Goal: Task Accomplishment & Management: Use online tool/utility

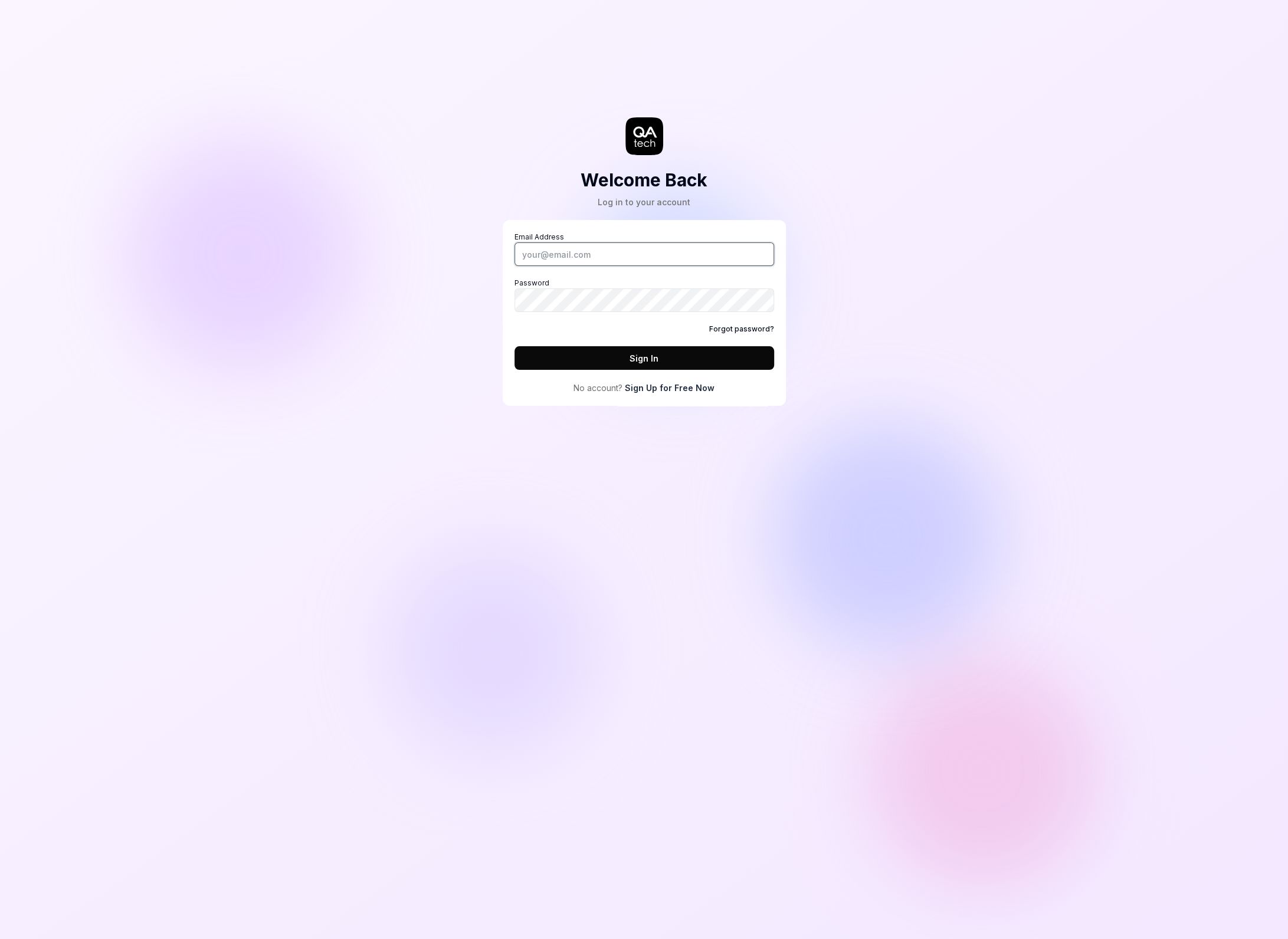
click at [547, 257] on input "Email Address" at bounding box center [644, 253] width 260 height 23
click at [0, 938] on com-1password-button at bounding box center [0, 939] width 0 height 0
type input "alexandra.hotti@qa.tech"
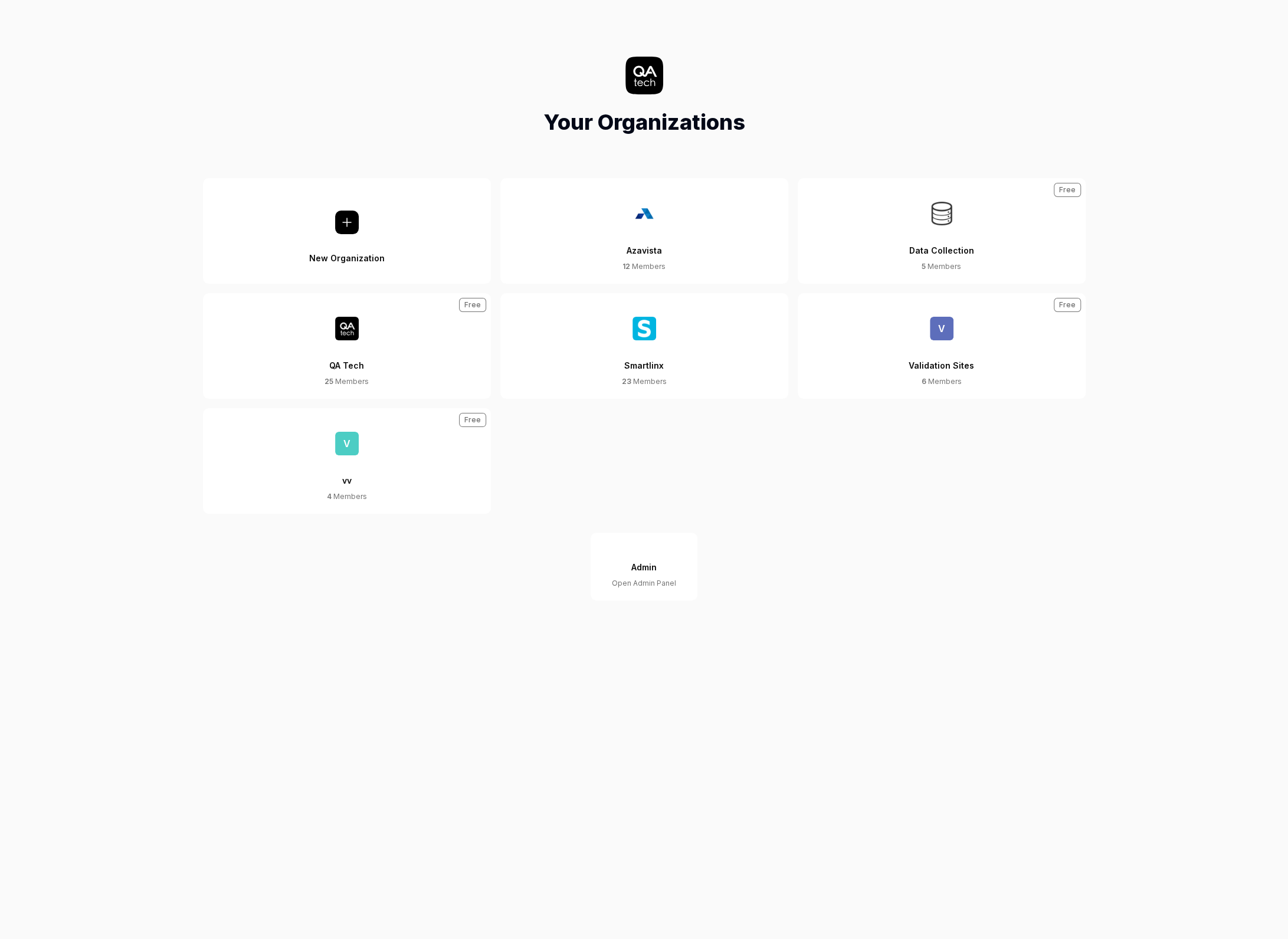
click at [1009, 342] on button "V Validation Sites 6 Members Free" at bounding box center [941, 346] width 288 height 106
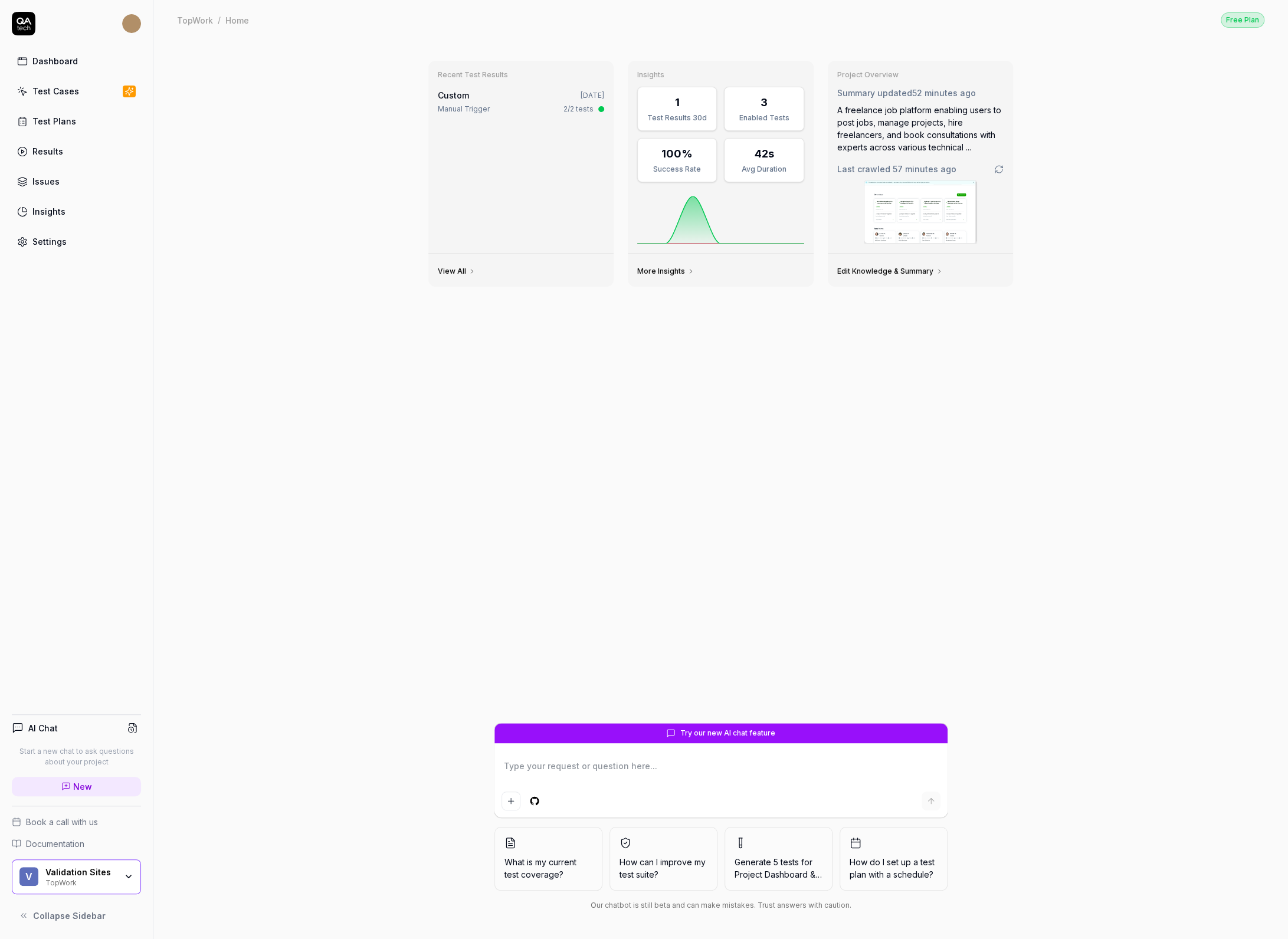
click at [101, 859] on div "V Validation Sites TopWork" at bounding box center [76, 877] width 129 height 35
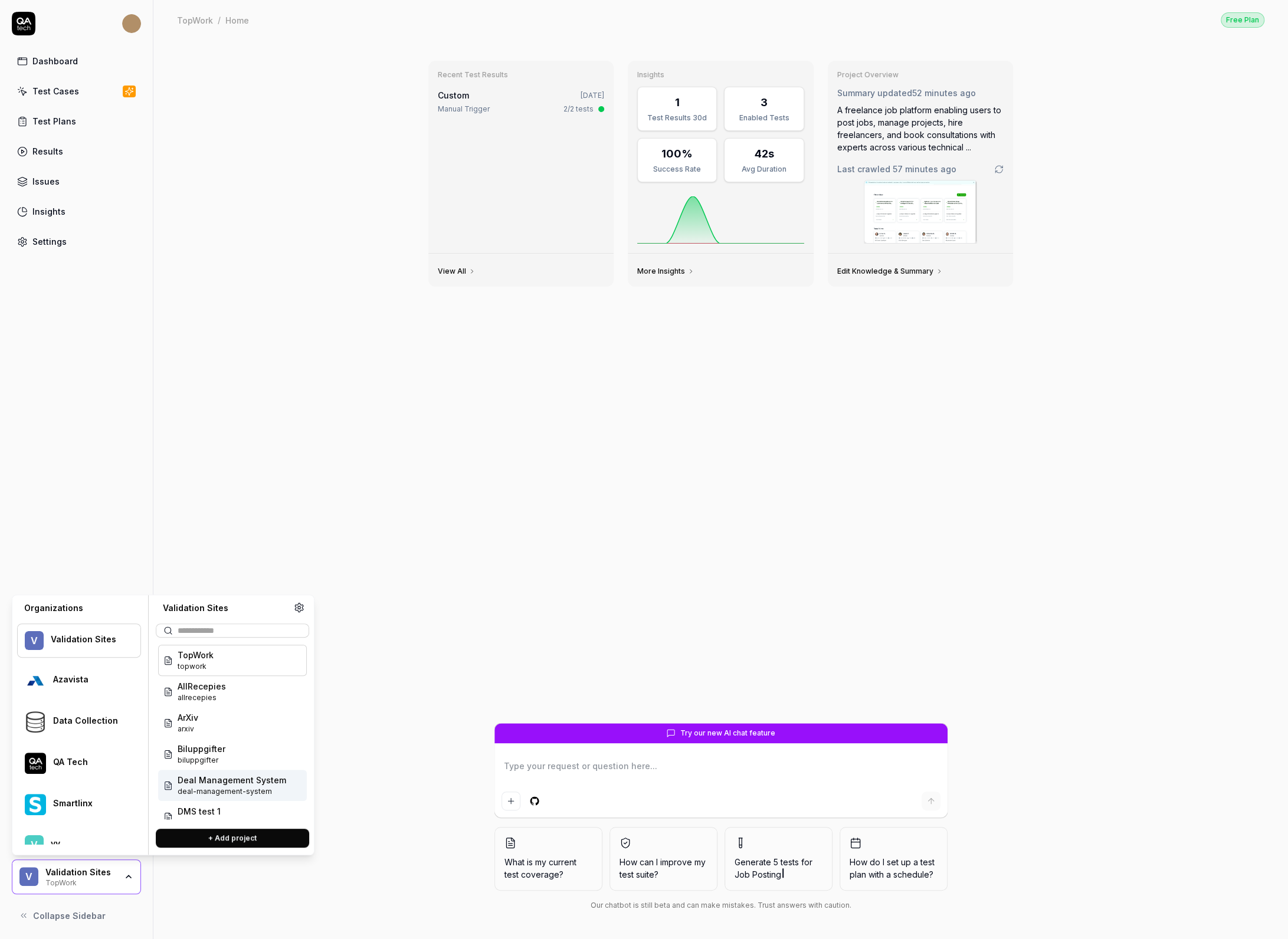
click at [208, 778] on span "Deal Management System" at bounding box center [231, 779] width 109 height 12
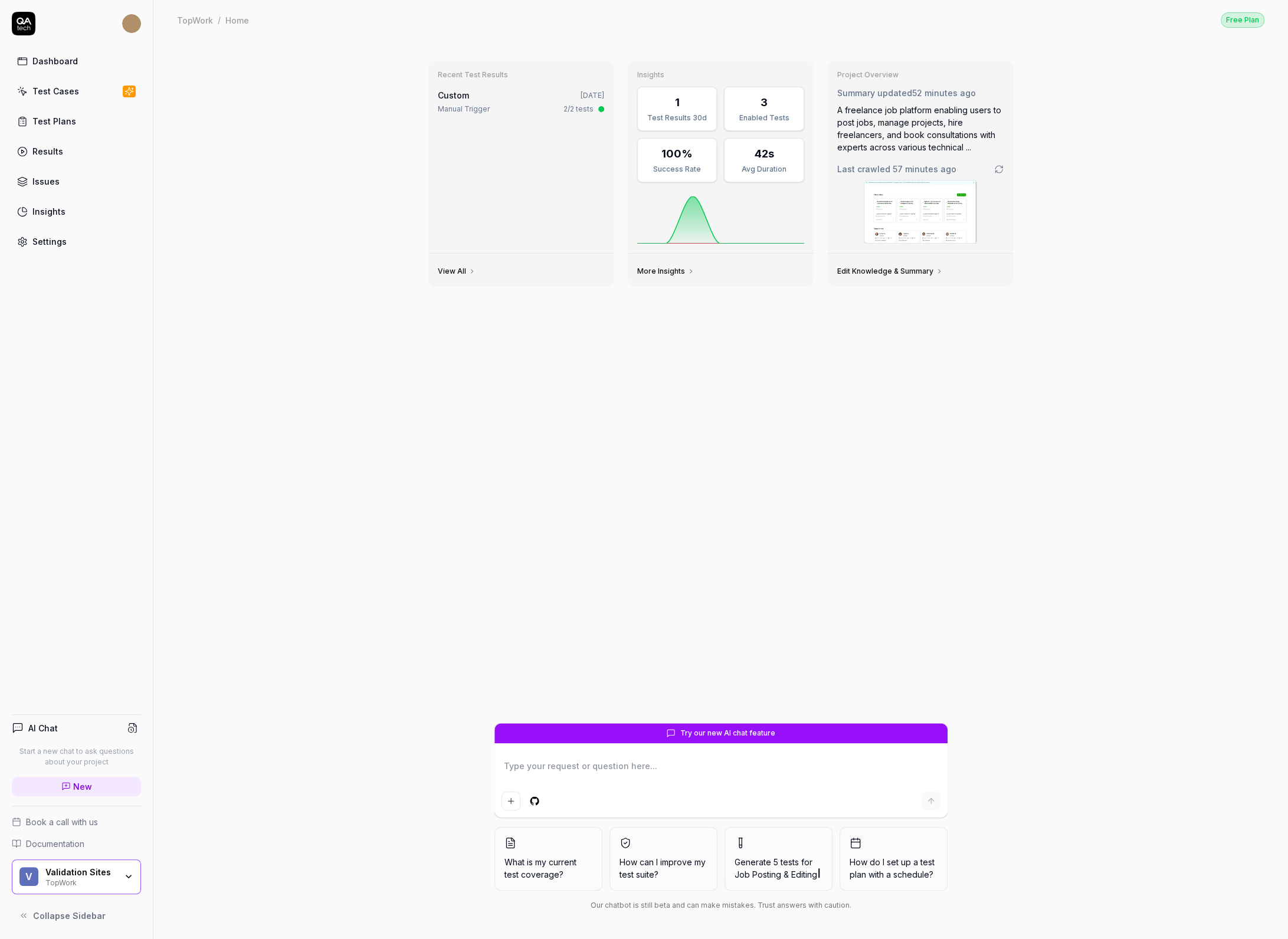
click at [563, 775] on textarea at bounding box center [720, 772] width 439 height 30
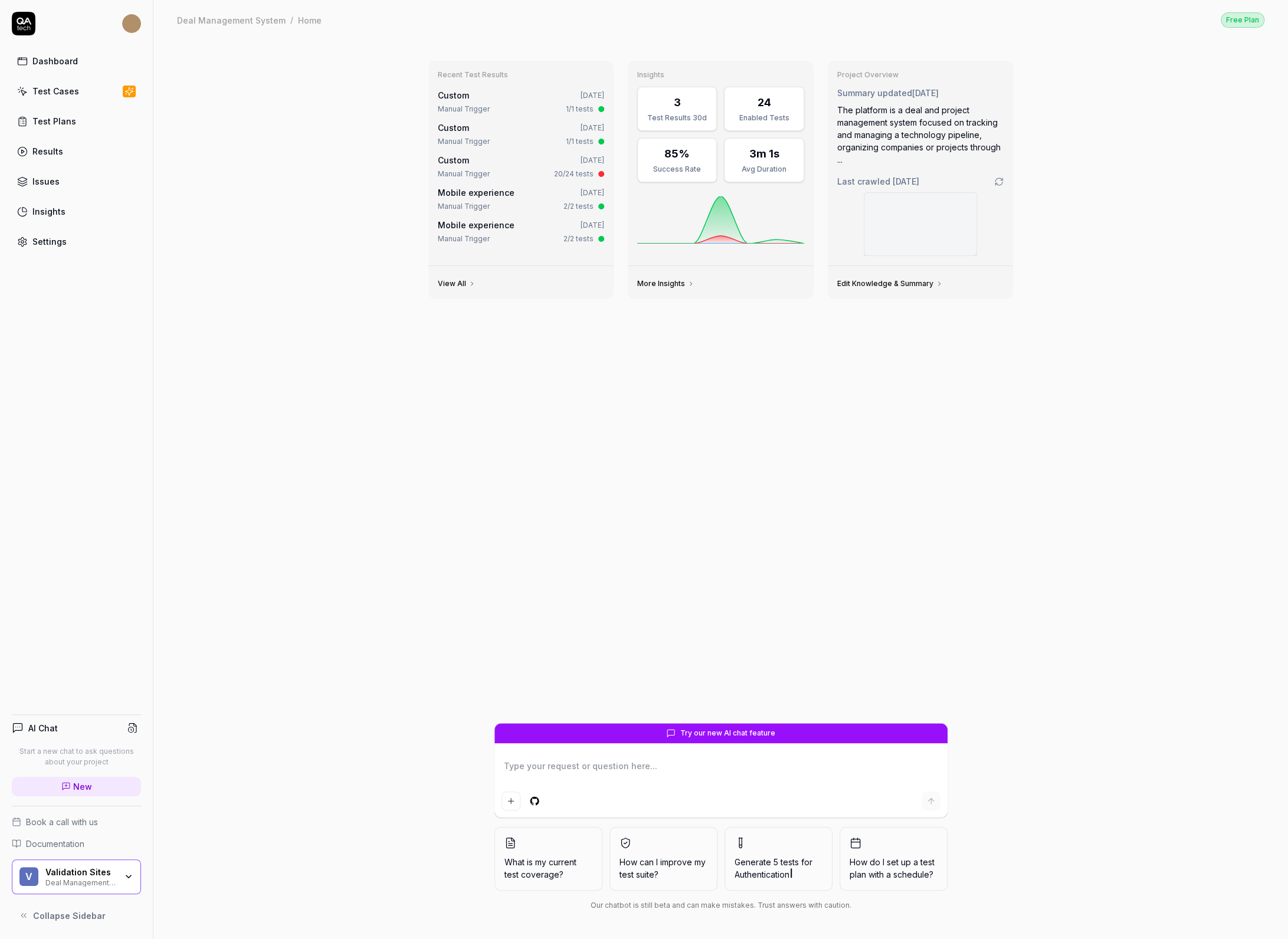
type textarea "*"
type textarea "i"
type textarea "*"
type textarea "i"
type textarea "*"
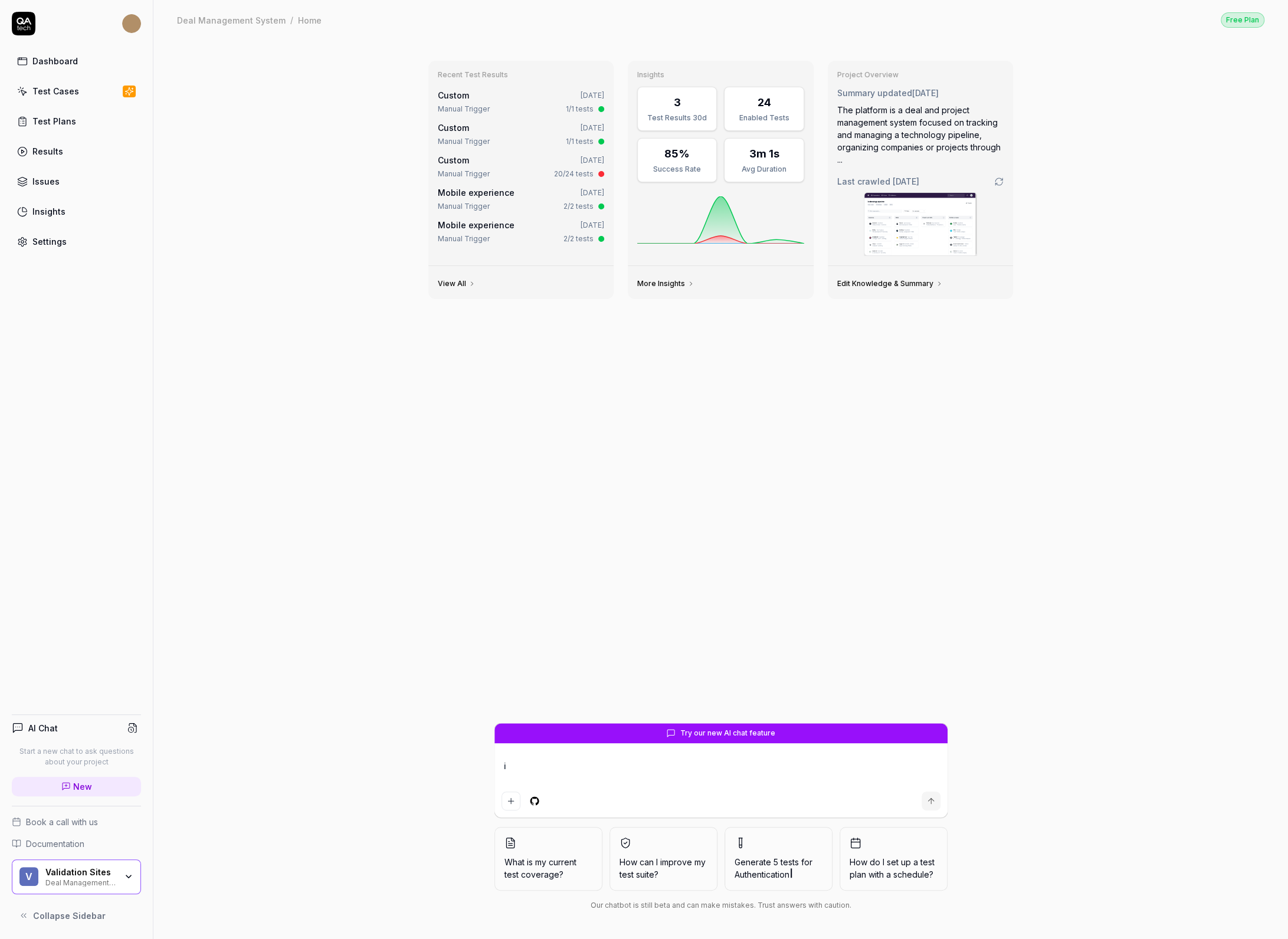
type textarea "i w"
type textarea "*"
type textarea "i wa"
type textarea "*"
type textarea "i wan"
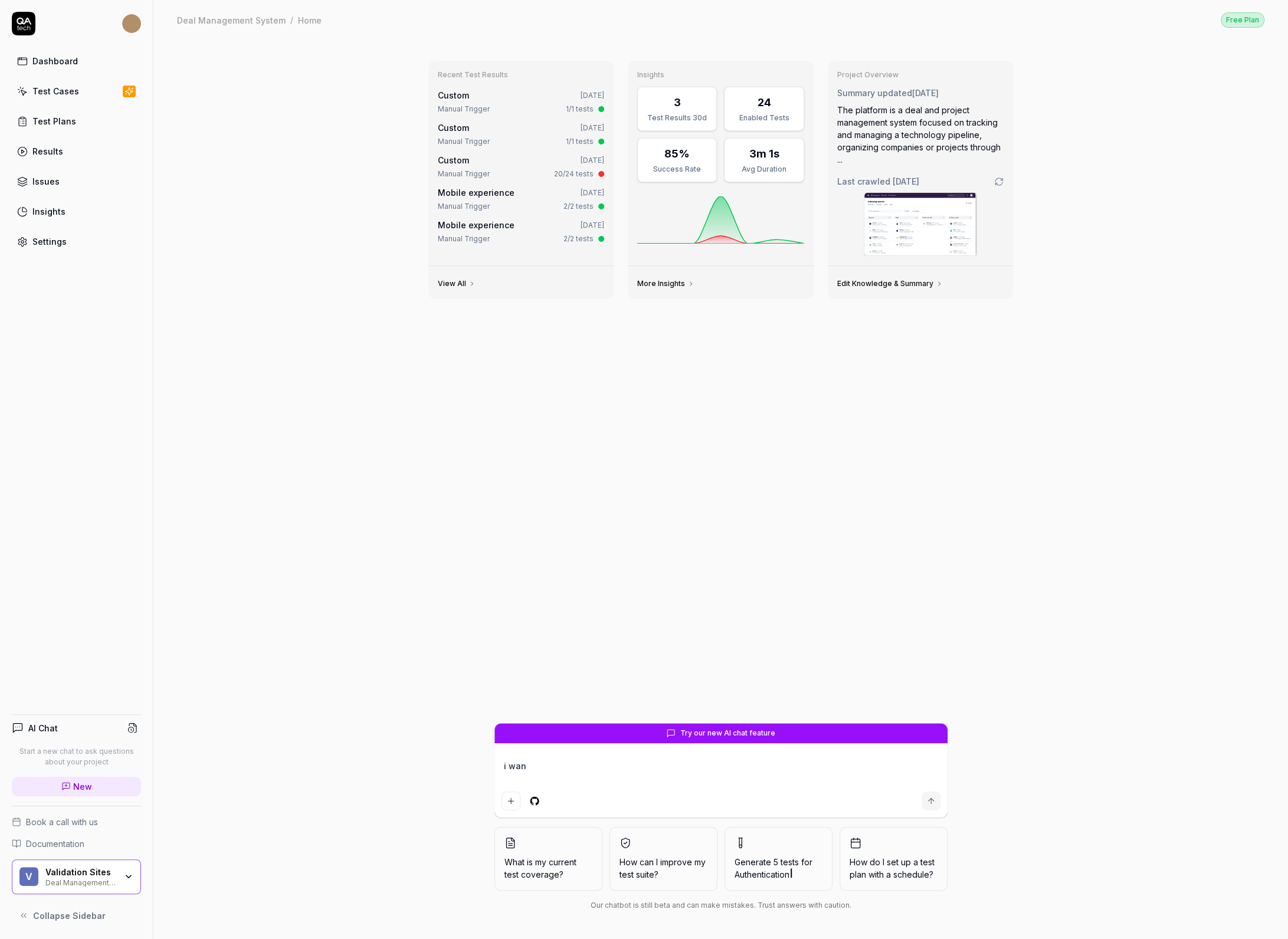
type textarea "*"
type textarea "i want"
type textarea "*"
type textarea "i want"
type textarea "*"
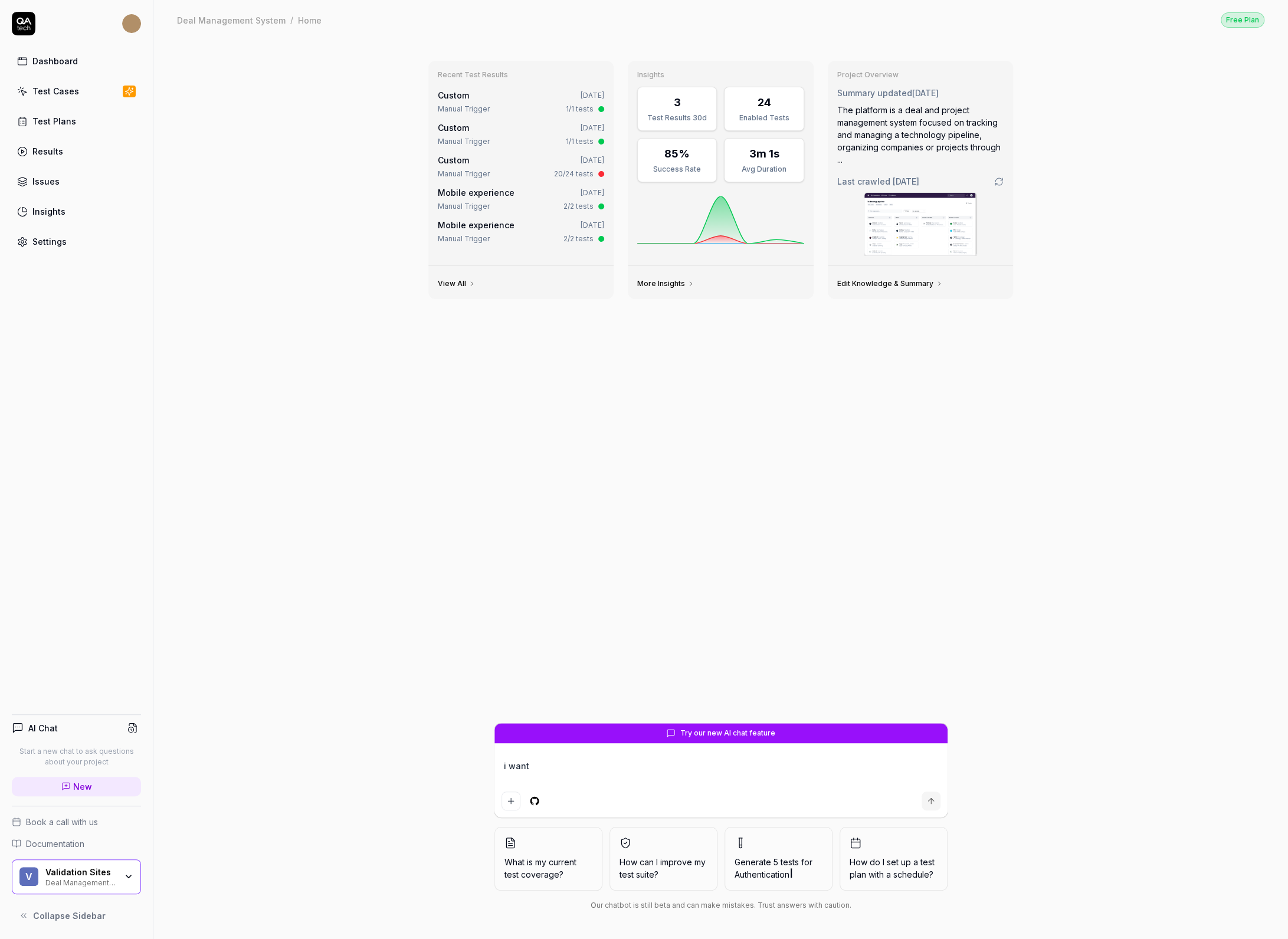
type textarea "i want e"
type textarea "*"
type textarea "i want ev"
type textarea "*"
type textarea "i want eve"
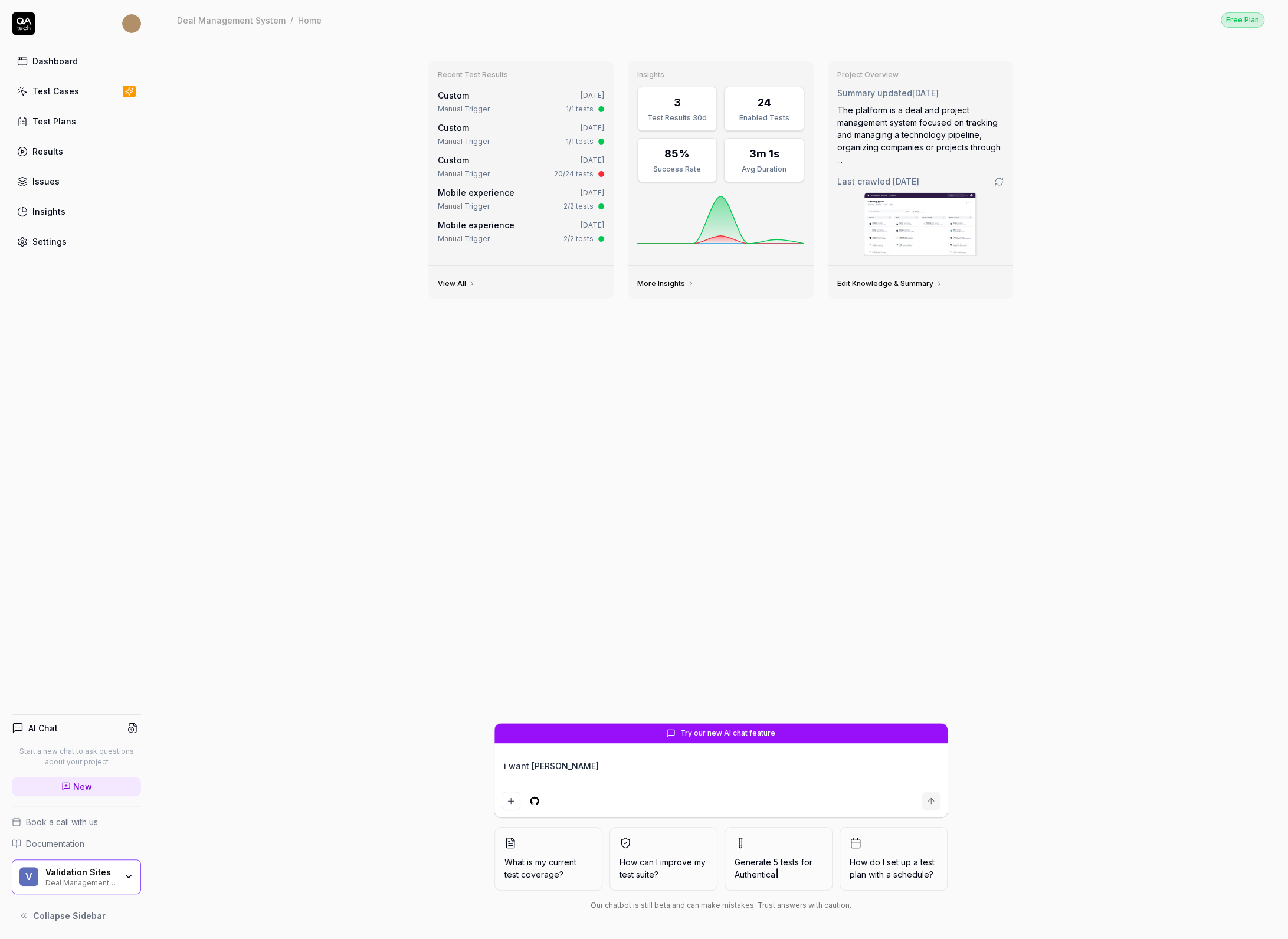
type textarea "*"
type textarea "i want ever"
type textarea "*"
type textarea "i want every"
type textarea "*"
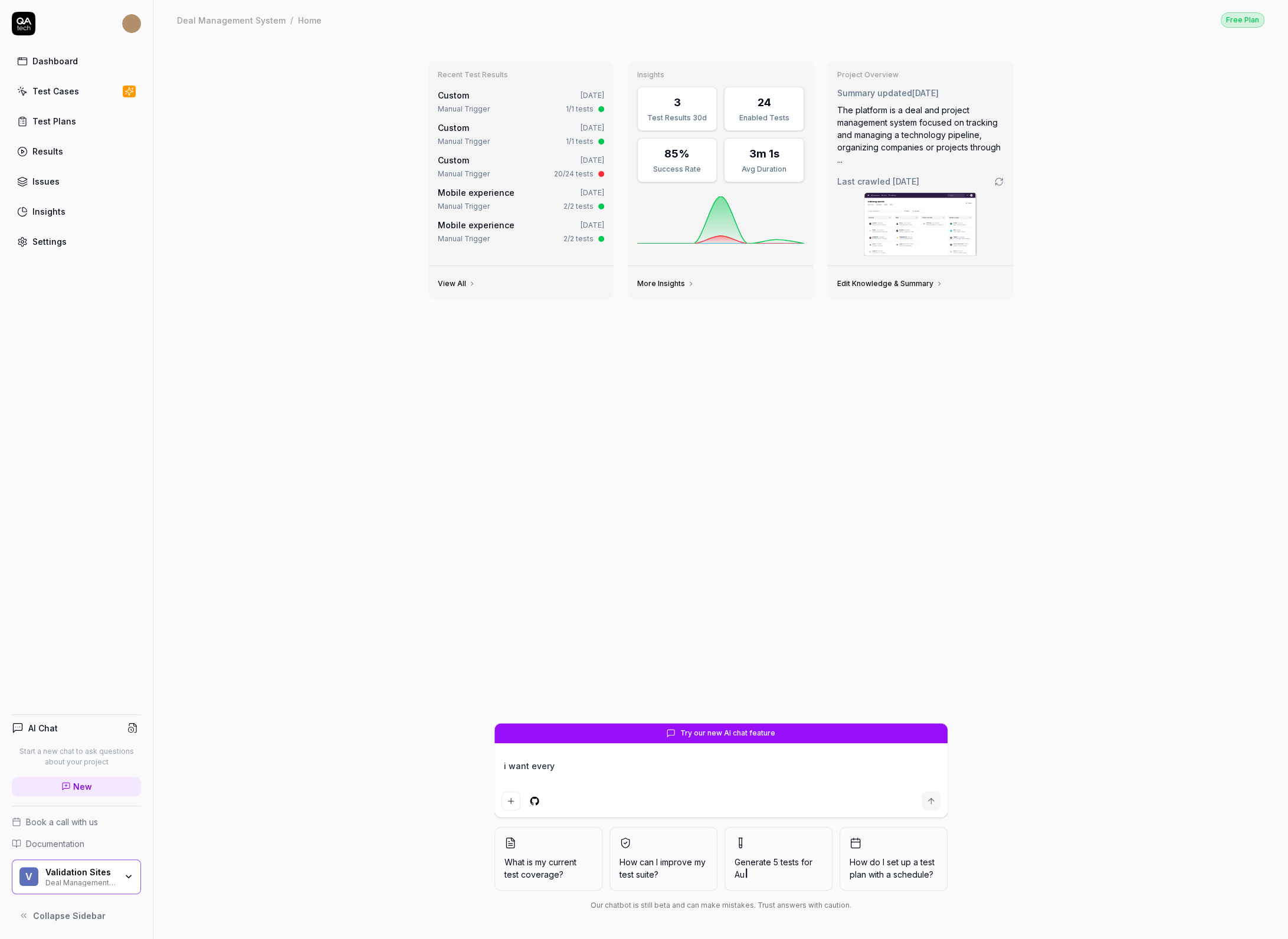
type textarea "i want everyt"
type textarea "*"
type textarea "i want everyth"
type textarea "*"
type textarea "i want everythi"
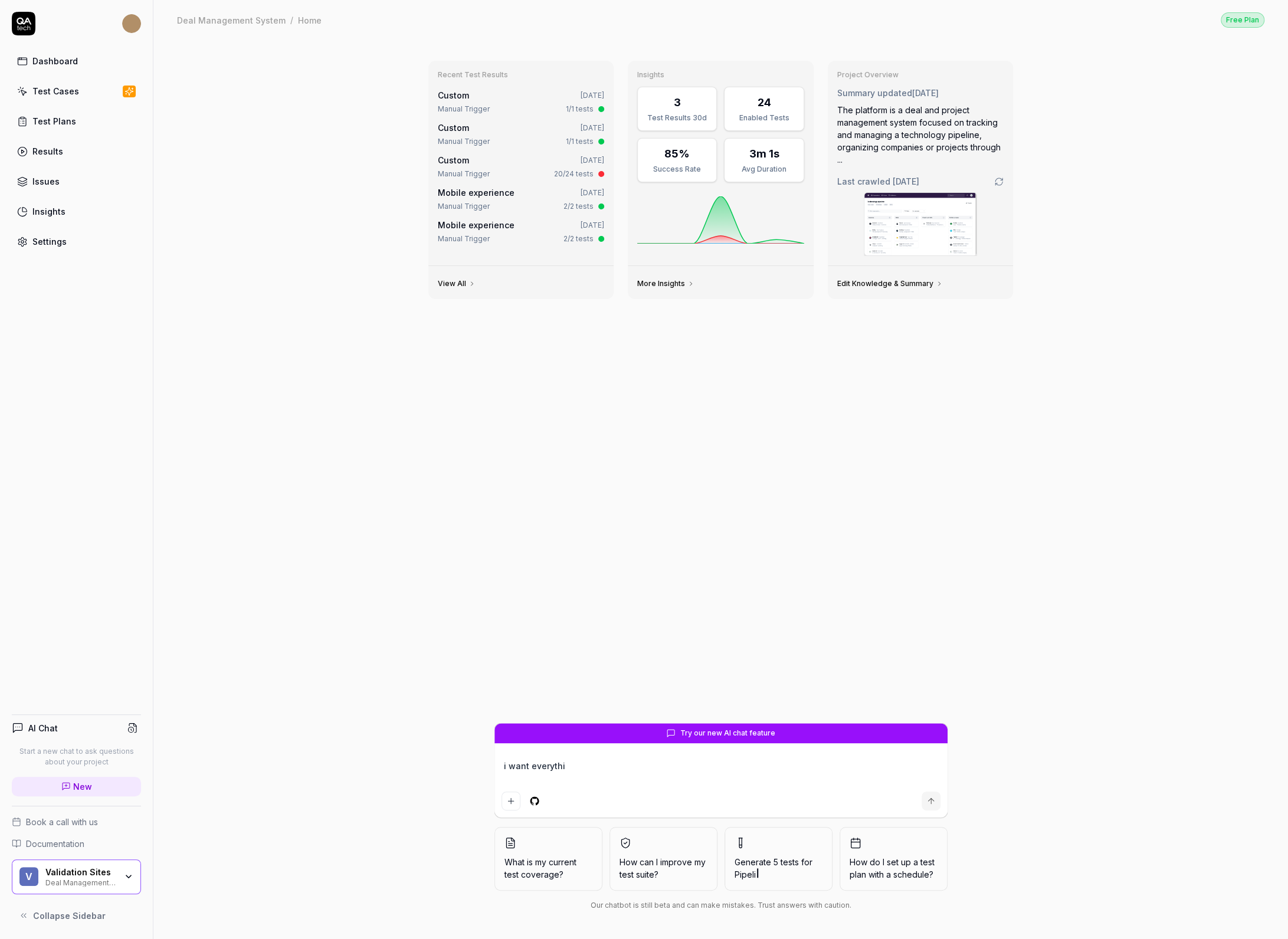
type textarea "*"
type textarea "i want everythin"
type textarea "*"
type textarea "i want everything"
type textarea "*"
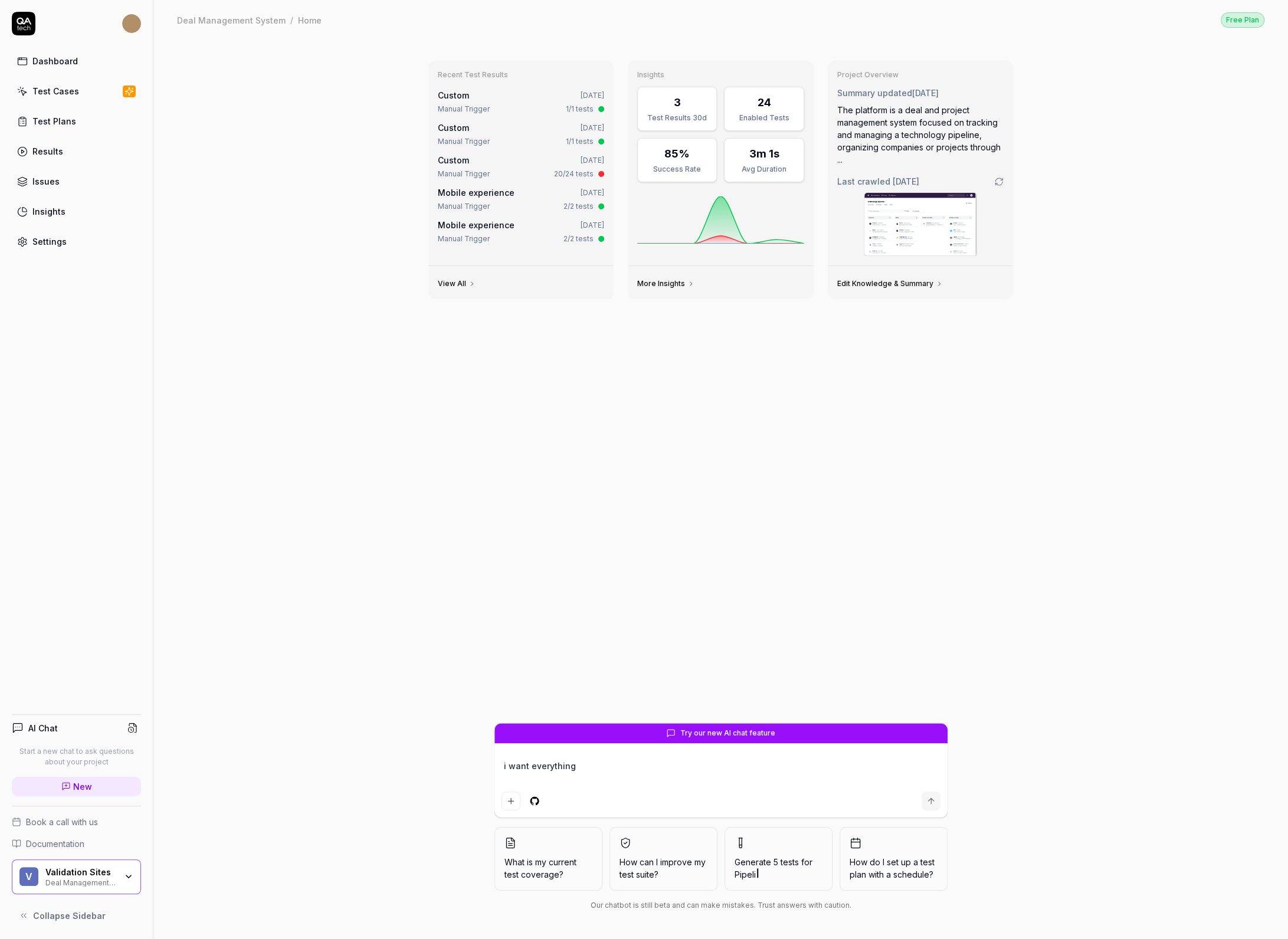
type textarea "i want everything"
type textarea "*"
type textarea "i want everything o"
type textarea "*"
type textarea "i want everything on"
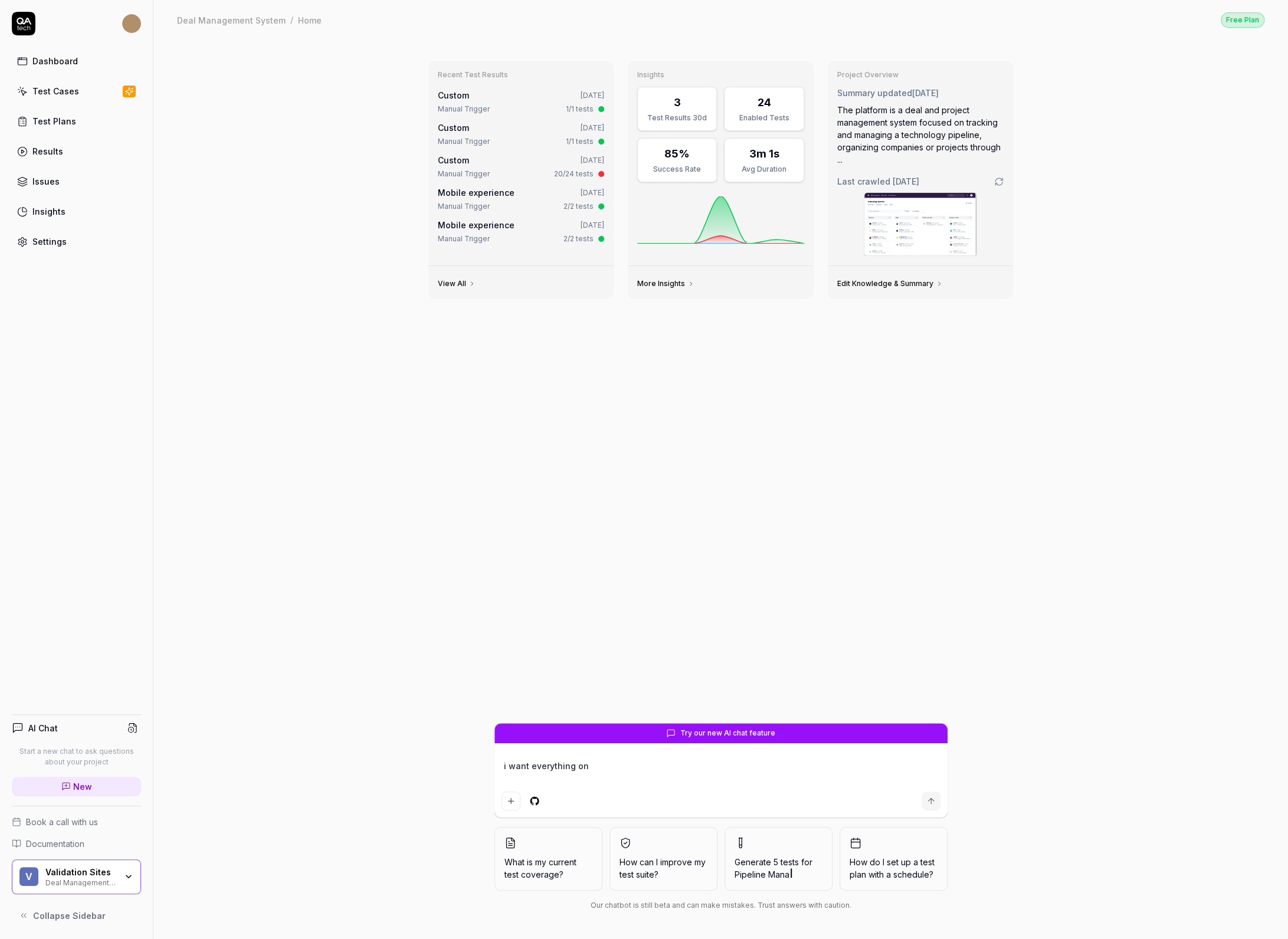
type textarea "*"
type textarea "i want everything on"
type textarea "*"
type textarea "i want everything on m"
type textarea "*"
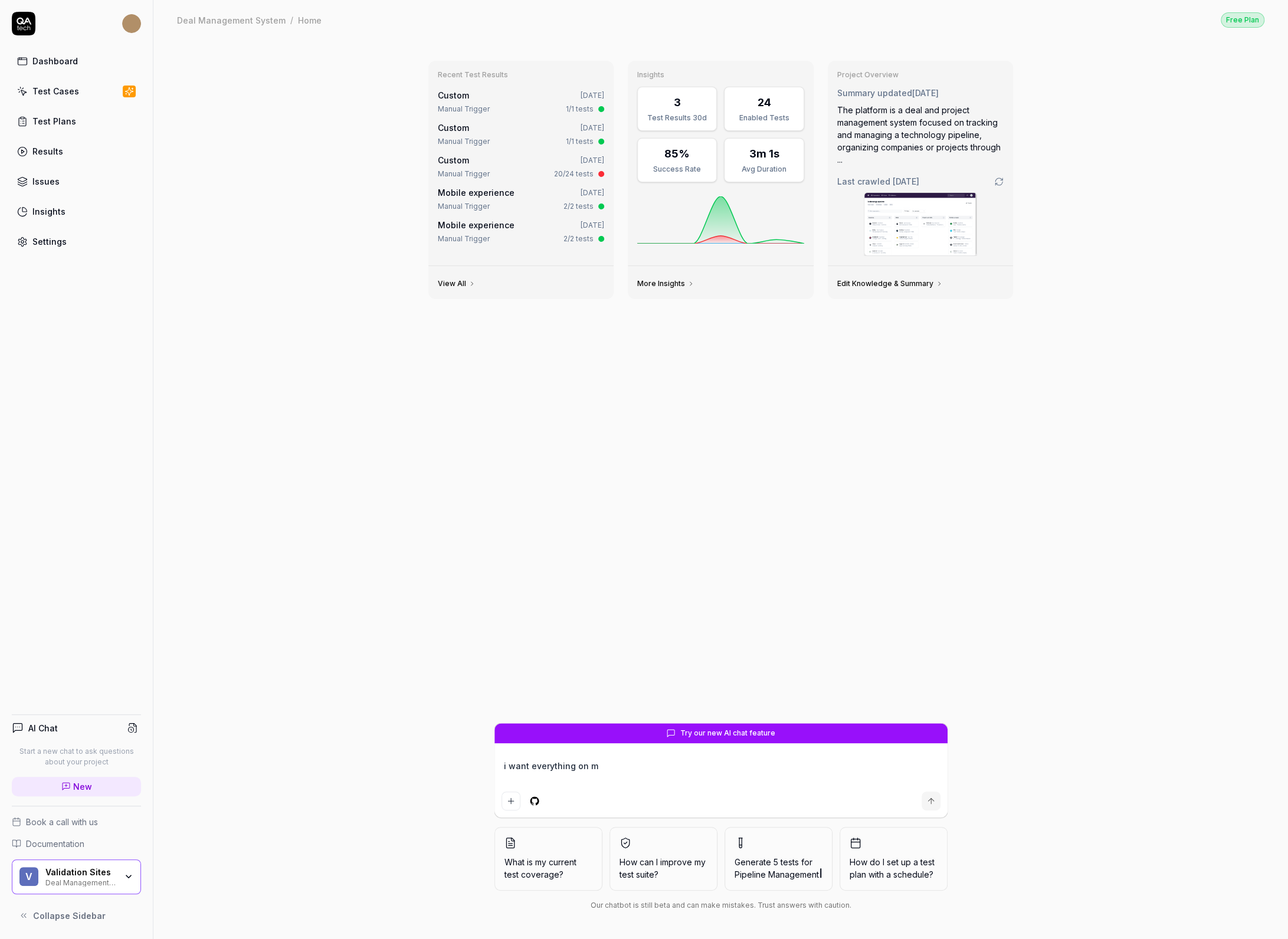
type textarea "i want everything on my"
type textarea "*"
type textarea "i want everything on my"
type textarea "*"
type textarea "i want everything on my s"
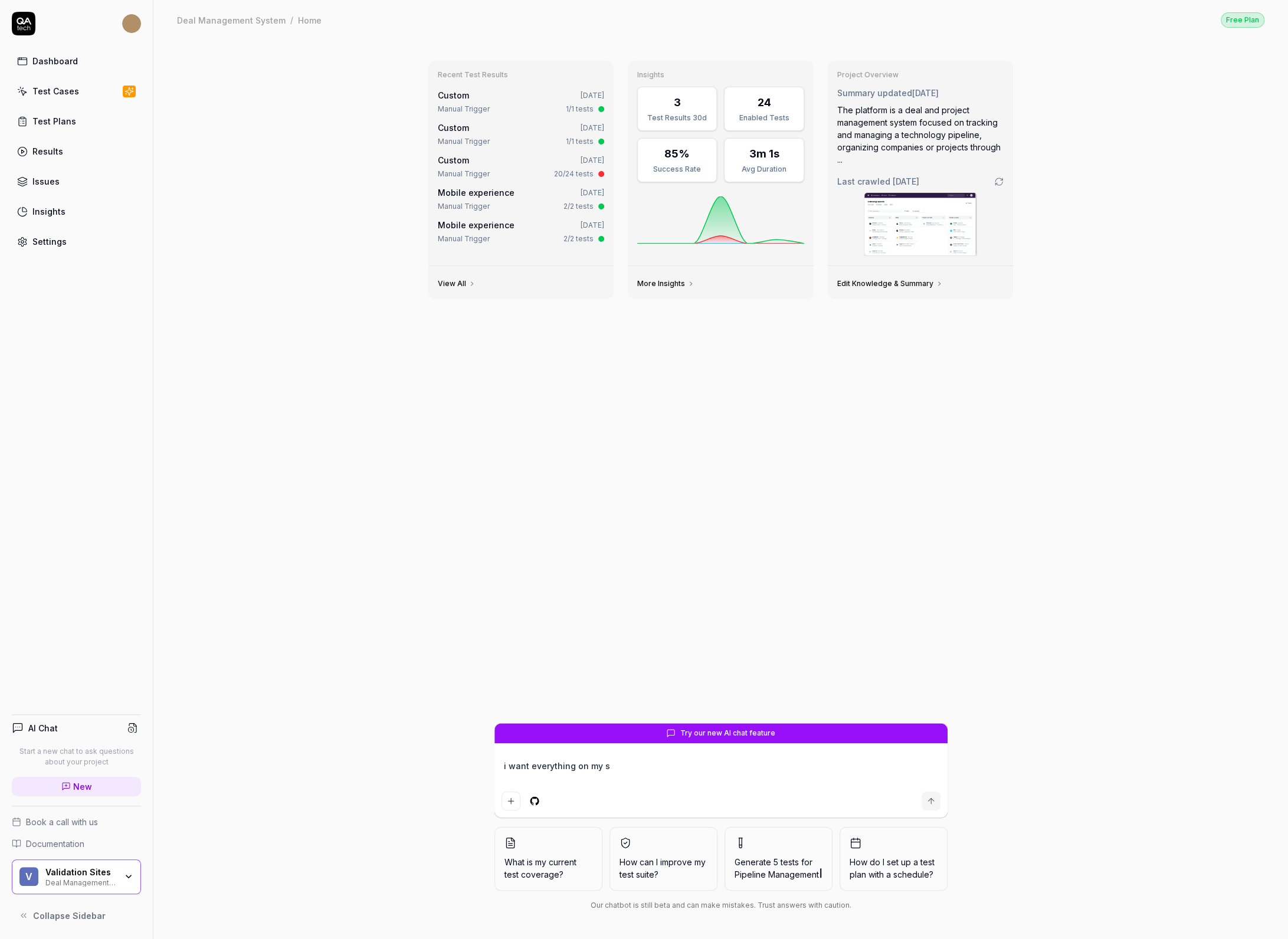
type textarea "*"
type textarea "i want everything on my si"
type textarea "*"
type textarea "i want everything on my sit"
type textarea "*"
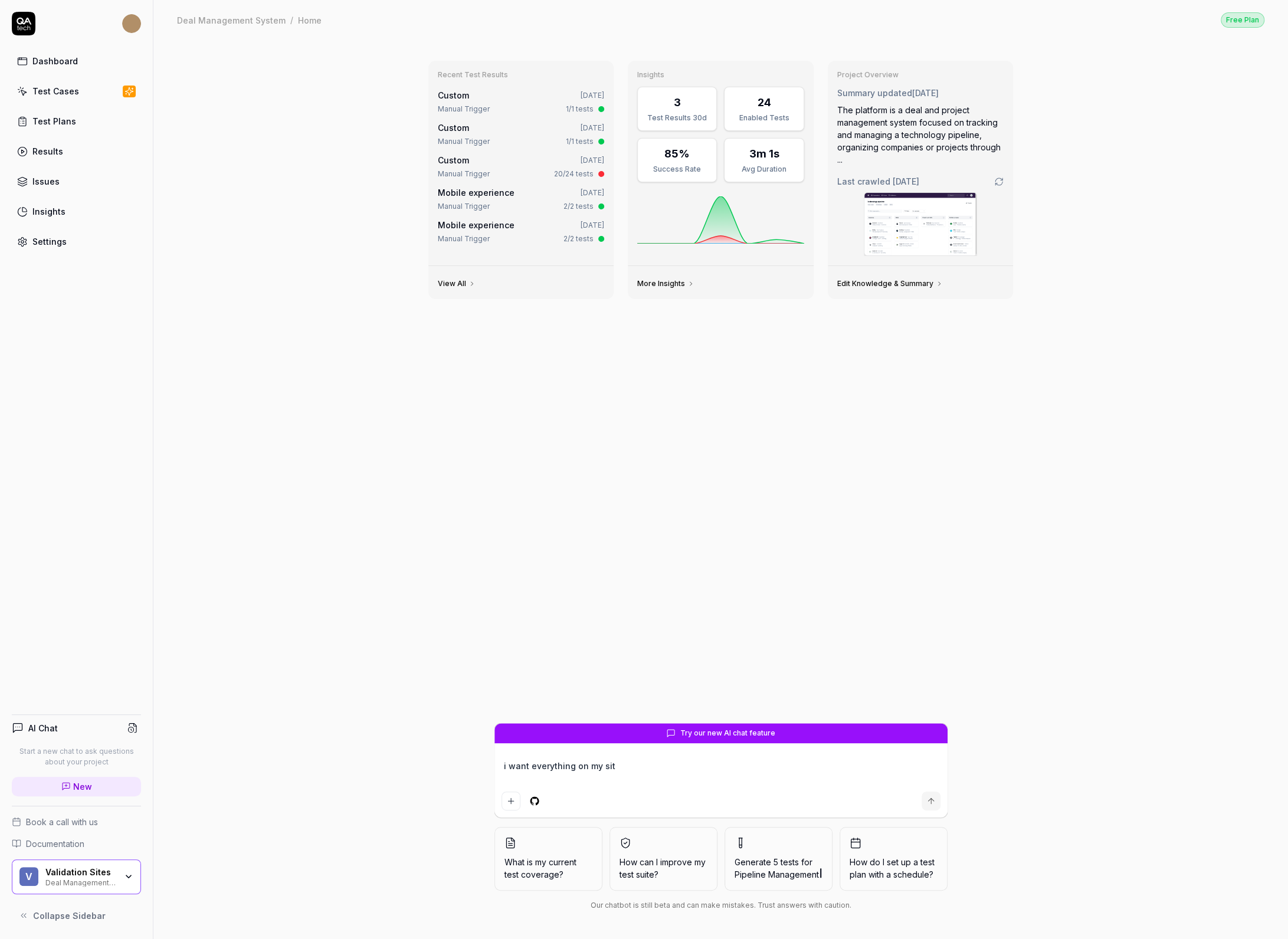
type textarea "i want everything on my site"
type textarea "*"
type textarea "i want everything on my site"
type textarea "*"
type textarea "i want everything on my site t"
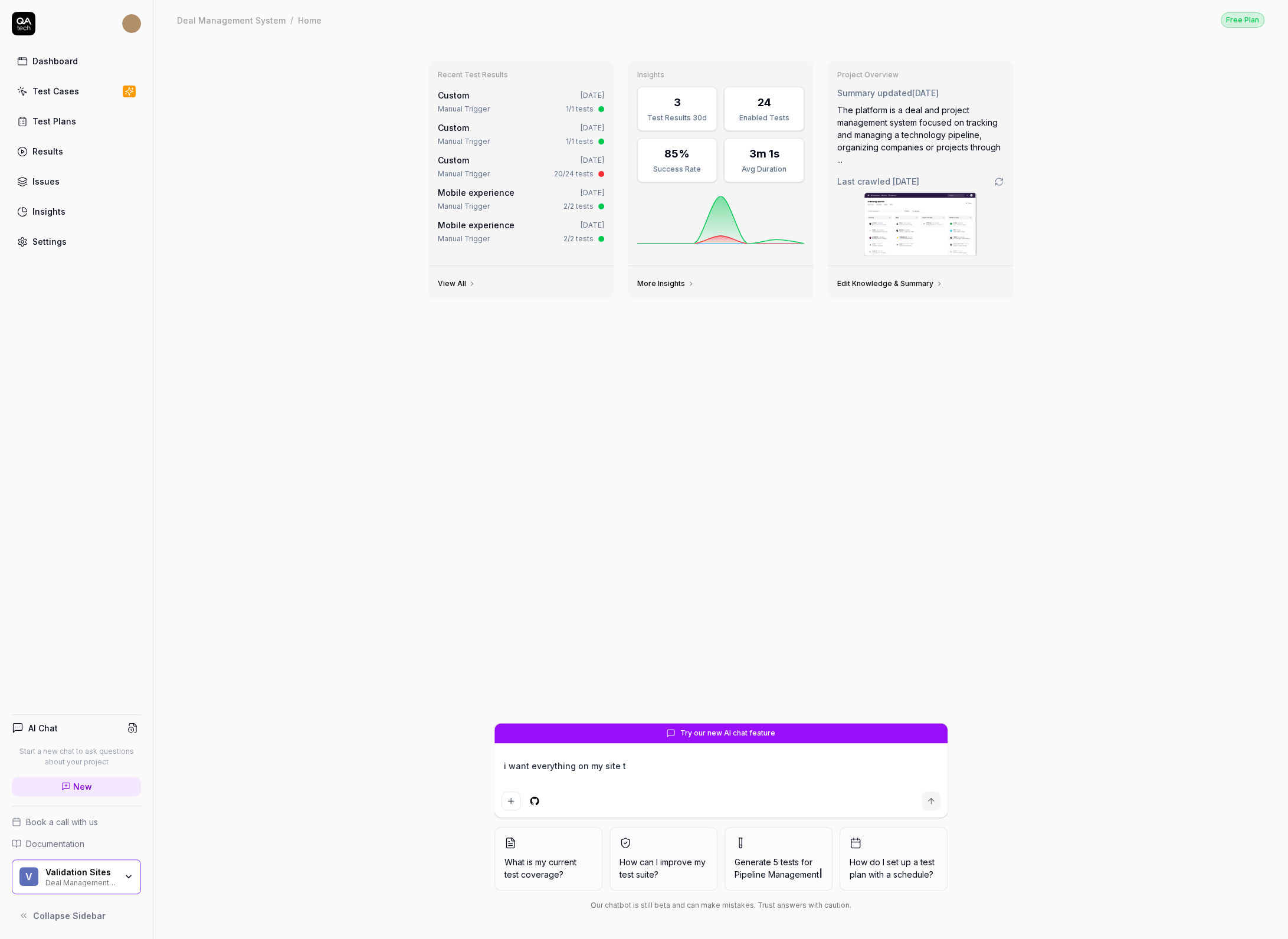
type textarea "*"
type textarea "i want everything on my site to"
type textarea "*"
type textarea "i want everything on my site to"
type textarea "*"
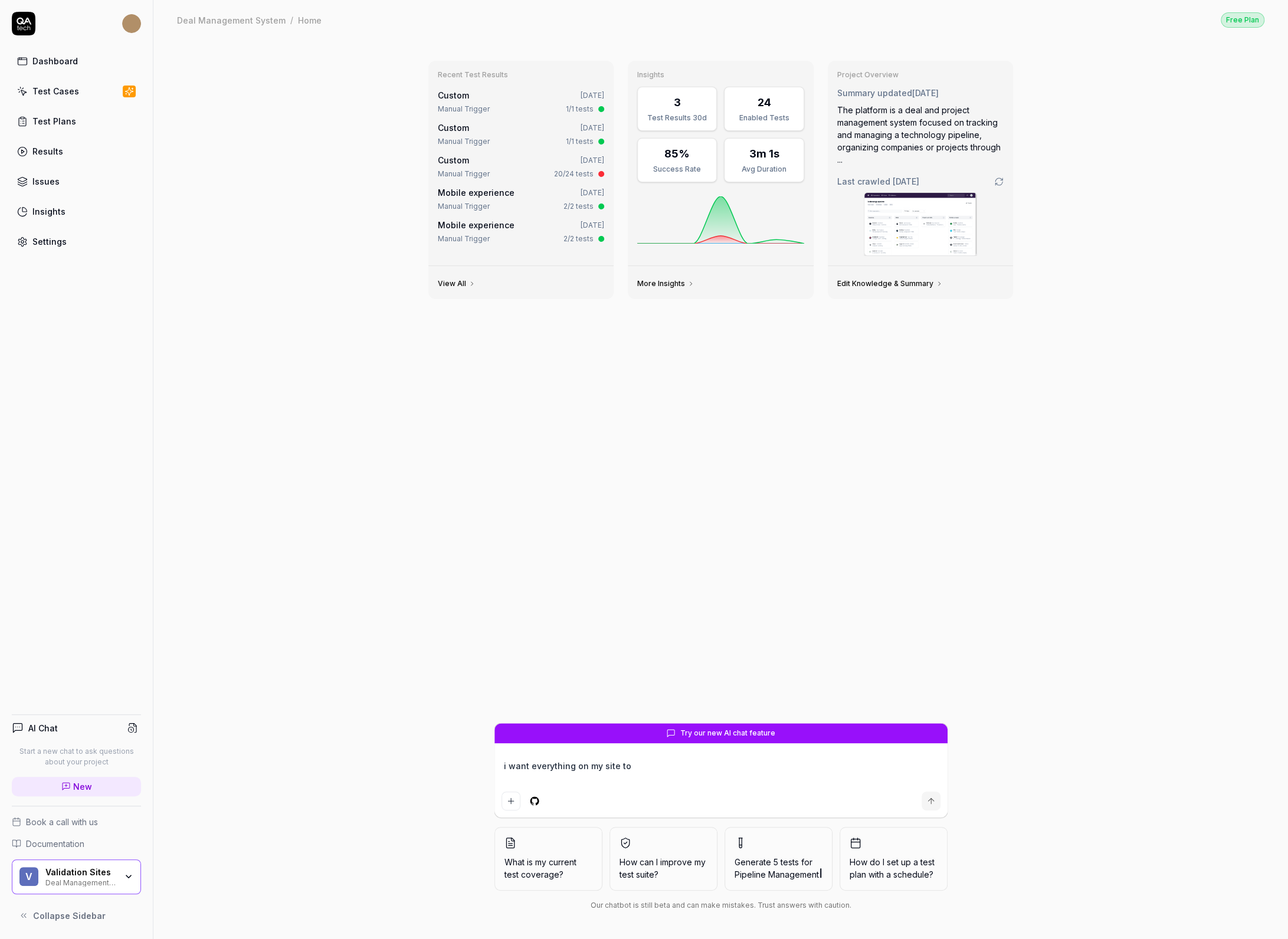
type textarea "i want everything on my site to b"
type textarea "*"
type textarea "i want everything on my site to be"
type textarea "*"
type textarea "i want everything on my site to bec"
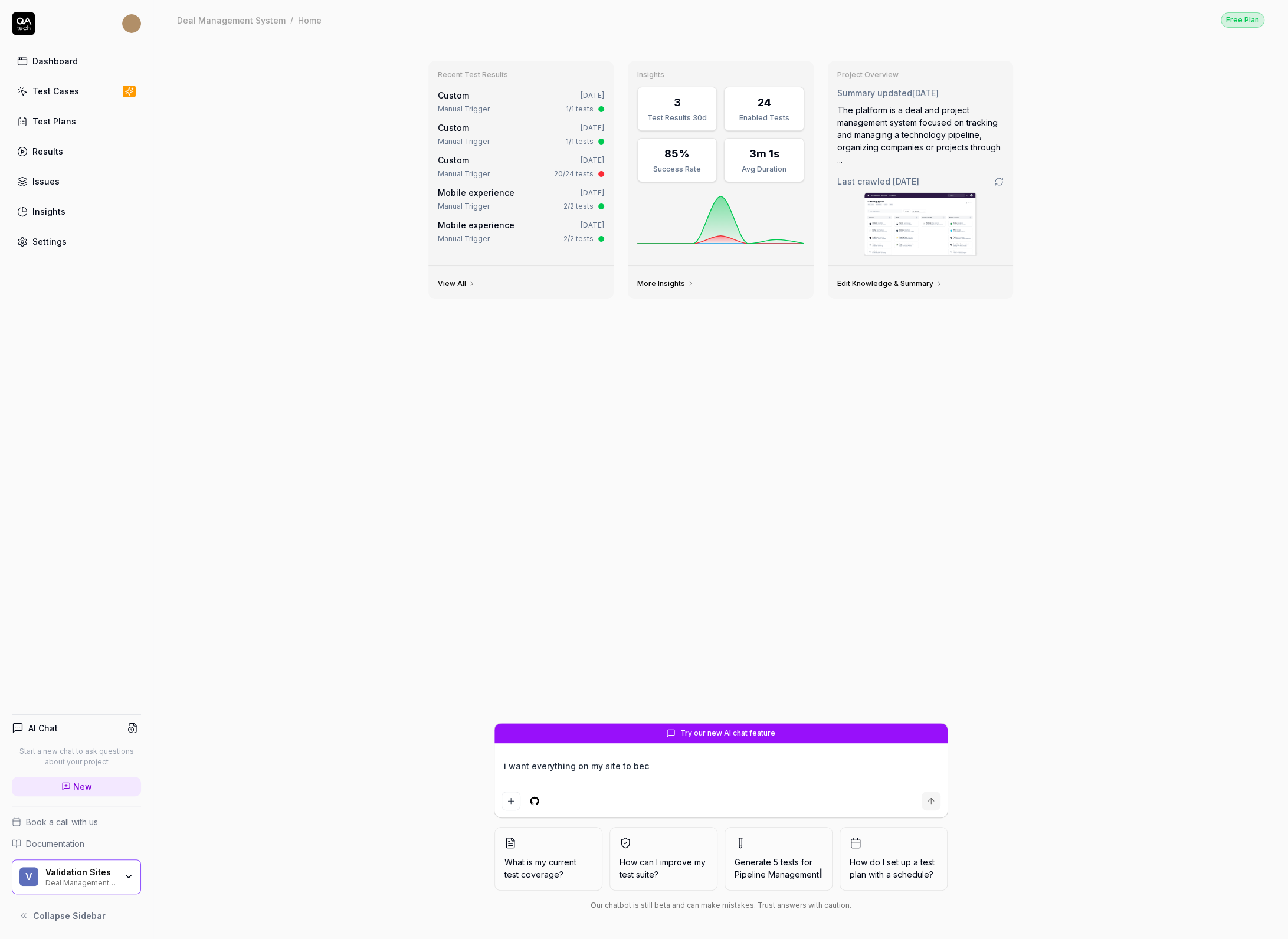
type textarea "*"
type textarea "i want everything on my site to beca"
type textarea "*"
type textarea "i want everything on my site to becar"
type textarea "*"
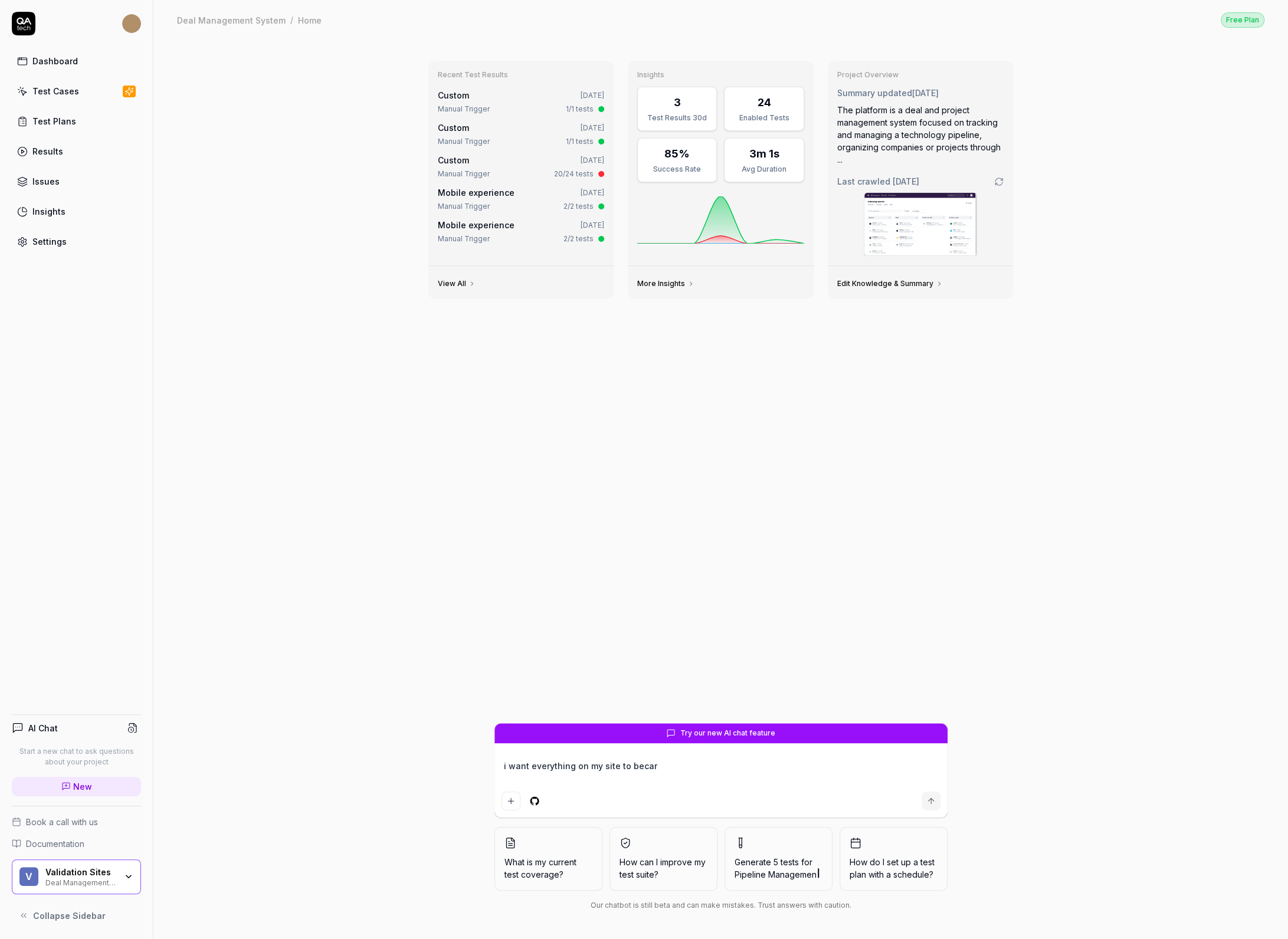
type textarea "i want everything on my site to becarw"
type textarea "*"
type textarea "i want everything on my site to becarwl"
type textarea "*"
type textarea "i want everything on my site to becarwle"
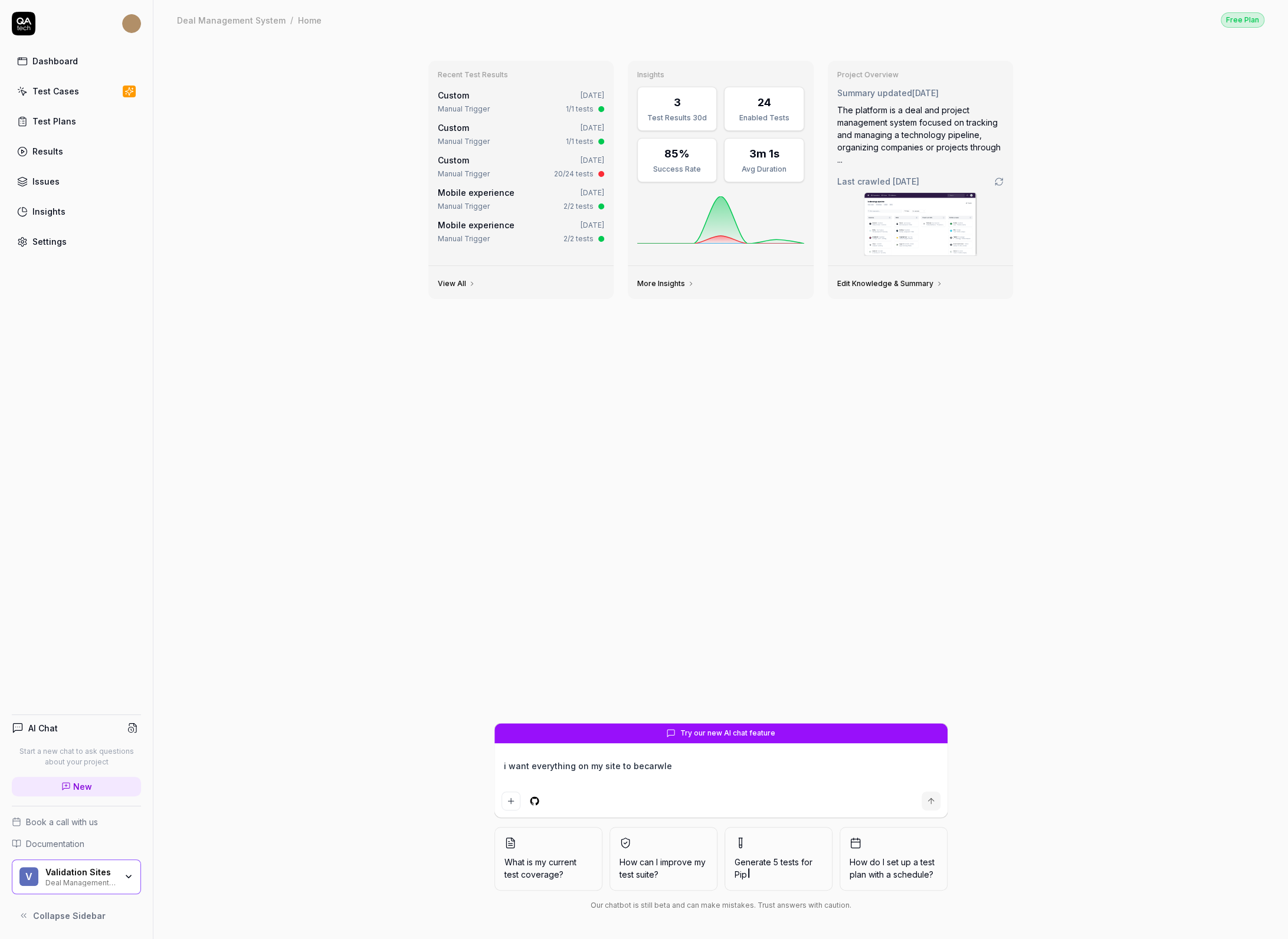
type textarea "*"
type textarea "i want everything on my site to becarwled"
type textarea "*"
type textarea "i want everything on my site to becarwled!"
type textarea "*"
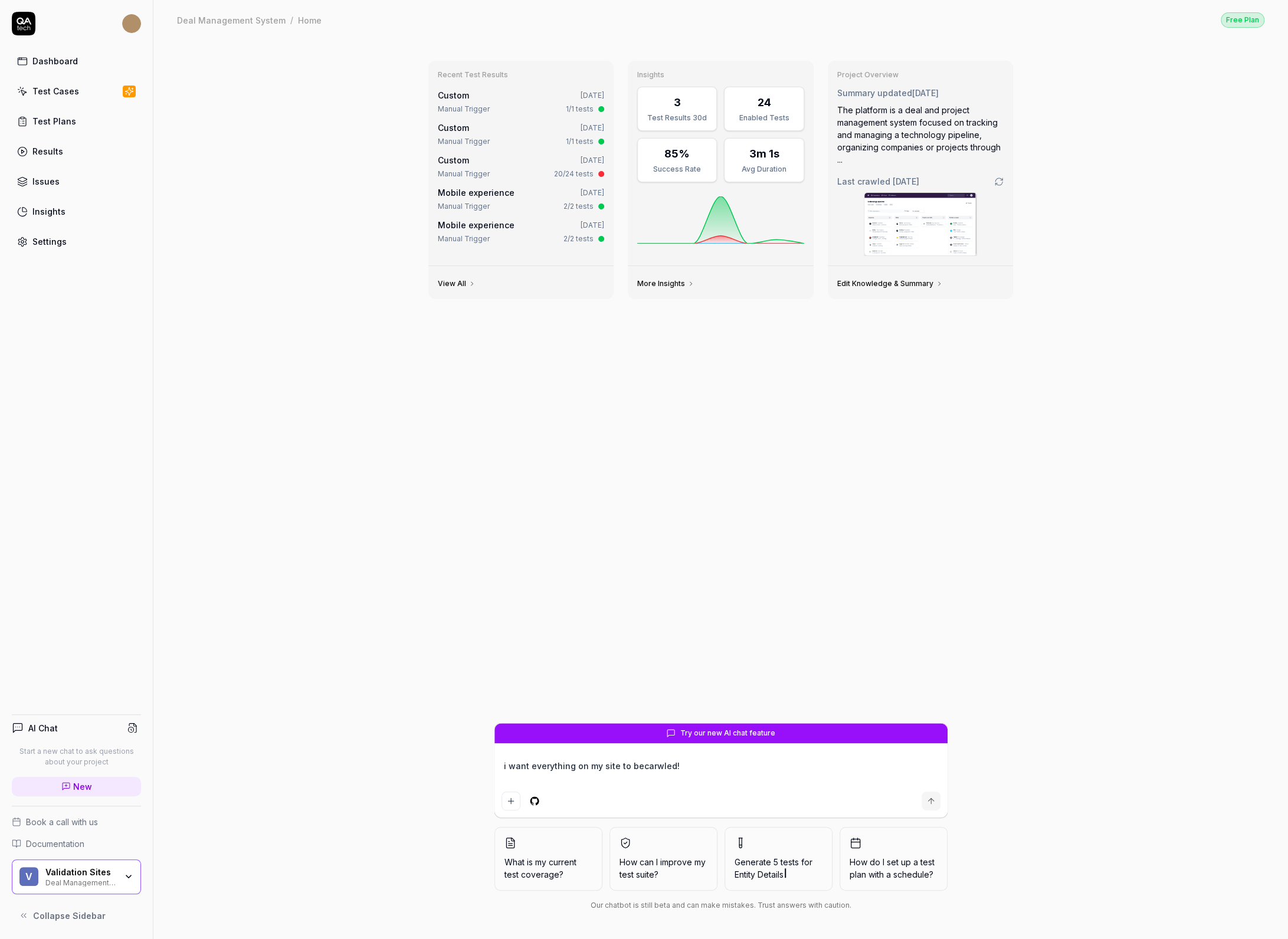
type textarea "i want everything on my site to becarwled!"
type textarea "*"
type textarea "i want everything on my site to becarwled! a"
type textarea "*"
type textarea "i want everything on my site to becarwled! an"
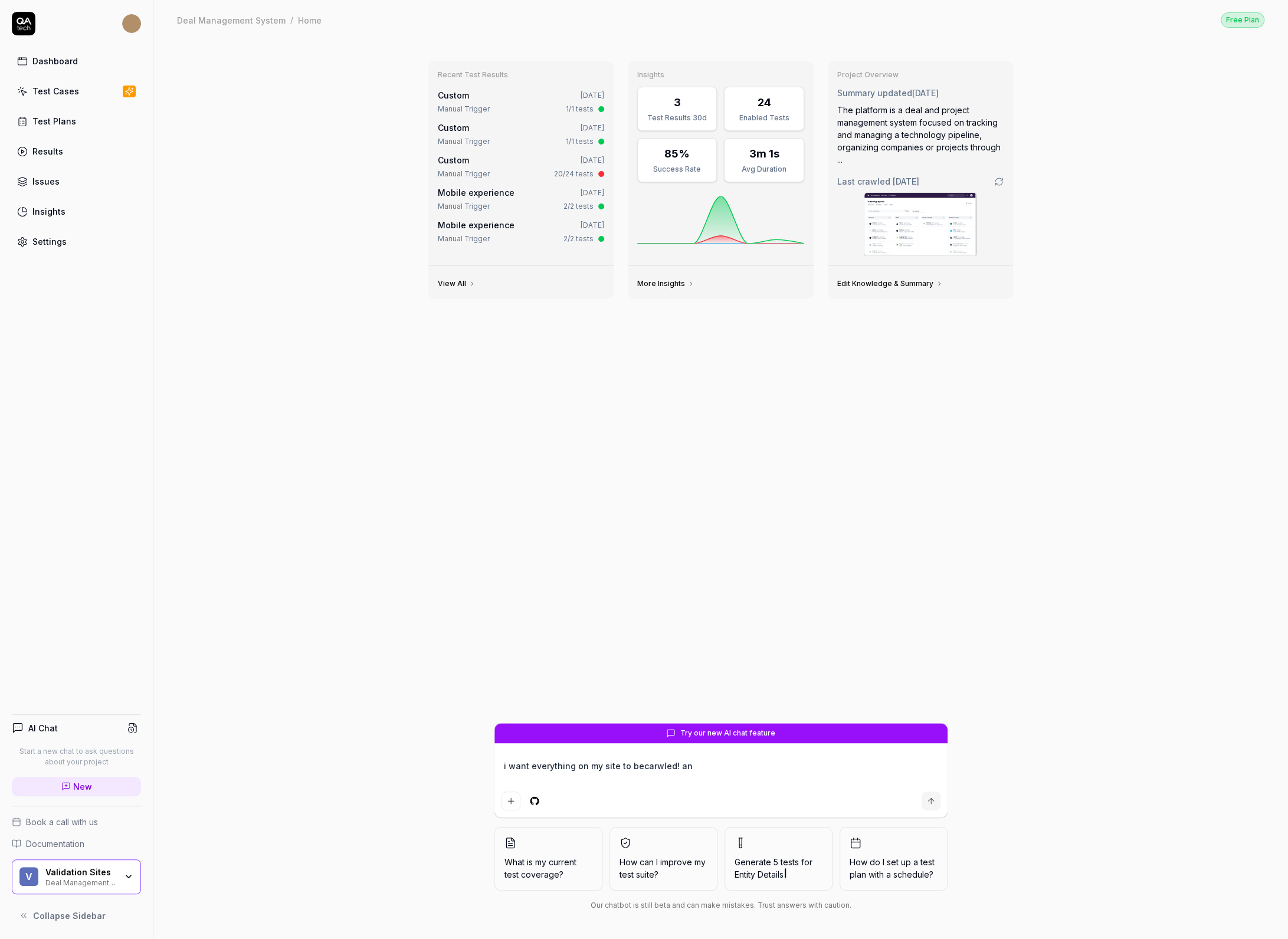
type textarea "*"
type textarea "i want everything on my site to becarwled! a"
type textarea "*"
type textarea "i want everything on my site to becarwled!"
type textarea "*"
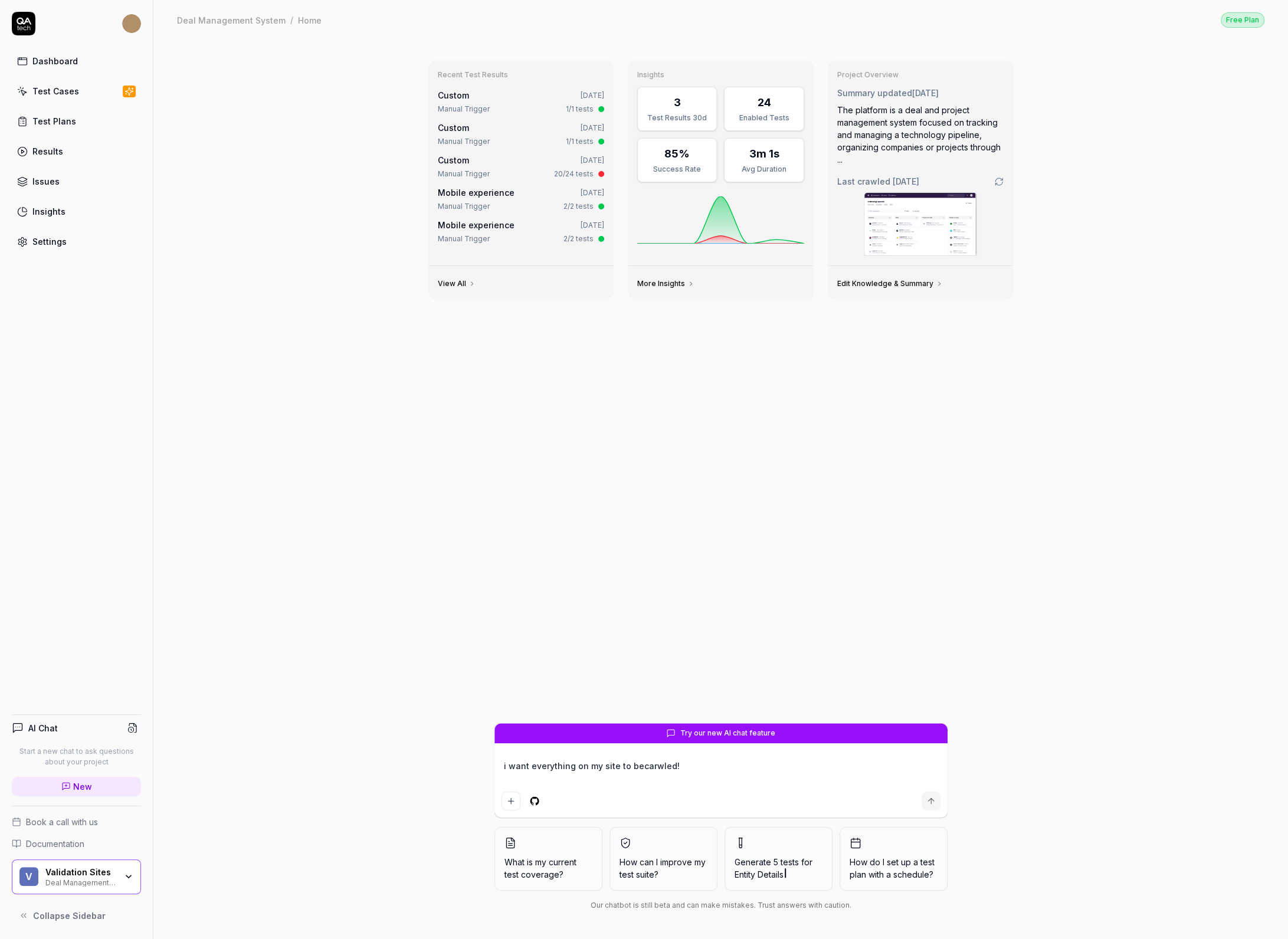
type textarea "i want everything on my site to becarwled!"
type textarea "*"
type textarea "i want everything on my site to becarwled"
type textarea "*"
type textarea "i want everything on my site to becarwle"
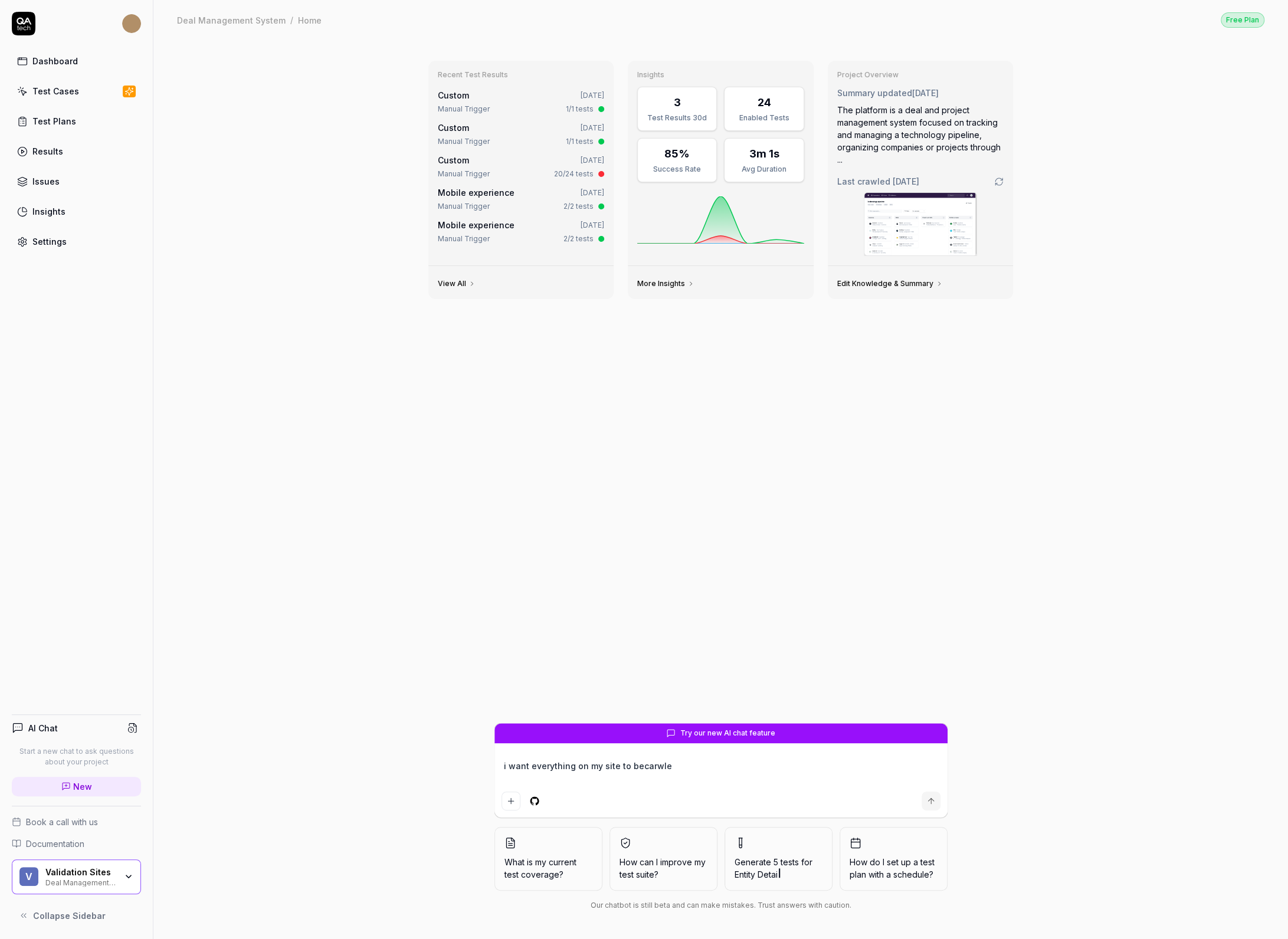
type textarea "*"
type textarea "i want everything on my site to becarwl"
type textarea "*"
type textarea "i want everything on my site to becarw"
type textarea "*"
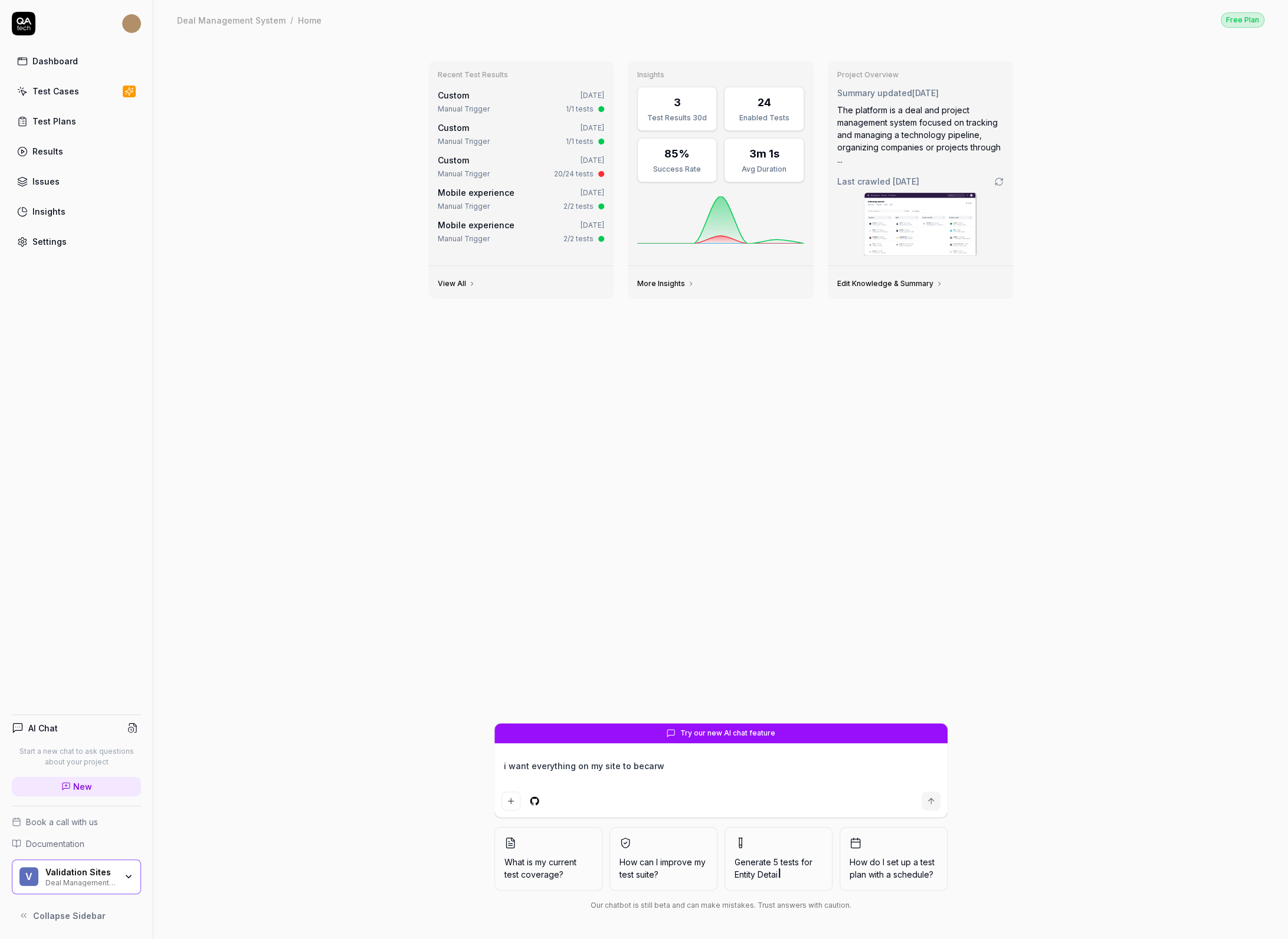
type textarea "i want everything on my site to becar"
type textarea "*"
type textarea "i want everything on my site to beca"
type textarea "*"
type textarea "i want everything on my site to bec"
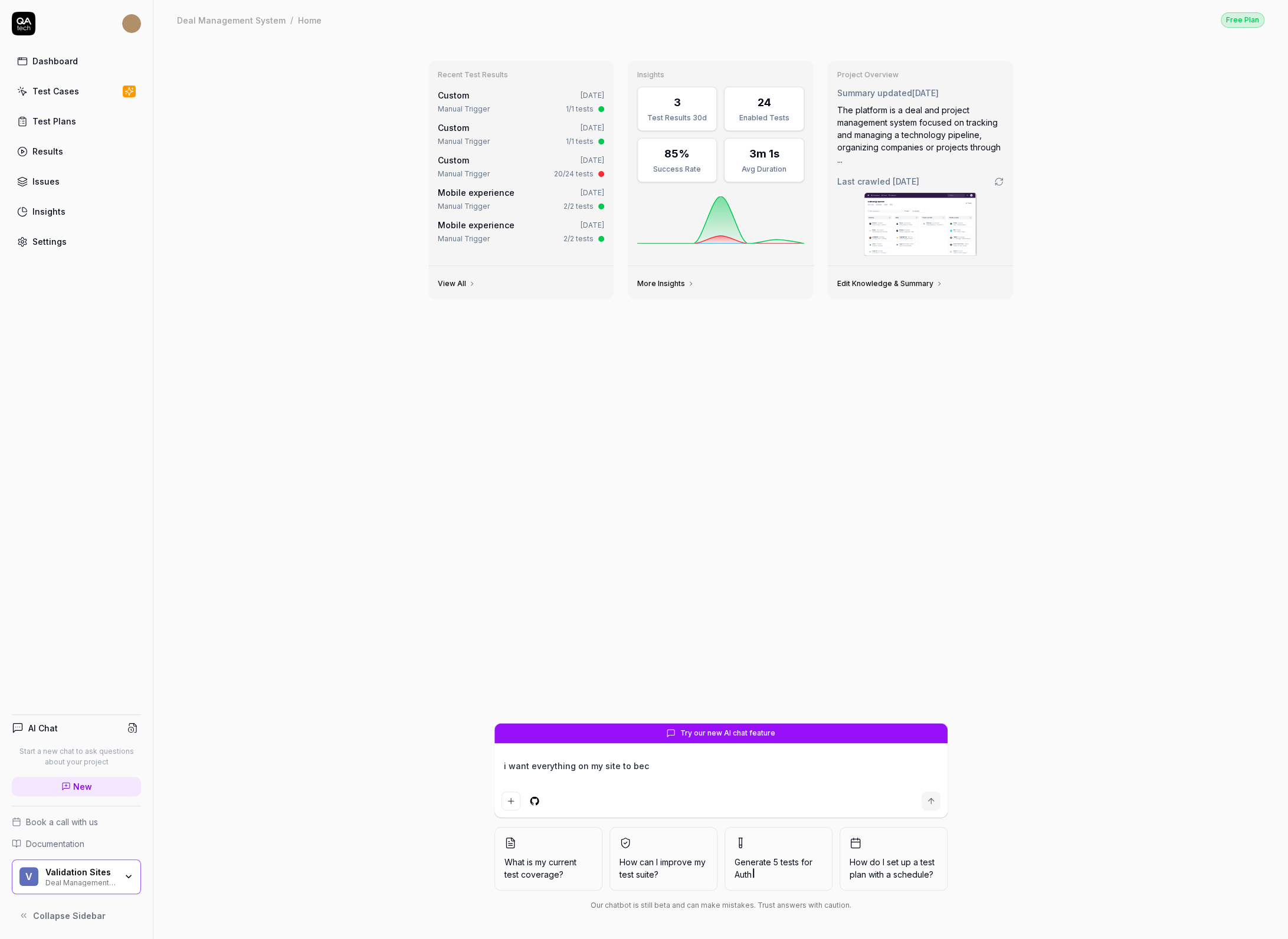
type textarea "*"
type textarea "i want everything on my site to be"
type textarea "*"
type textarea "i want everything on my site to be"
type textarea "*"
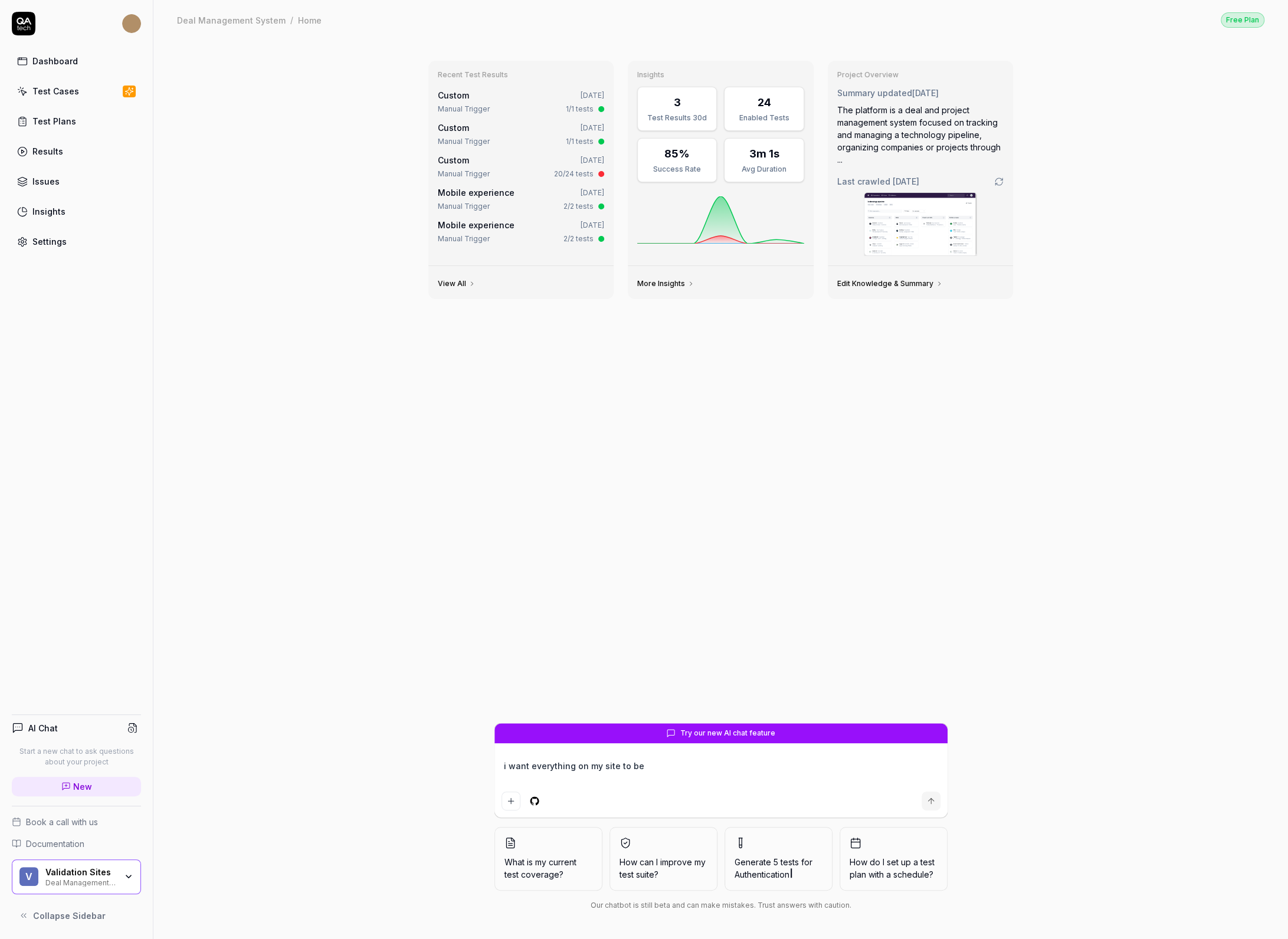
type textarea "i want everything on my site to be c"
type textarea "*"
type textarea "i want everything on my site to be cra"
type textarea "*"
type textarea "i want everything on my site to be craw"
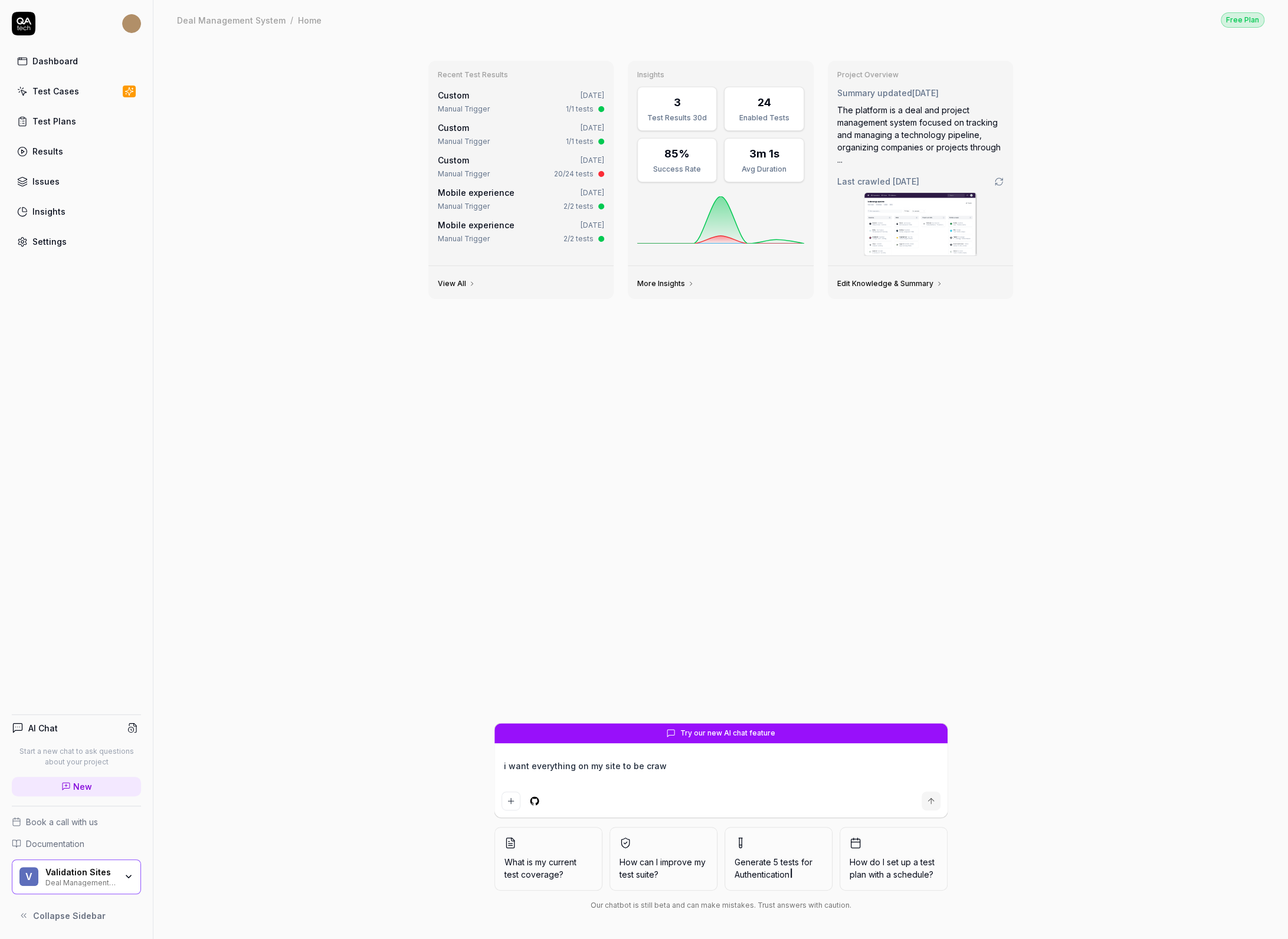
type textarea "*"
type textarea "i want everything on my site to be crawl"
type textarea "*"
type textarea "i want everything on my site to be crawle"
type textarea "*"
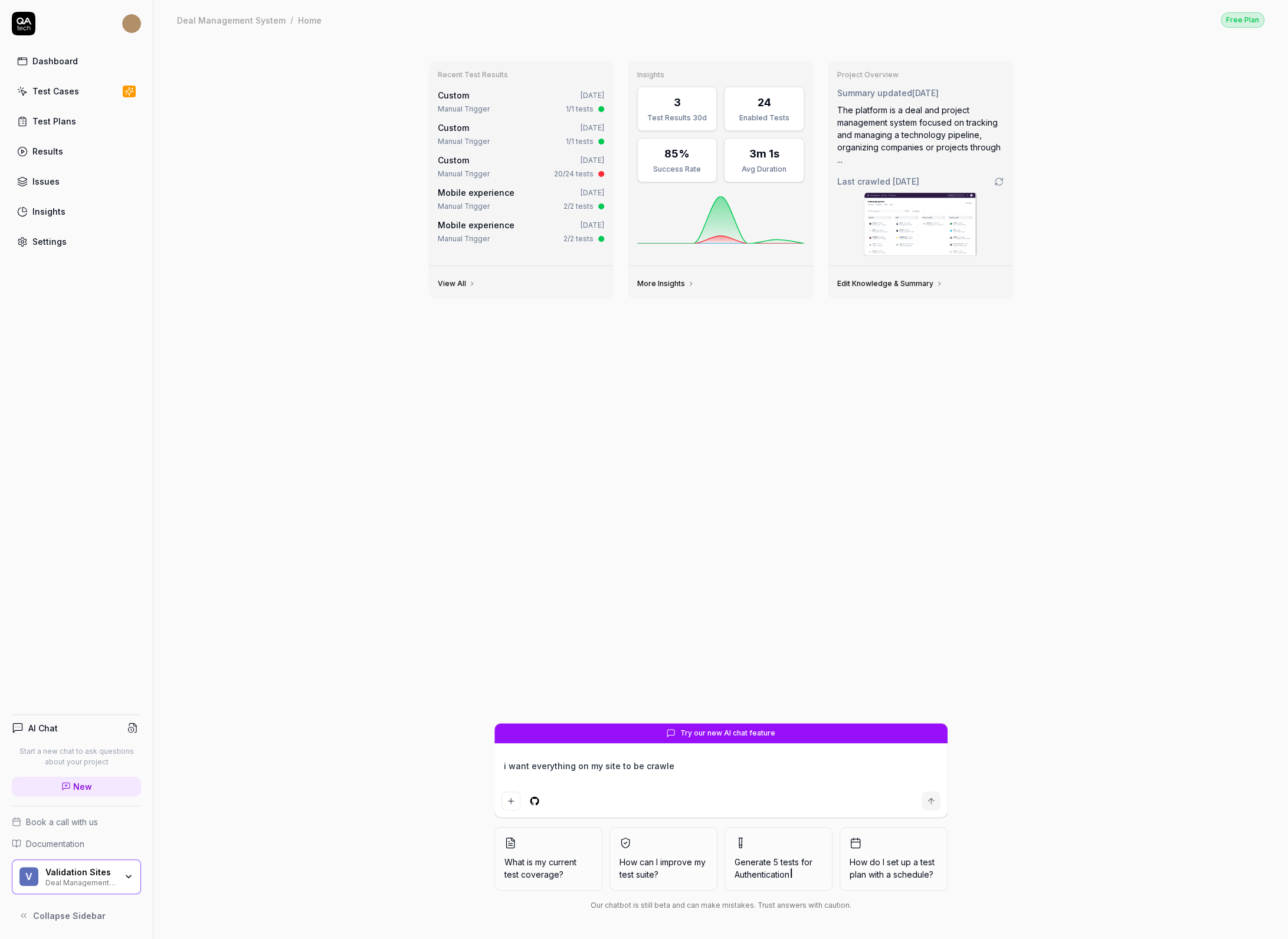
type textarea "i want everything on my site to be crawled"
type textarea "*"
type textarea "i want everything on my site to be crawled"
type textarea "*"
type textarea "i want everything on my site to be crawled s"
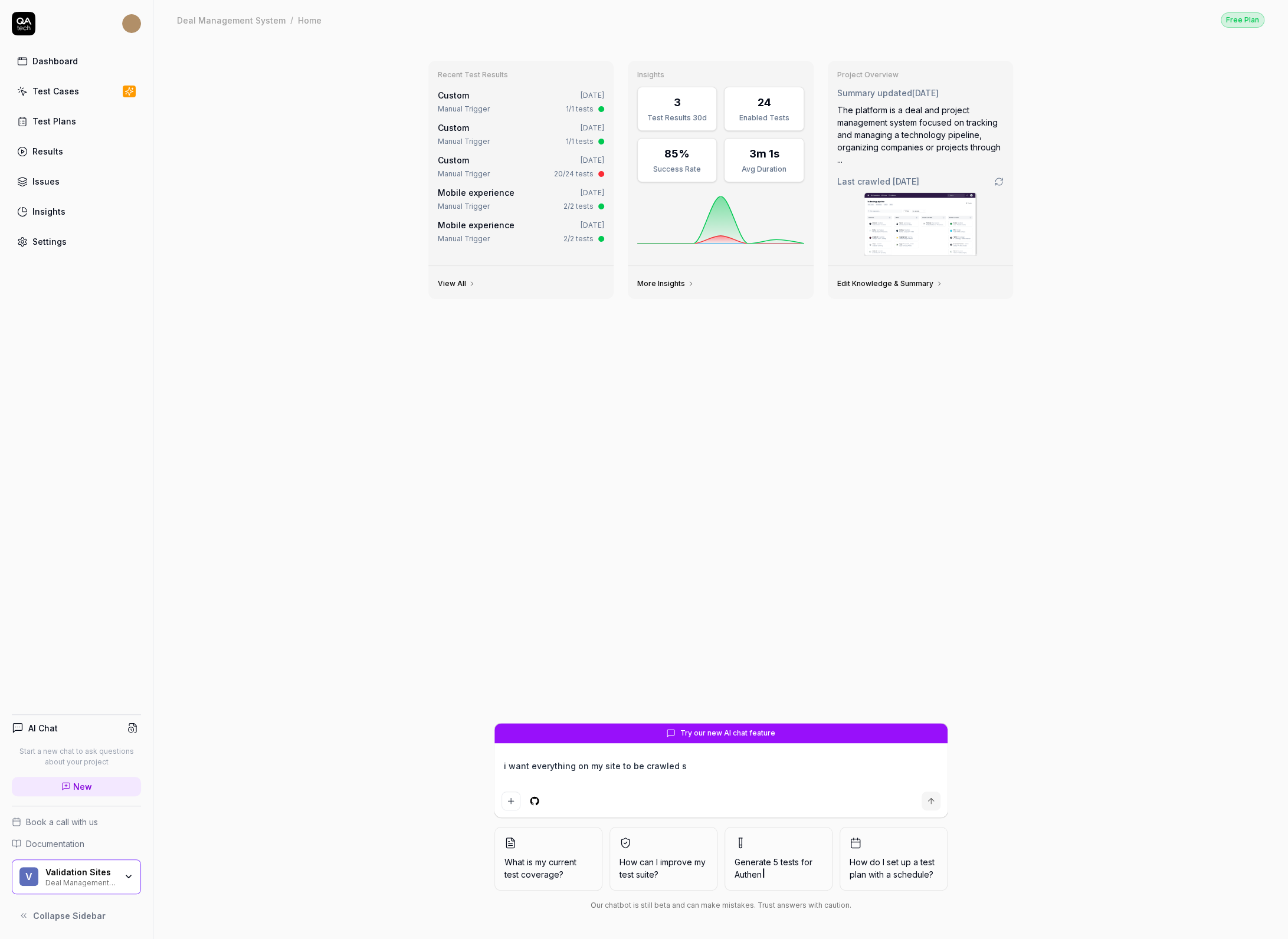
type textarea "*"
type textarea "i want everything on my site to be crawled so"
type textarea "*"
type textarea "i want everything on my site to be crawled so"
type textarea "*"
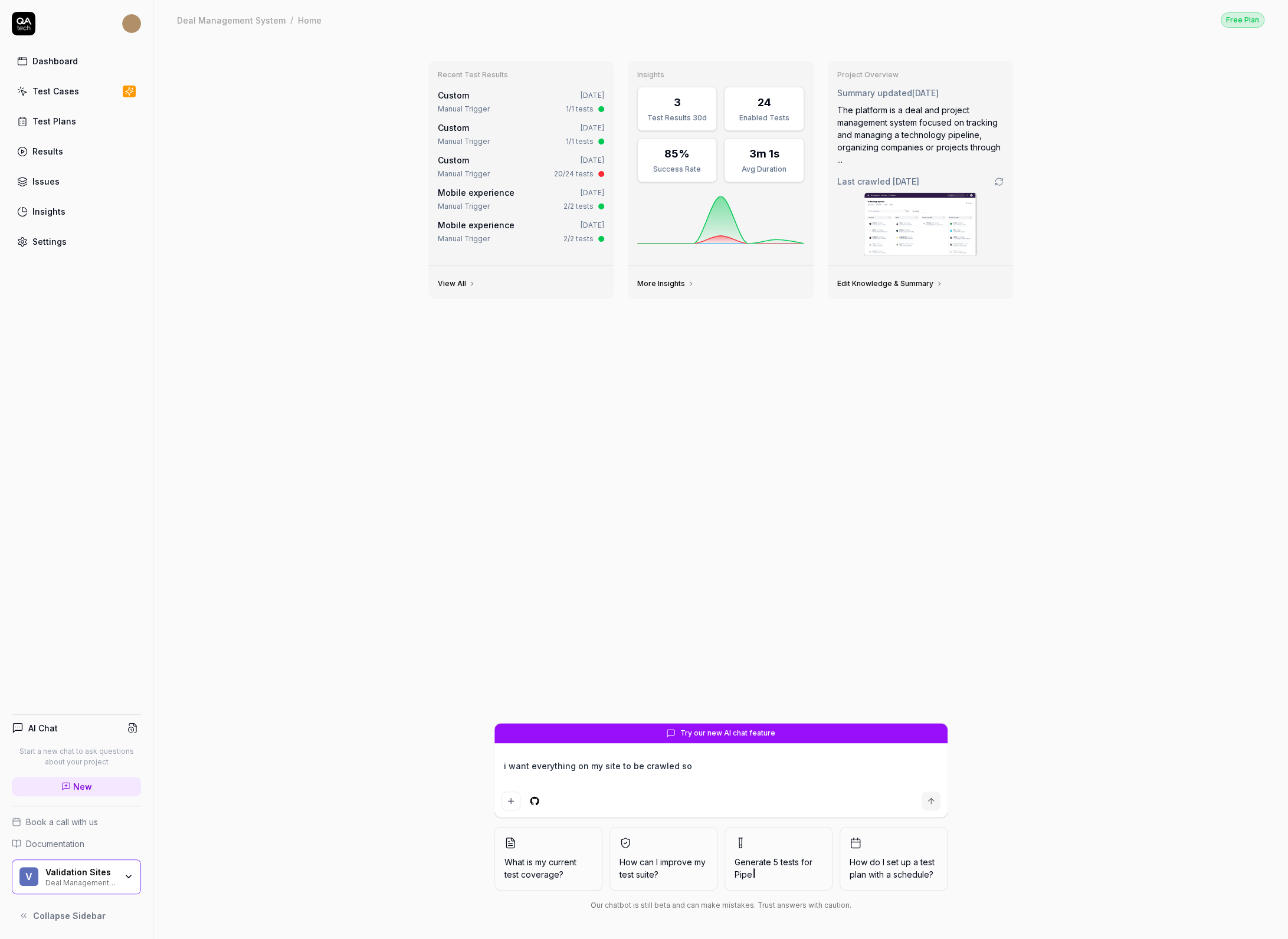
type textarea "i want everything on my site to be crawled so i"
type textarea "*"
type textarea "i want everything on my site to be crawled so i"
type textarea "*"
type textarea "i want everything on my site to be crawled so i c"
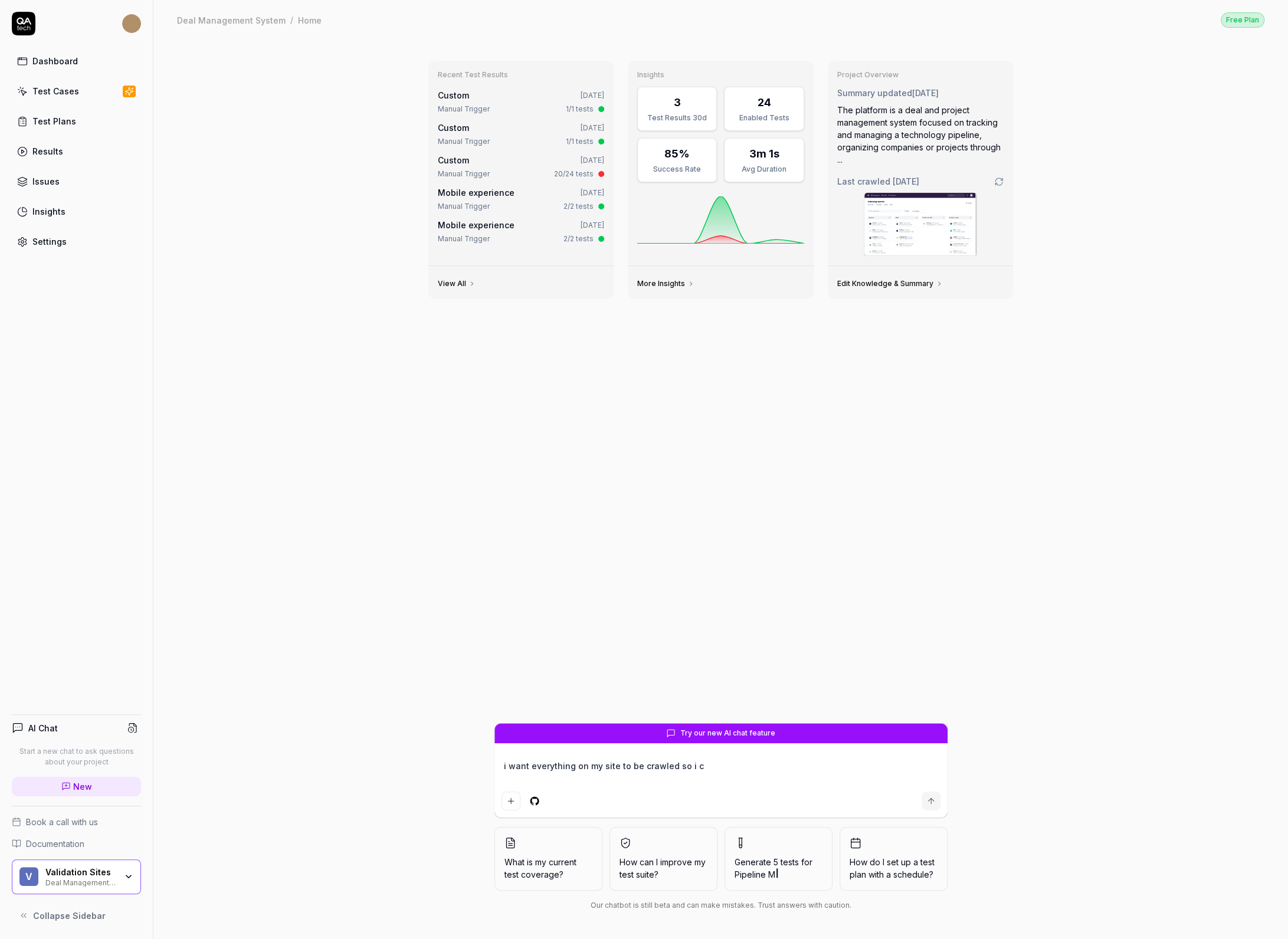
type textarea "*"
type textarea "i want everything on my site to be crawled so i ca"
type textarea "*"
type textarea "i want everything on my site to be crawled so i can"
type textarea "*"
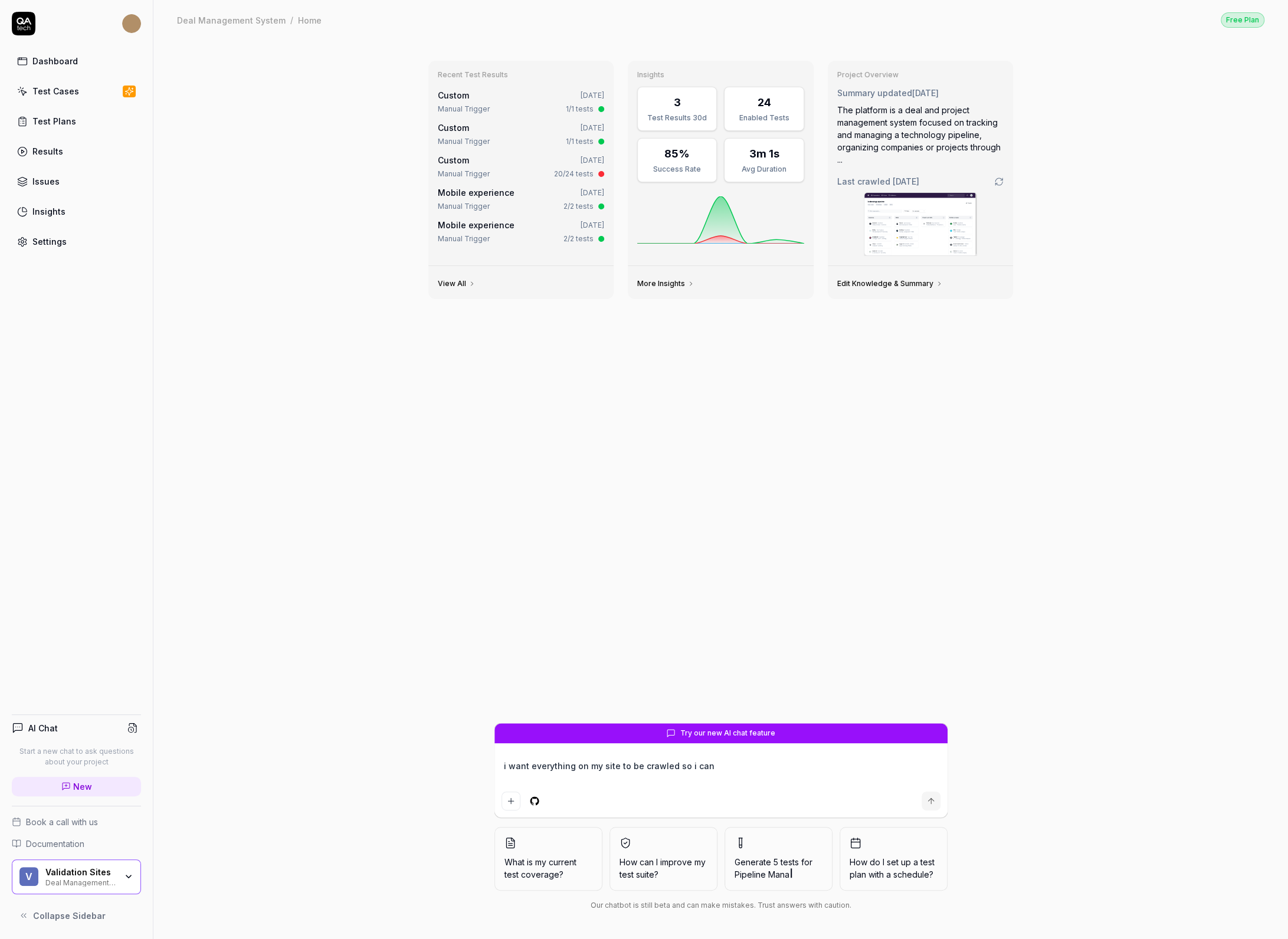
type textarea "i want everything on my site to be crawled so i can"
type textarea "*"
type textarea "i want everything on my site to be crawled so i can t"
type textarea "*"
type textarea "i want everything on my site to be crawled so i can te"
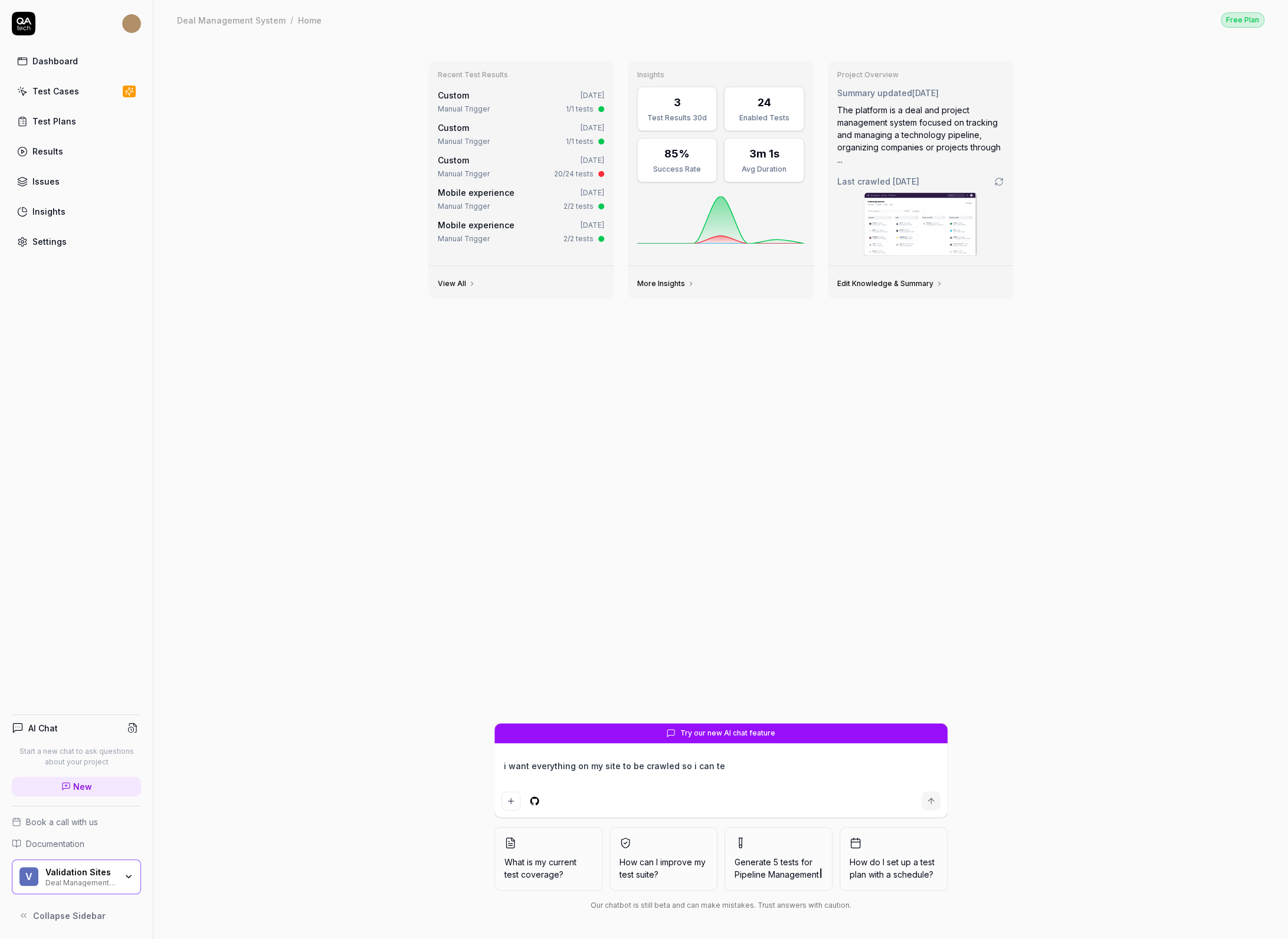
type textarea "*"
type textarea "i want everything on my site to be crawled so i can tes"
type textarea "*"
type textarea "i want everything on my site to be crawled so i can test"
type textarea "*"
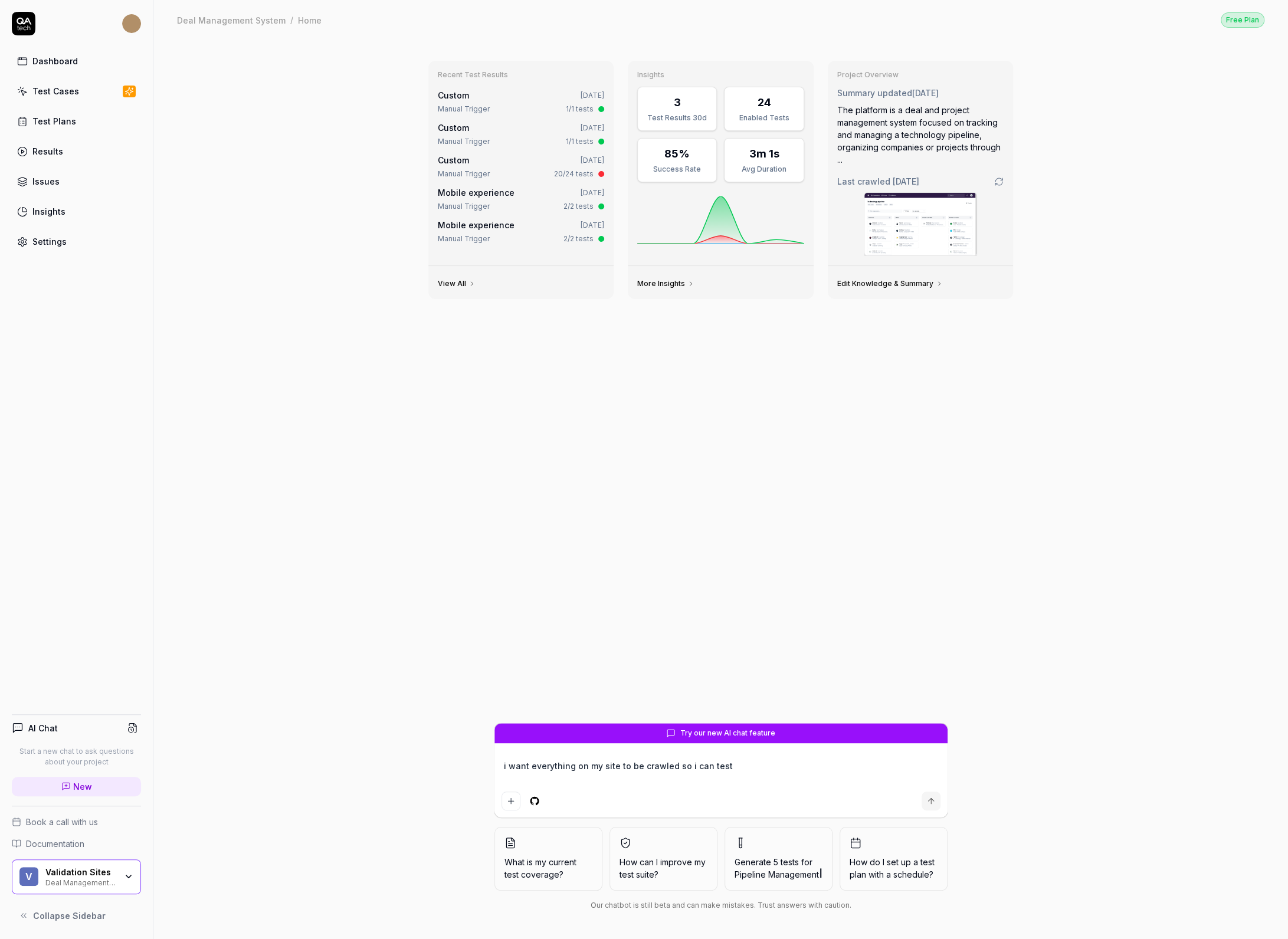
type textarea "i want everything on my site to be crawled so i can test"
type textarea "*"
type textarea "i want everything on my site to be crawled so i can test e"
type textarea "*"
type textarea "i want everything on my site to be crawled so i can test ev"
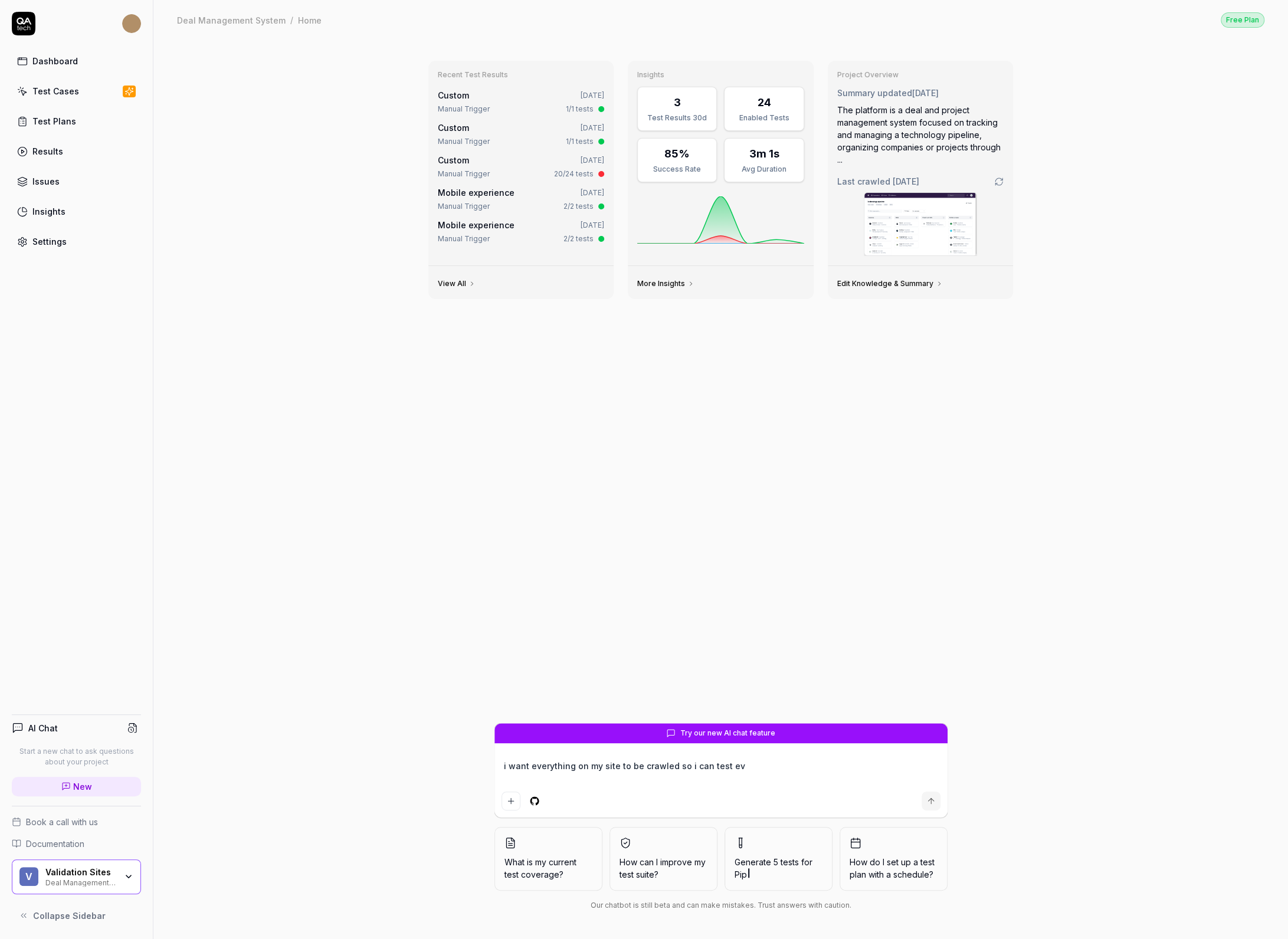
type textarea "*"
type textarea "i want everything on my site to be crawled so i can test eve"
type textarea "*"
type textarea "i want everything on my site to be crawled so i can test ever"
type textarea "*"
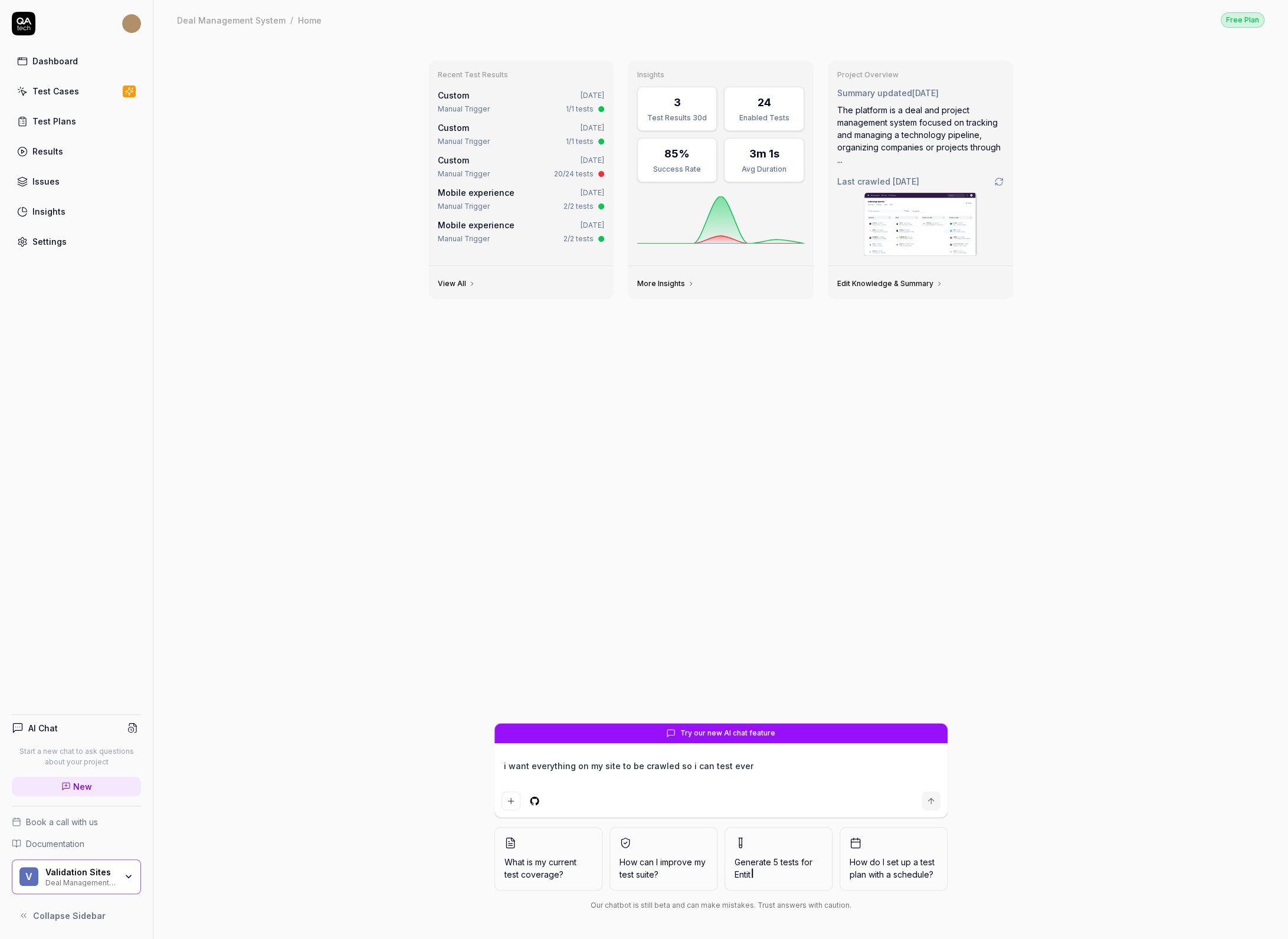
type textarea "i want everything on my site to be crawled so i can test every"
type textarea "*"
type textarea "i want everything on my site to be crawled so i can test everyt"
type textarea "*"
type textarea "i want everything on my site to be crawled so i can test everyth"
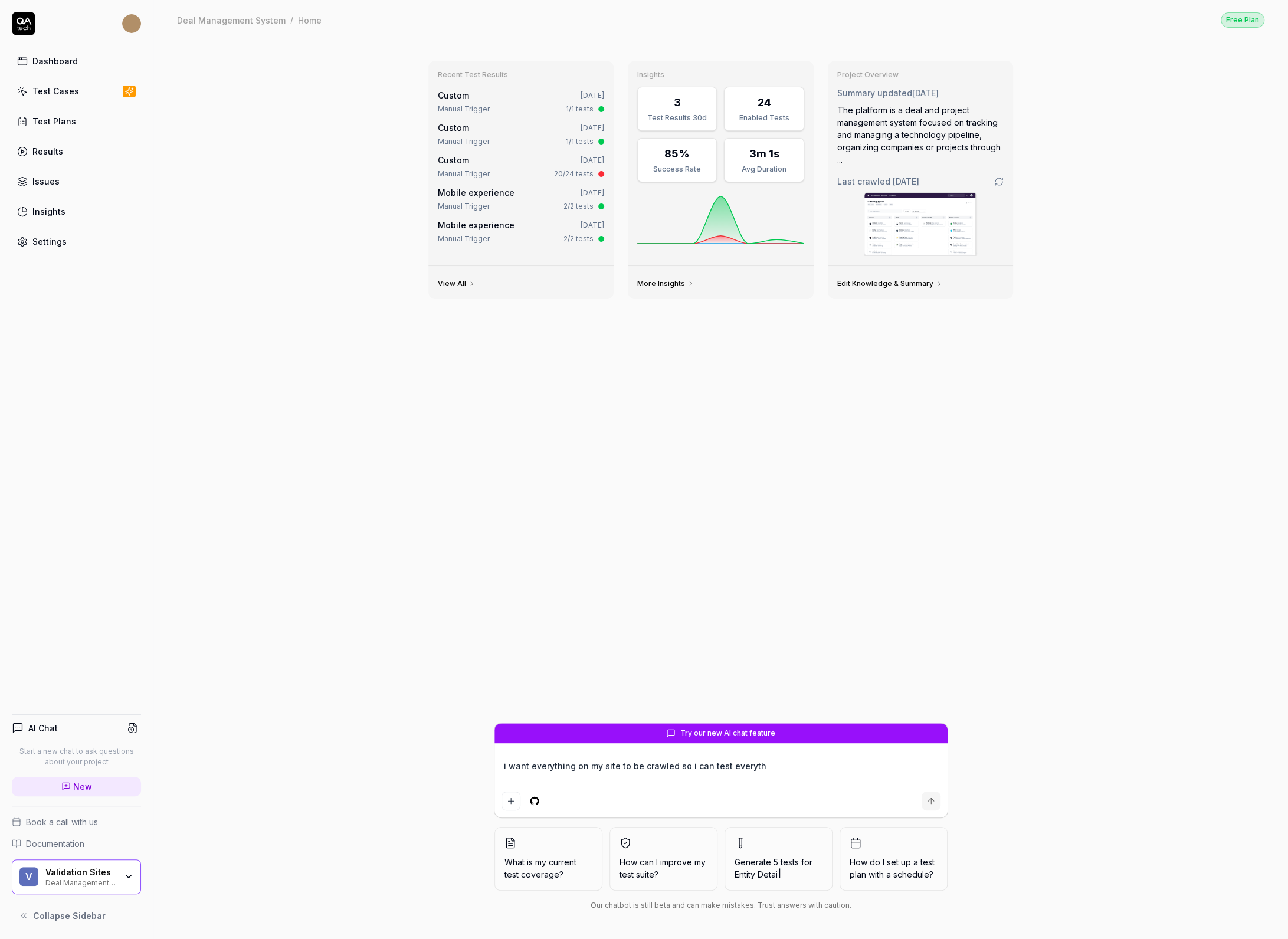
type textarea "*"
type textarea "i want everything on my site to be crawled so i can test everythi"
type textarea "*"
type textarea "i want everything on my site to be crawled so i can test everythin"
type textarea "*"
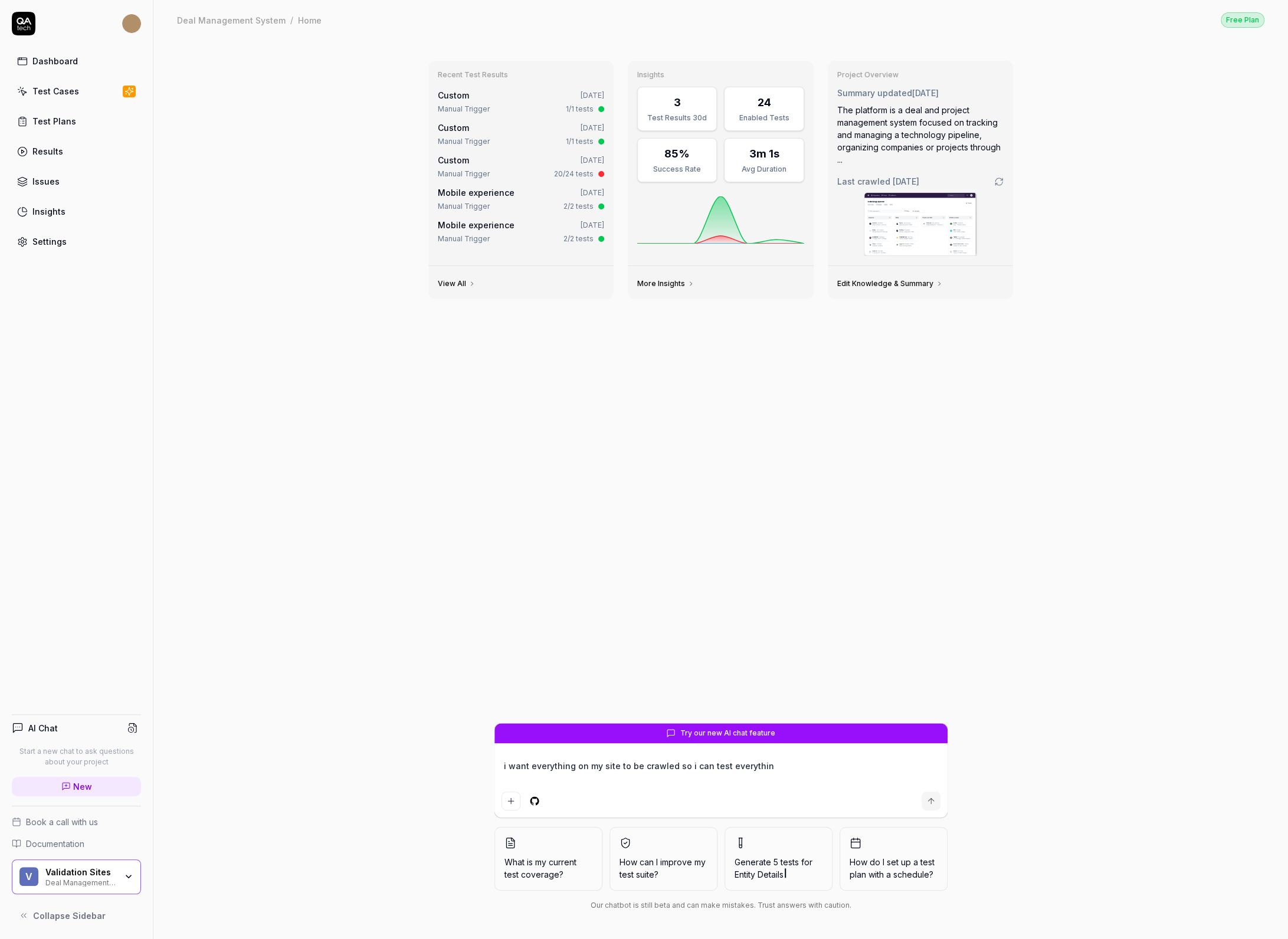
type textarea "i want everything on my site to be crawled so i can test everything"
type textarea "*"
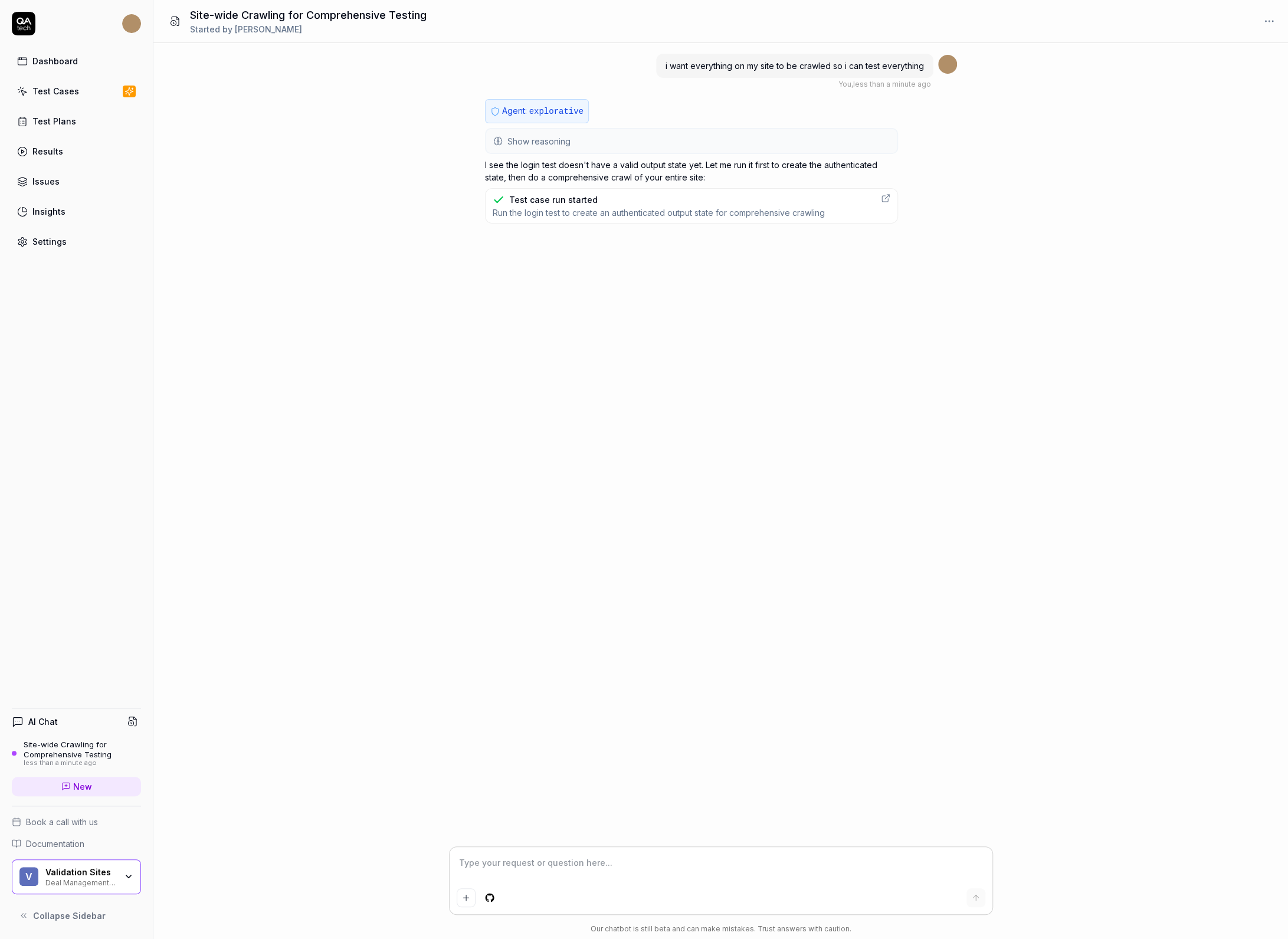
type textarea "*"
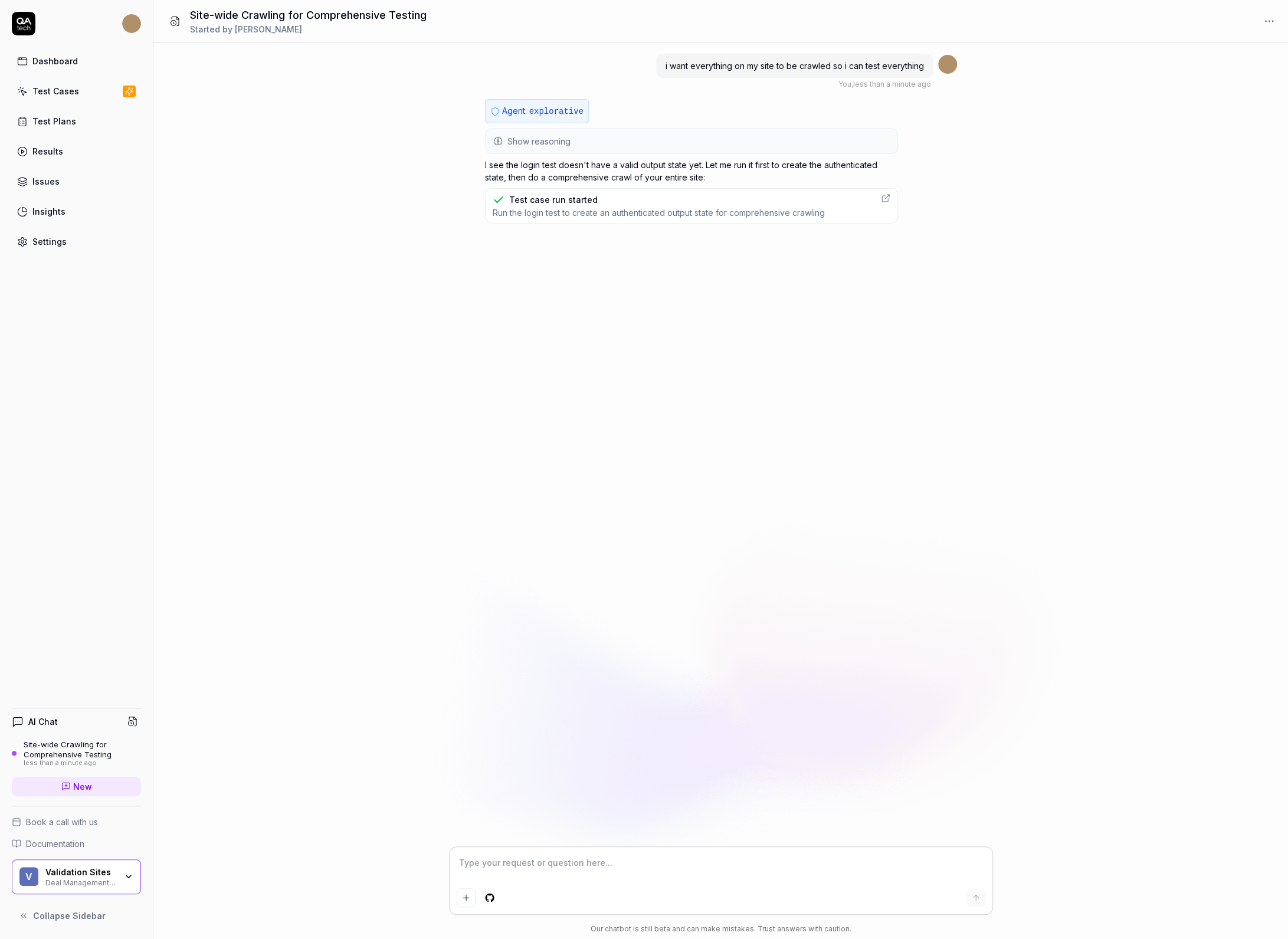
type textarea "B"
type textarea "*"
type textarea "Bu"
type textarea "*"
type textarea "But"
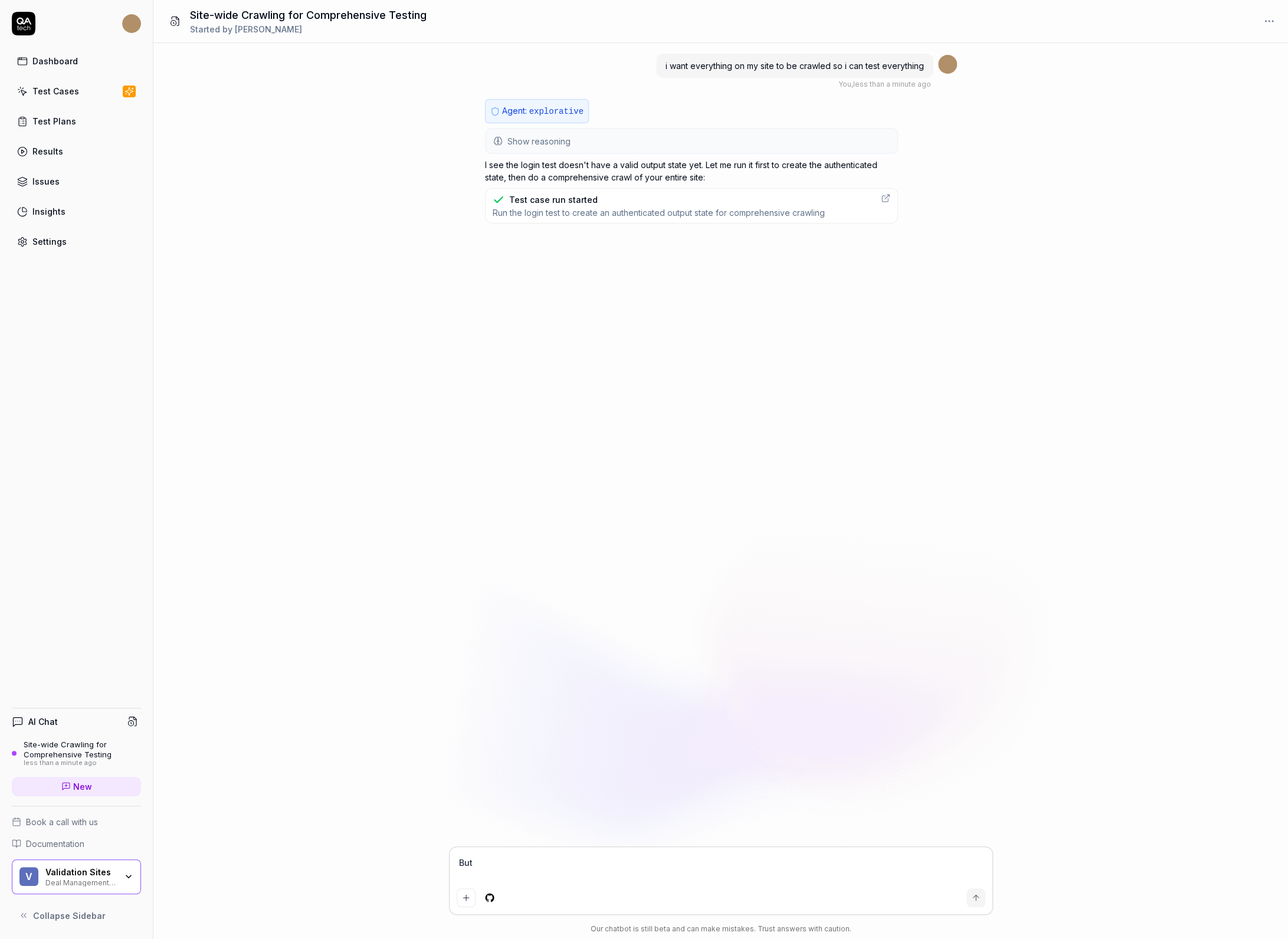
type textarea "*"
type textarea "But"
type textarea "*"
type textarea "But I"
type textarea "*"
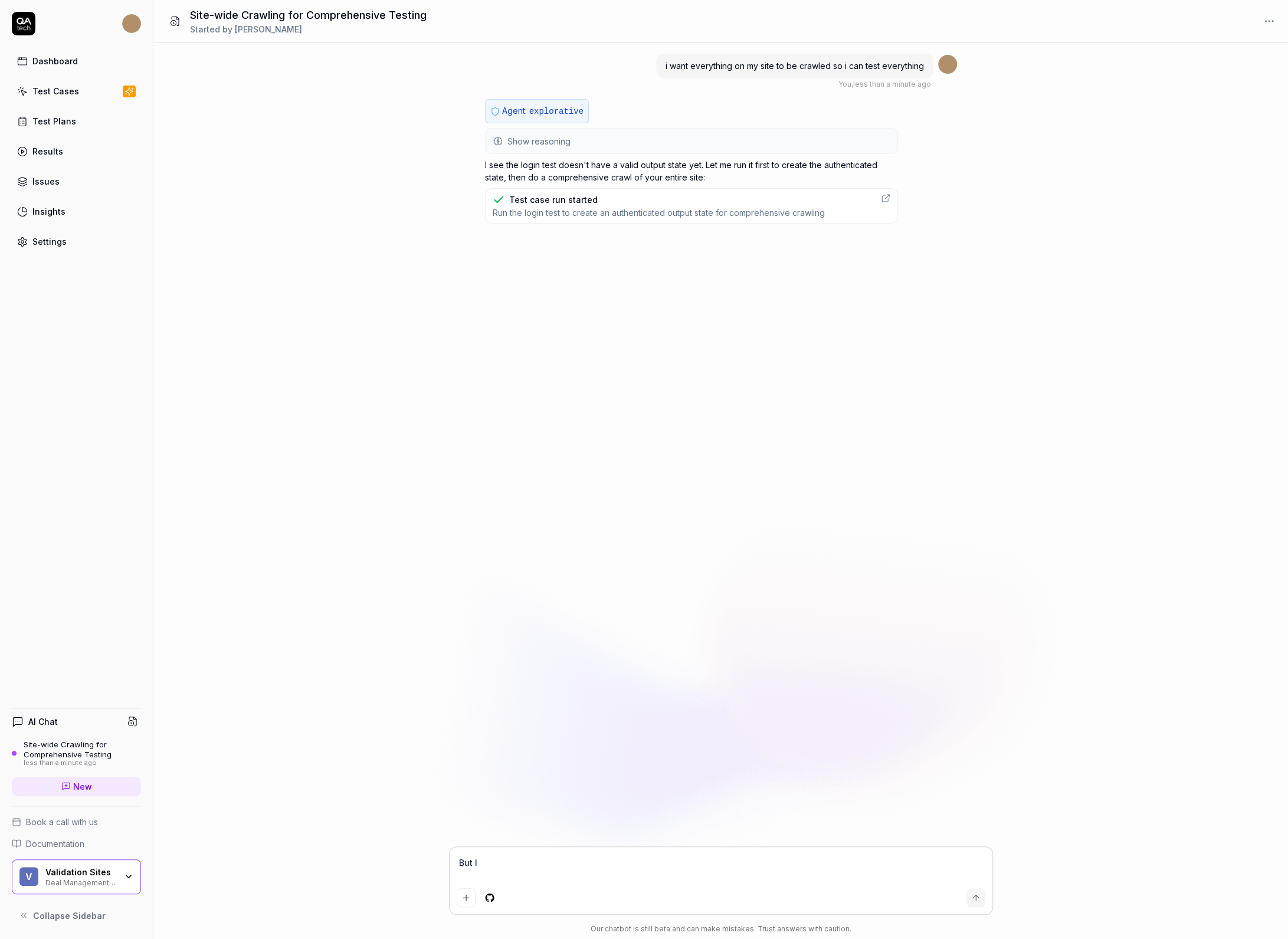
type textarea "But I"
type textarea "*"
type textarea "But I h"
type textarea "*"
type textarea "But I ha"
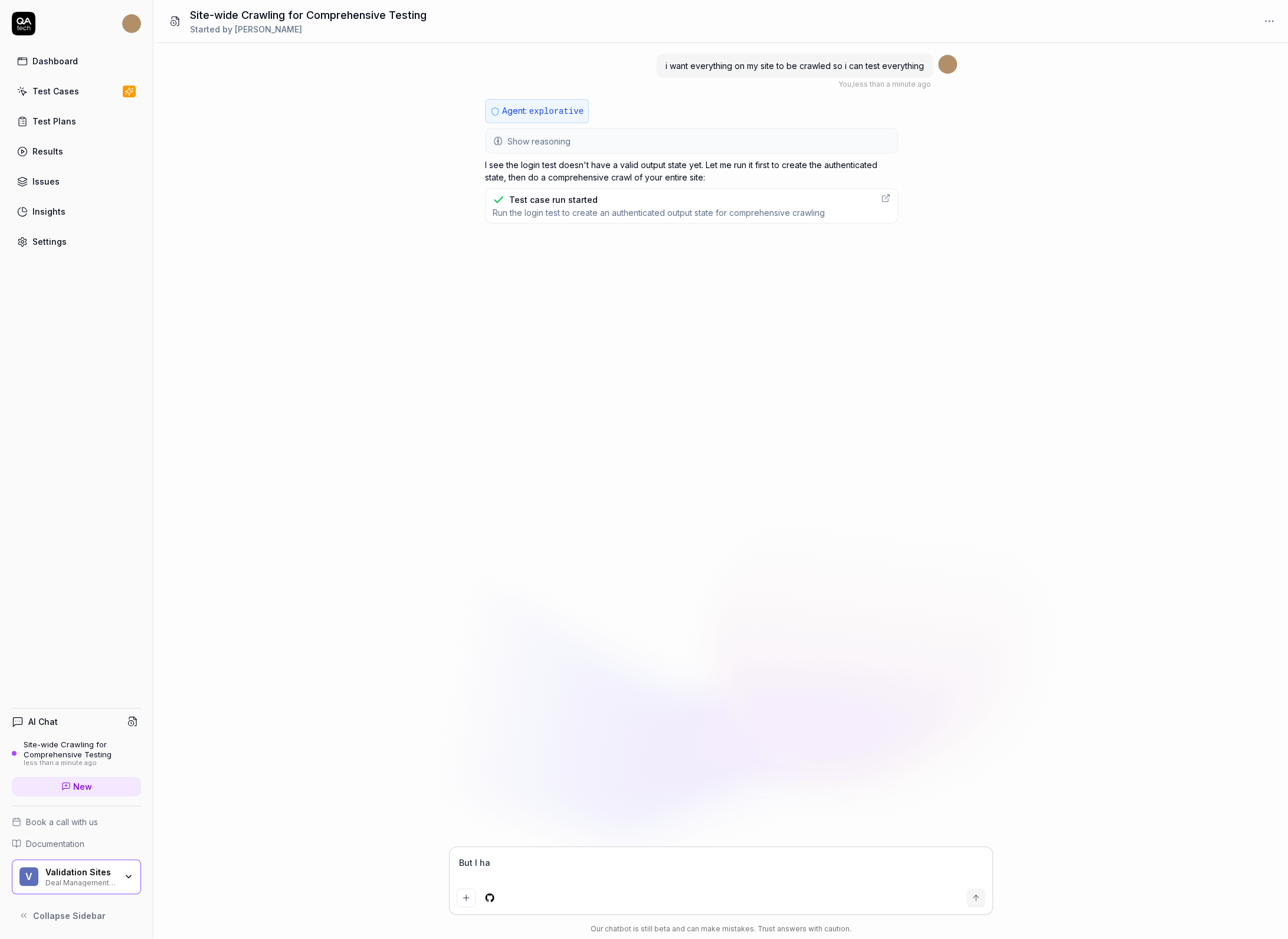
type textarea "*"
type textarea "But I hav"
type textarea "*"
type textarea "But I have"
type textarea "*"
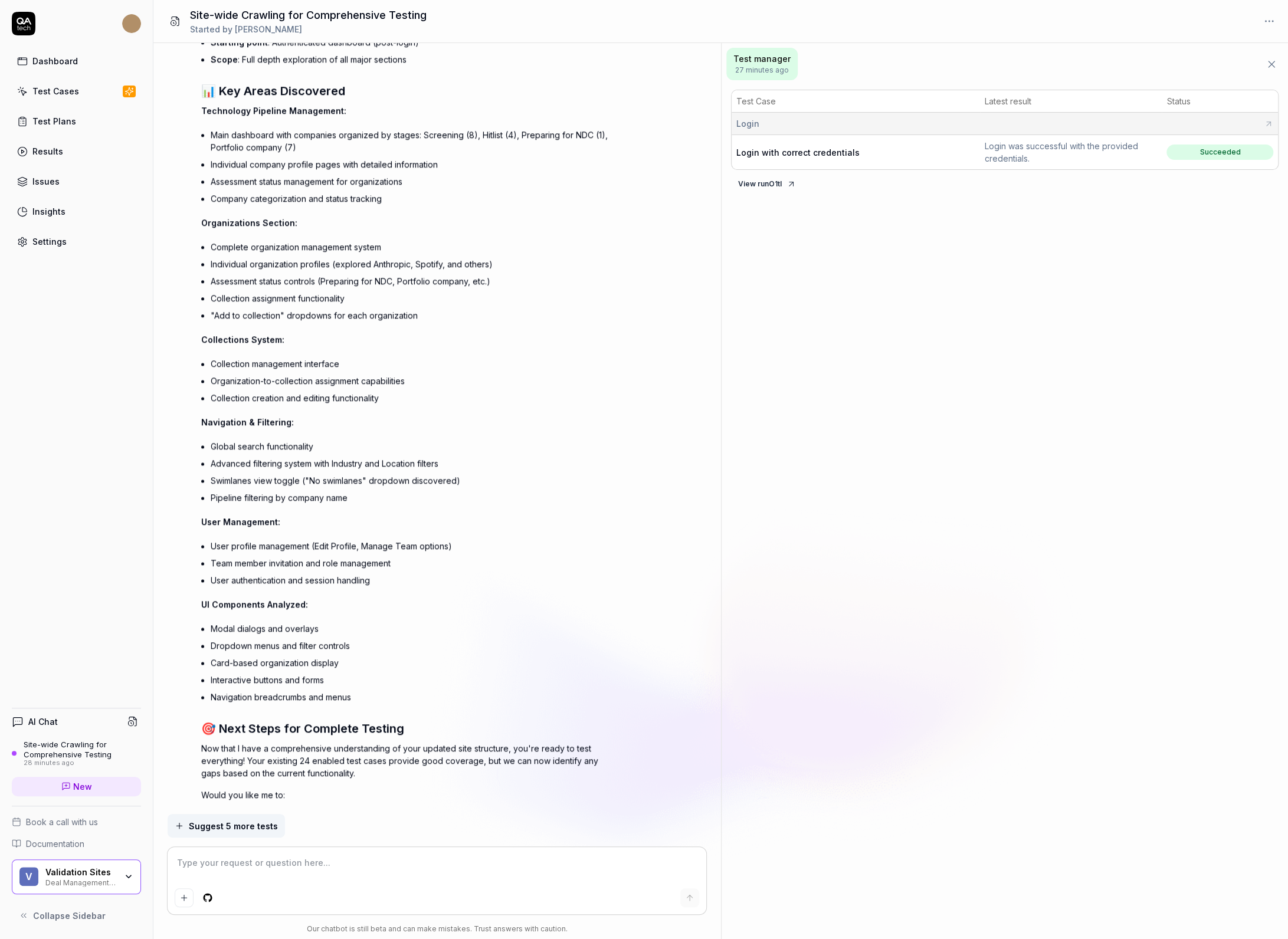
scroll to position [1199, 0]
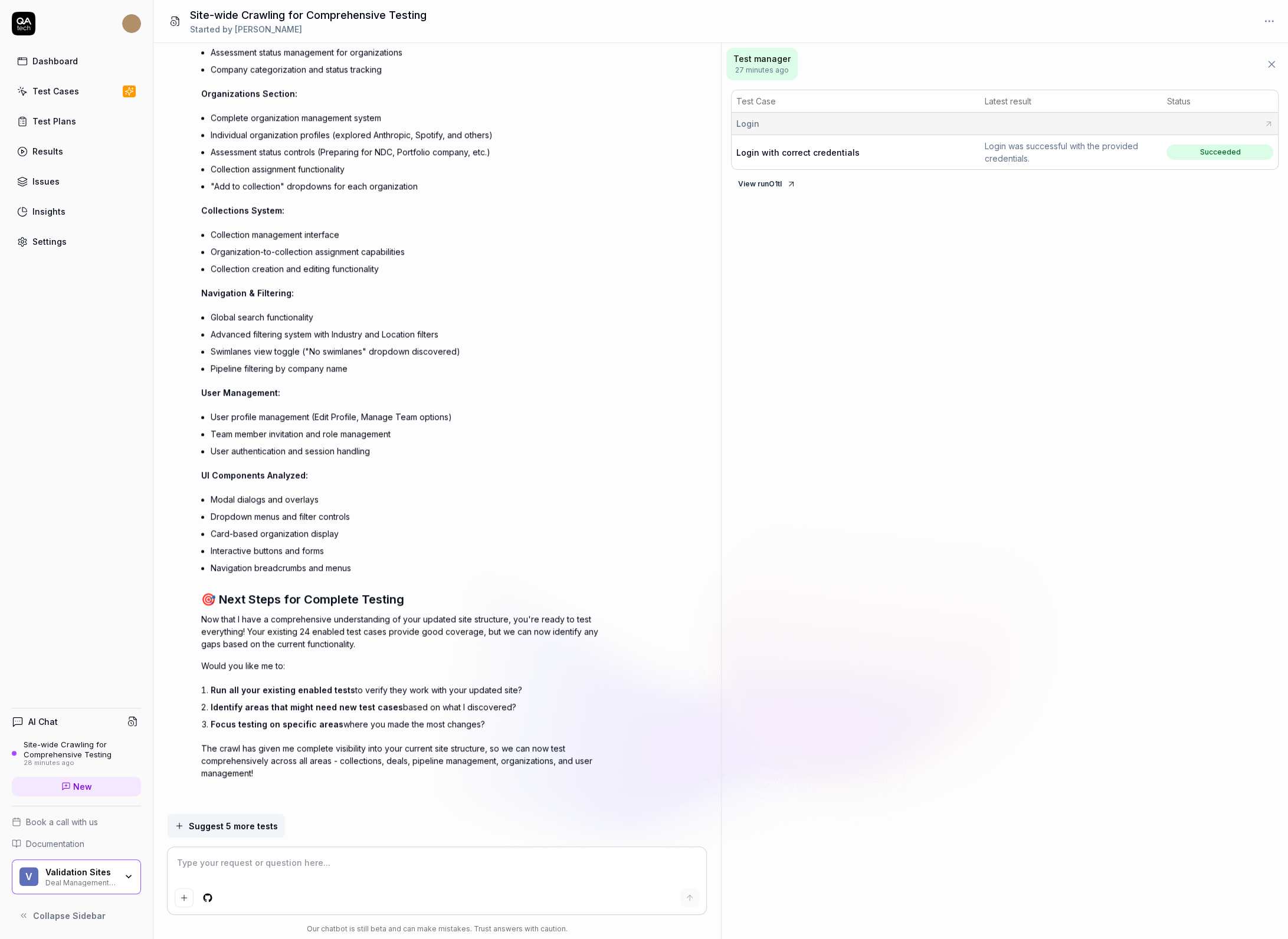
click at [69, 85] on div "Test Cases" at bounding box center [56, 91] width 46 height 12
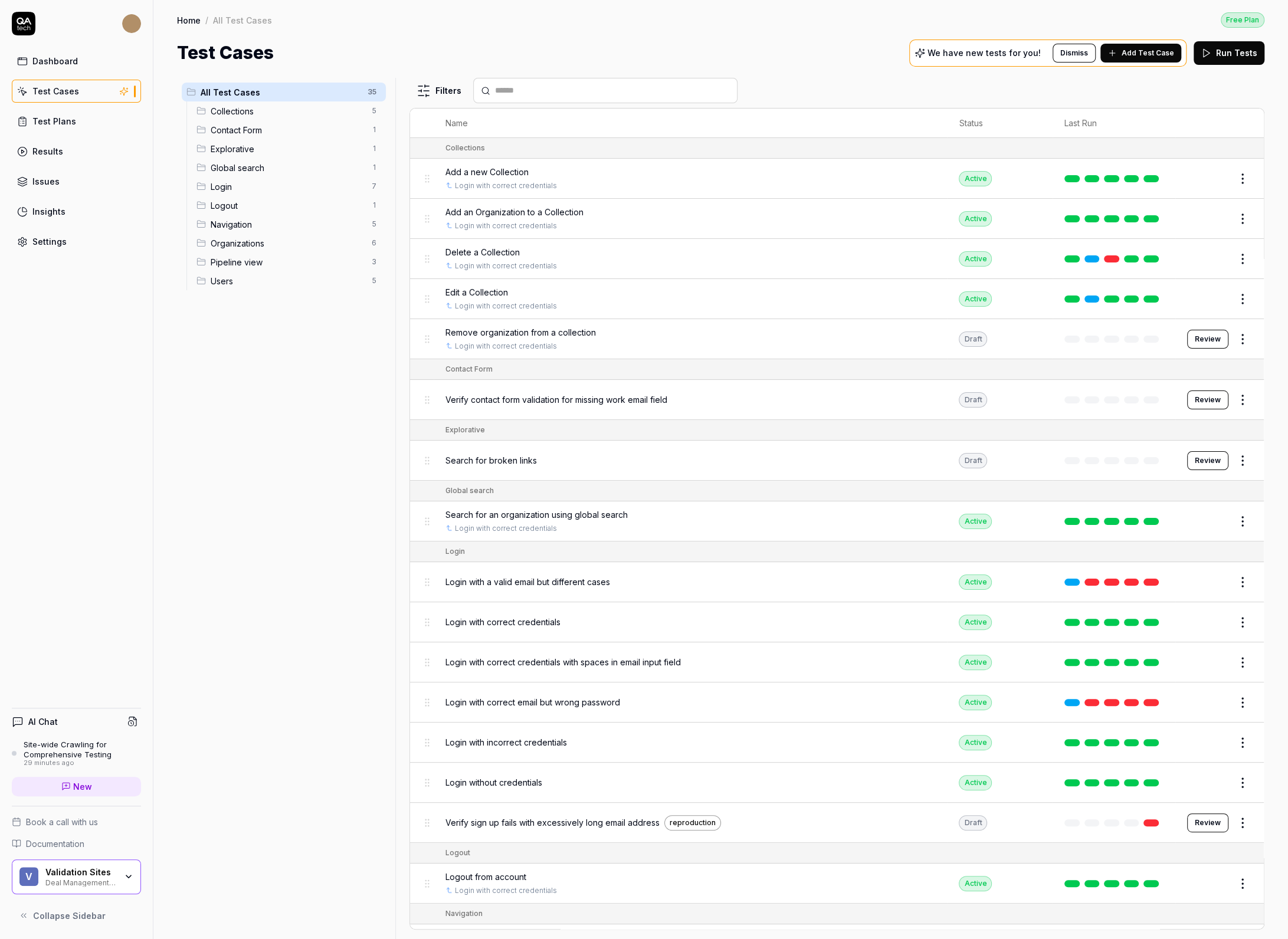
click at [489, 168] on span "Add a new Collection" at bounding box center [487, 172] width 84 height 12
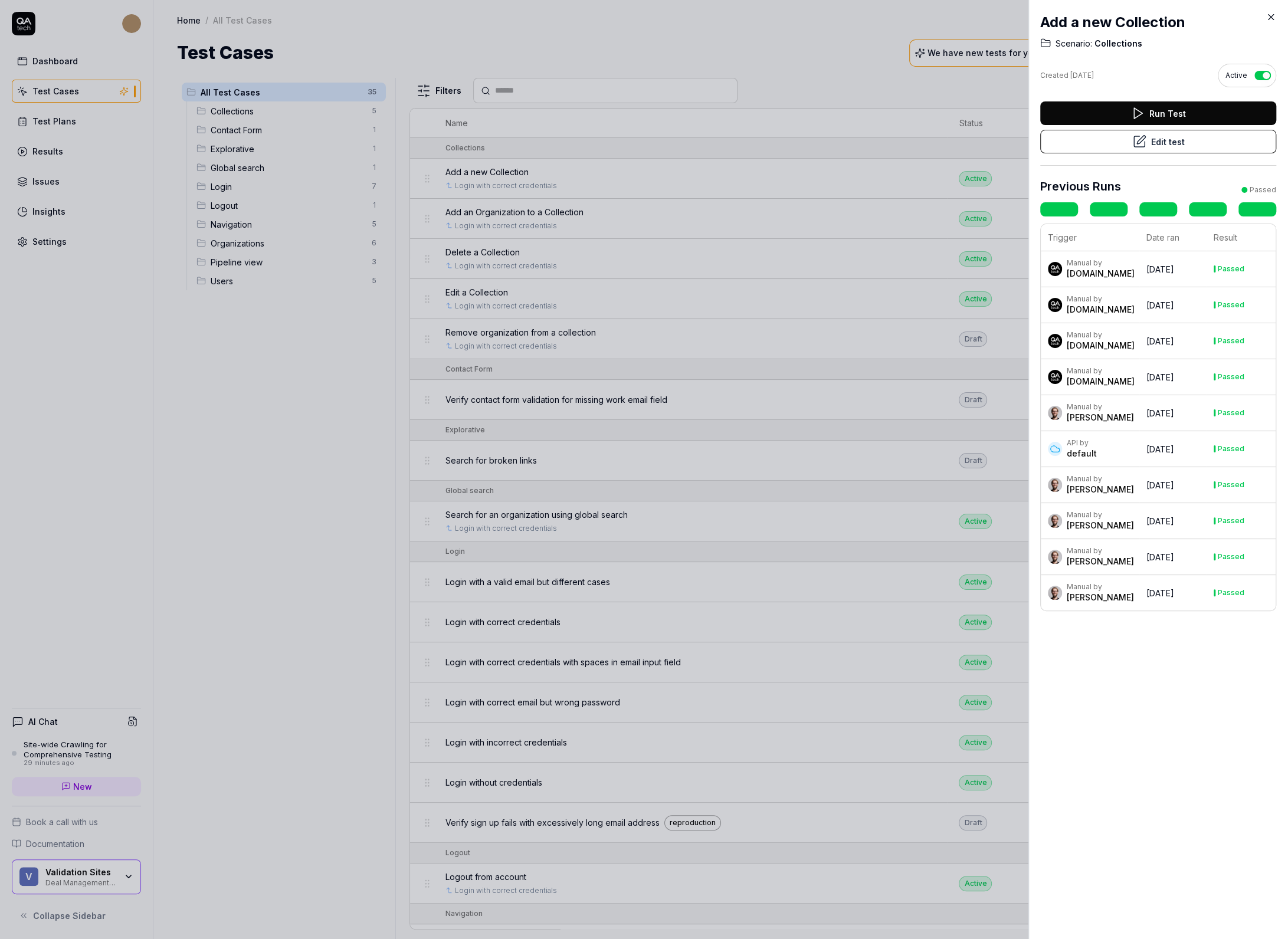
click at [1148, 138] on button "Edit test" at bounding box center [1158, 141] width 236 height 23
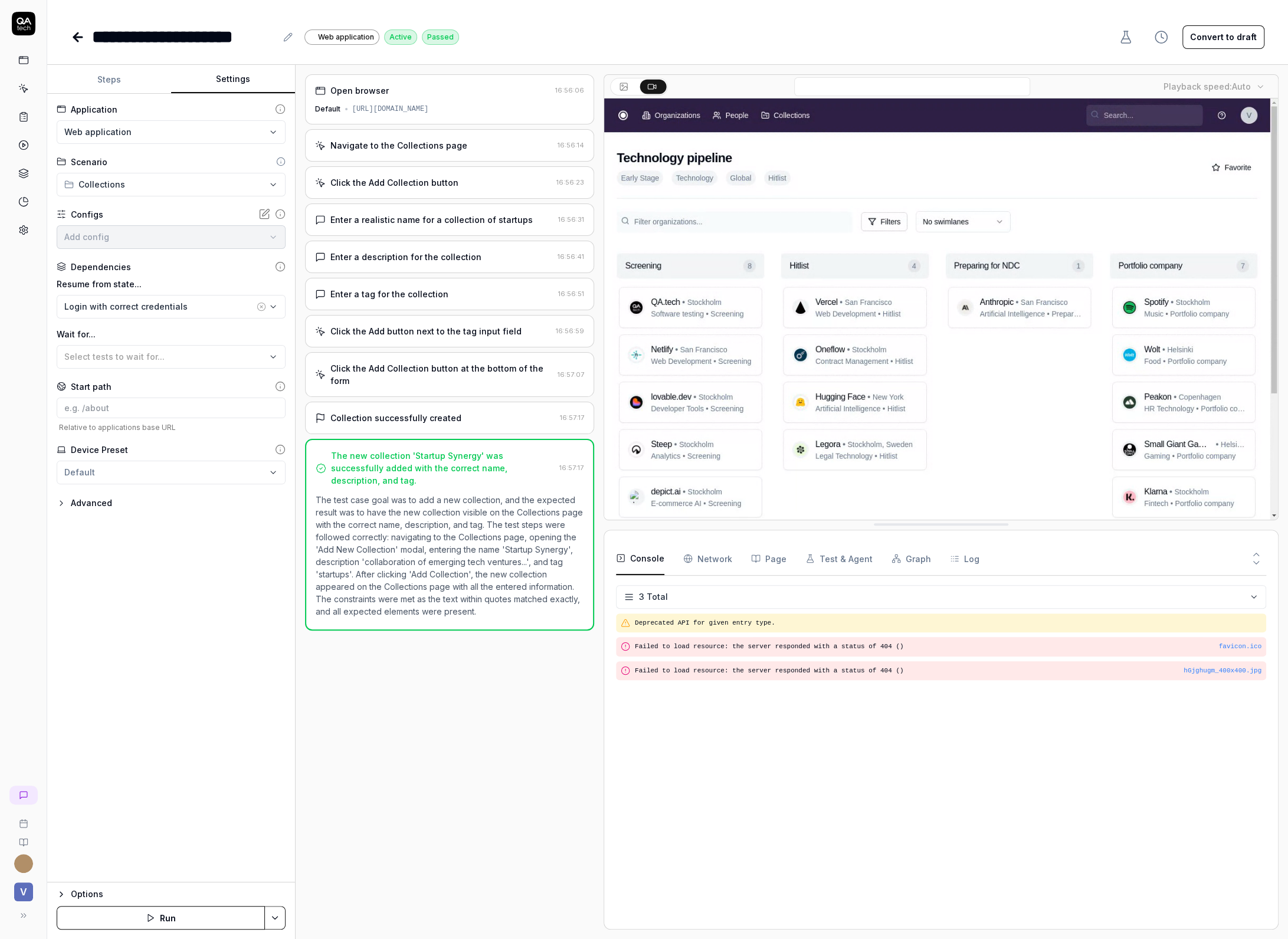
click at [225, 84] on button "Settings" at bounding box center [232, 80] width 123 height 29
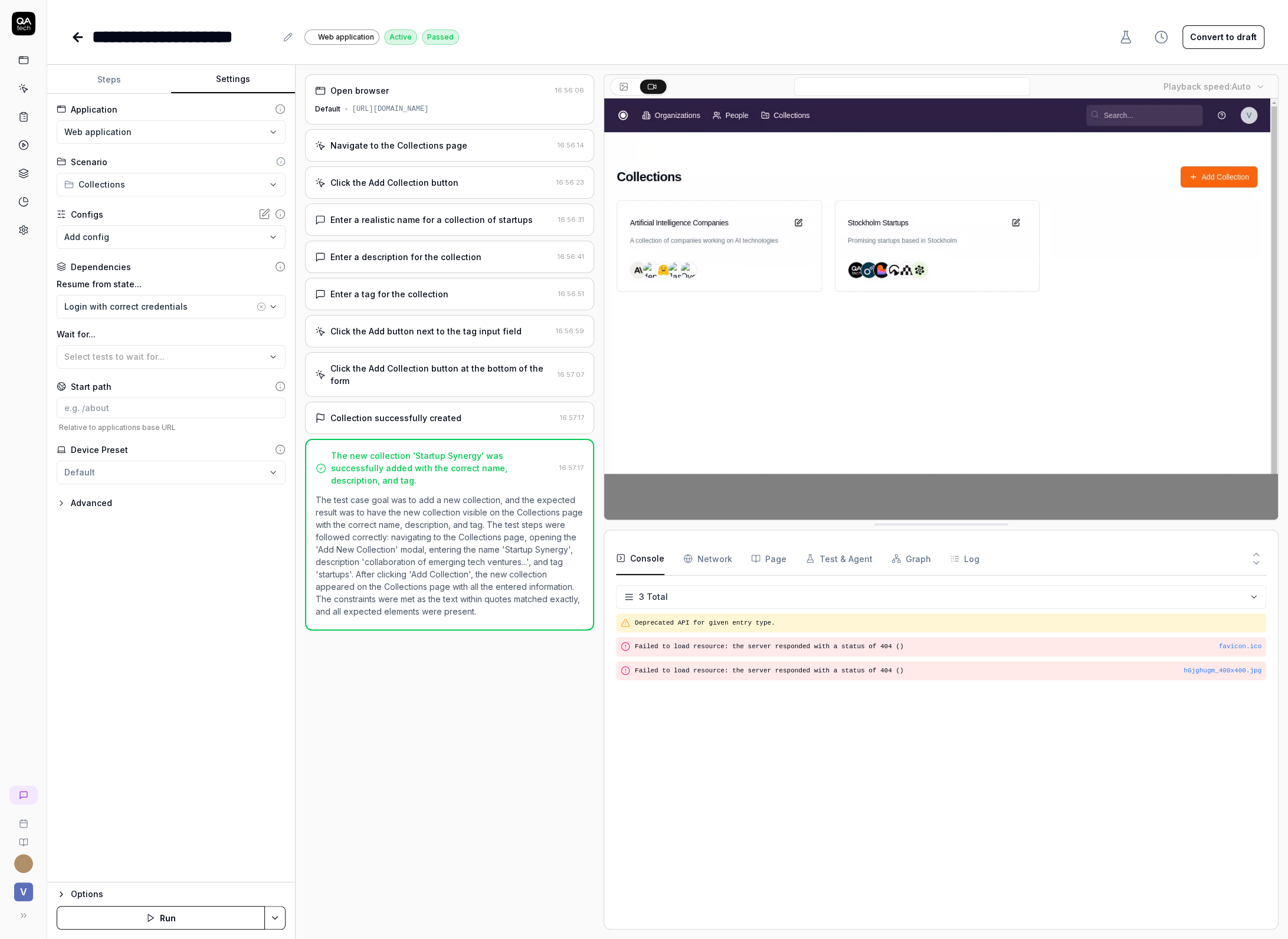
click at [85, 261] on div "Dependencies" at bounding box center [100, 266] width 60 height 12
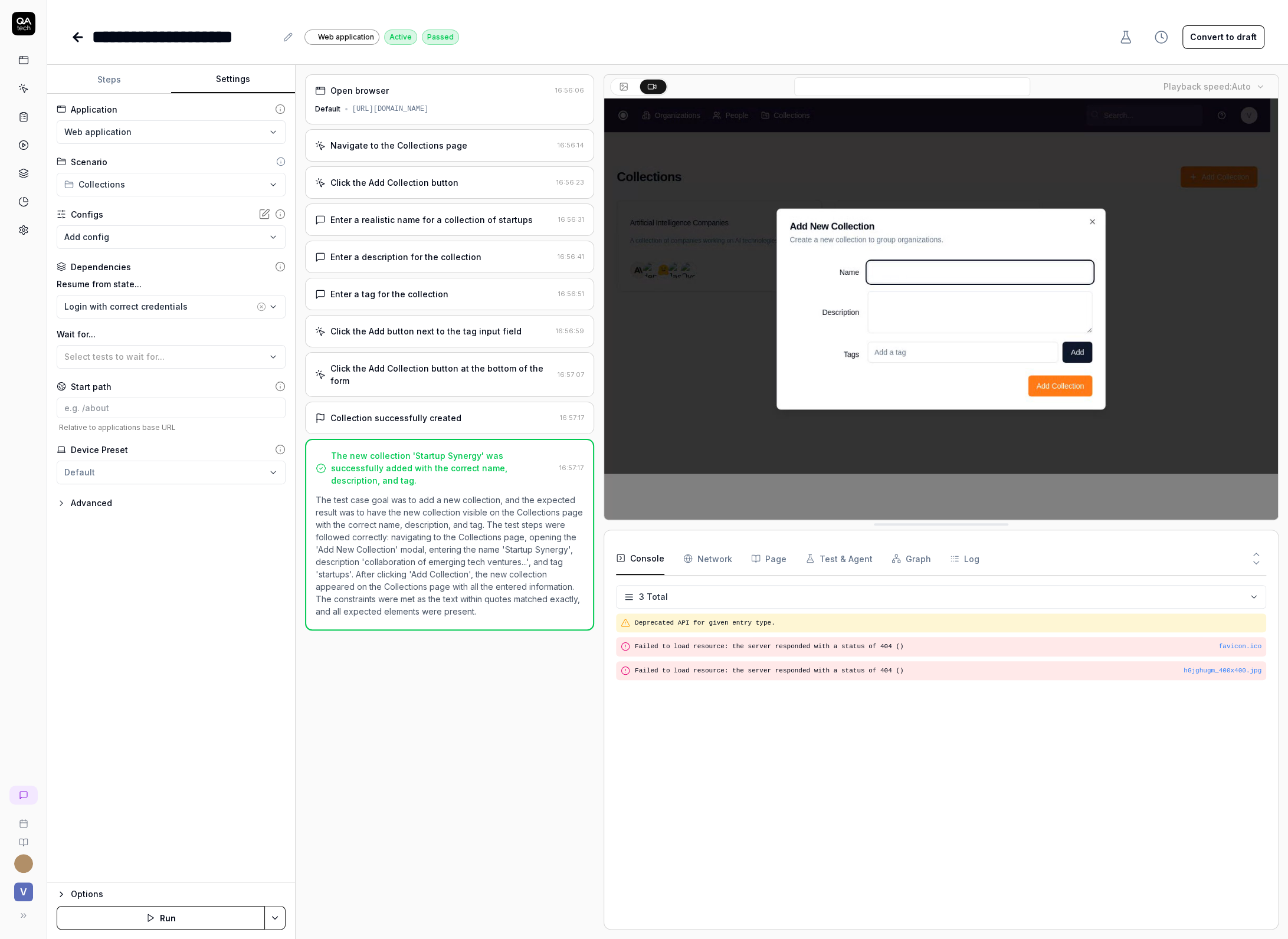
click at [103, 281] on label "Resume from state..." at bounding box center [171, 283] width 229 height 12
click at [275, 307] on icon "button" at bounding box center [273, 306] width 9 height 9
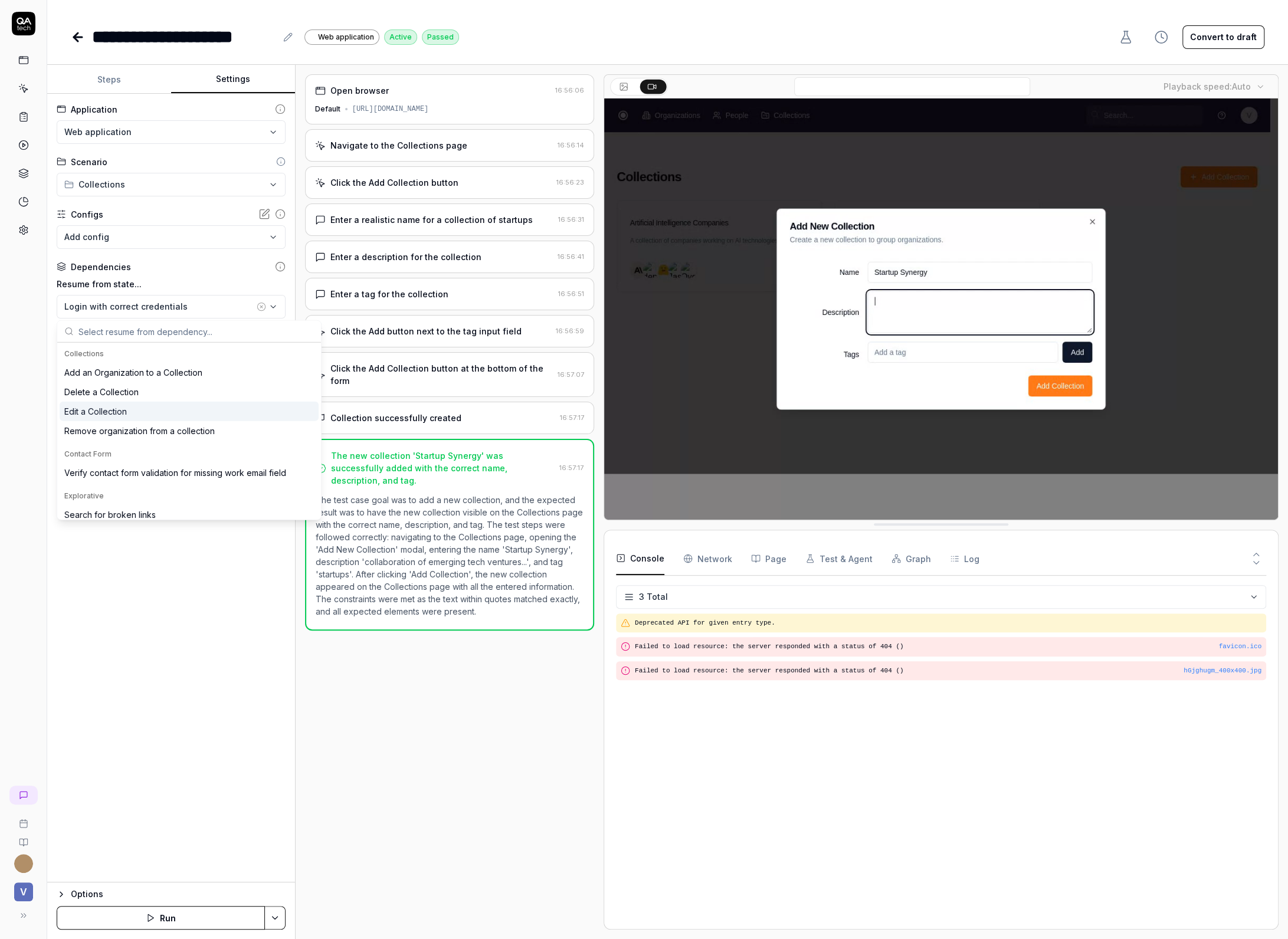
click at [140, 407] on div "Edit a Collection" at bounding box center [188, 411] width 259 height 19
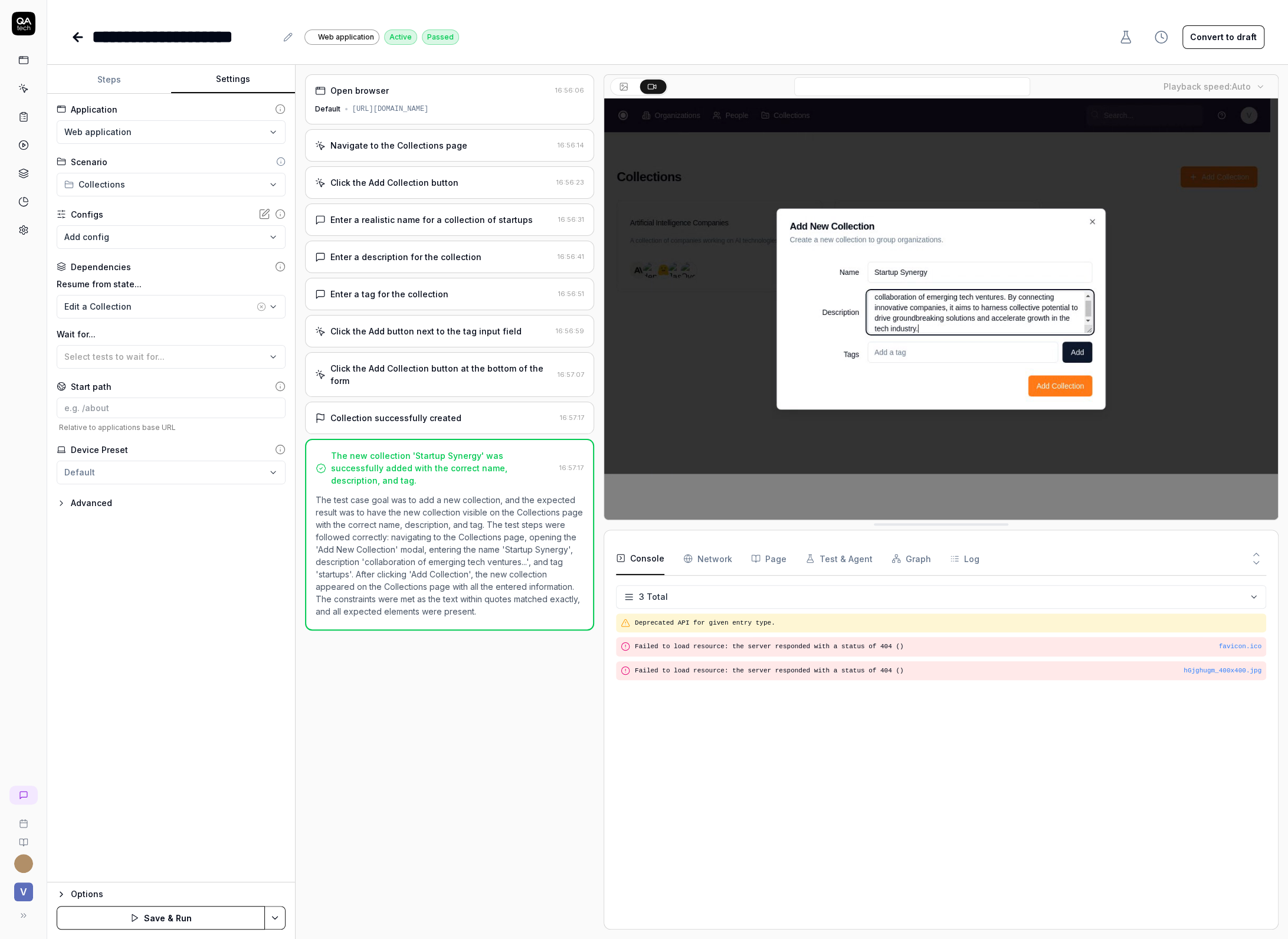
click at [280, 266] on icon at bounding box center [280, 267] width 0 height 2
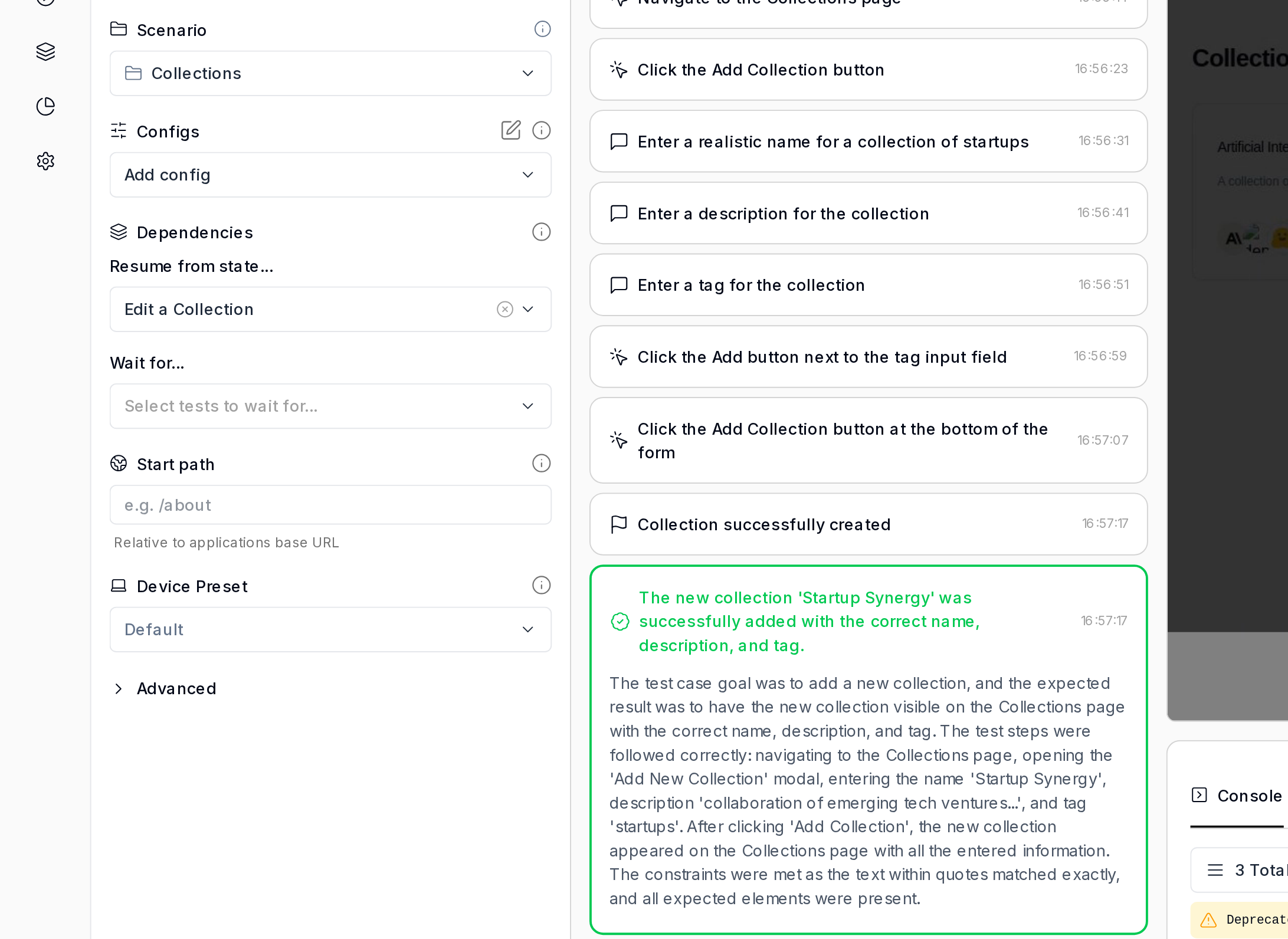
click at [119, 287] on label "Resume from state..." at bounding box center [171, 283] width 229 height 12
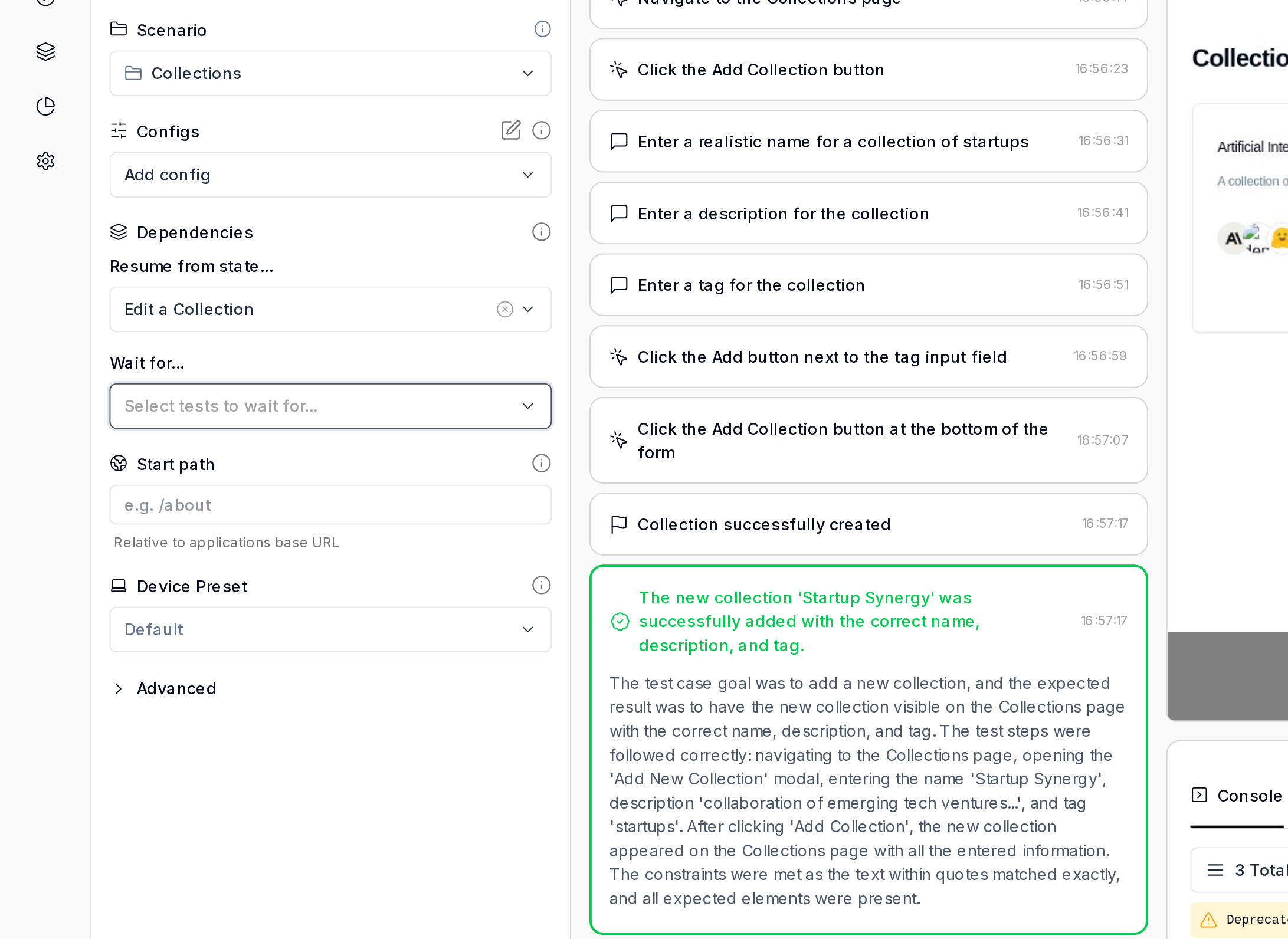
click at [126, 352] on span "Select tests to wait for..." at bounding box center [114, 356] width 100 height 10
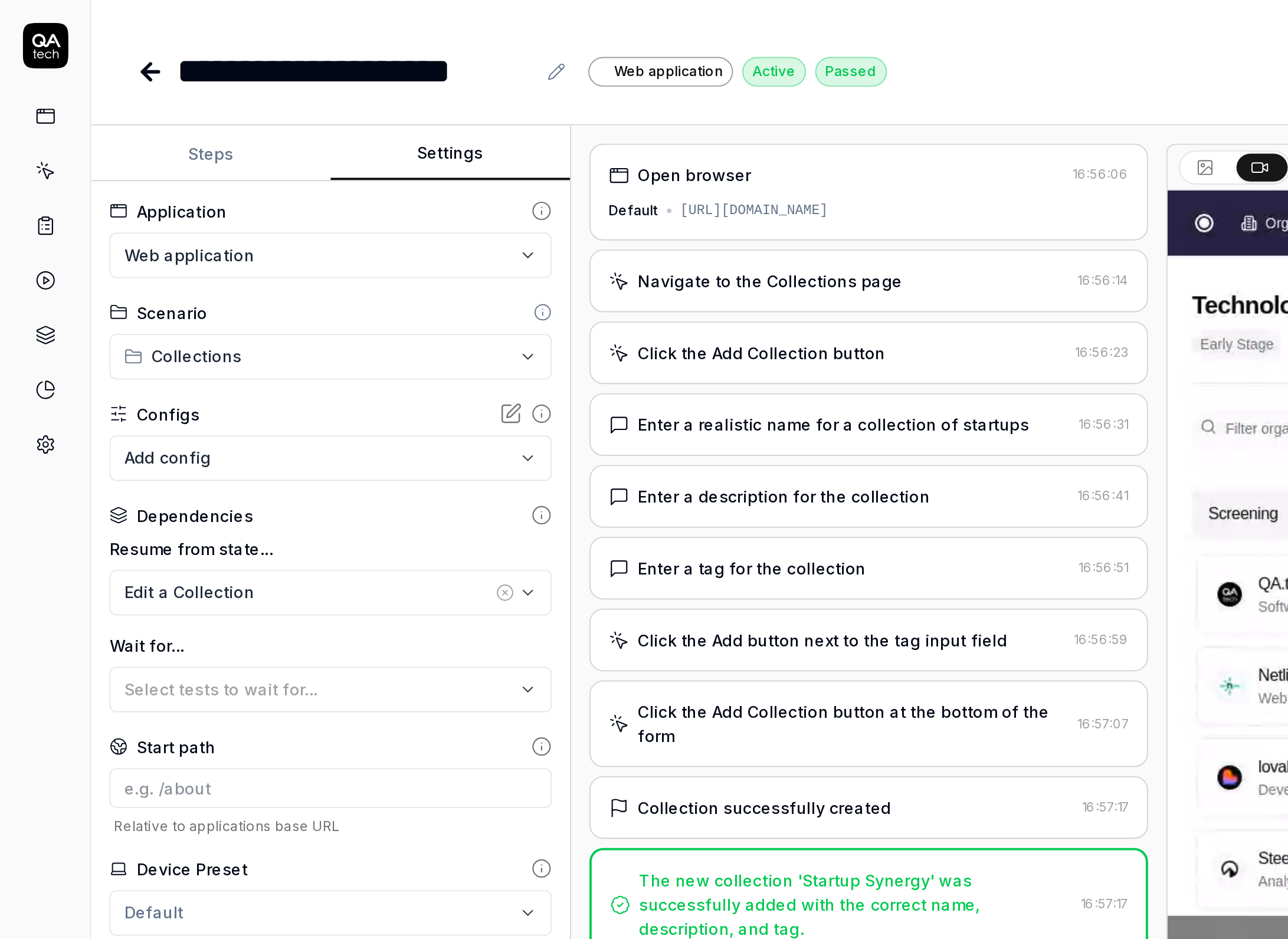
click at [40, 374] on div "V" at bounding box center [23, 470] width 47 height 939
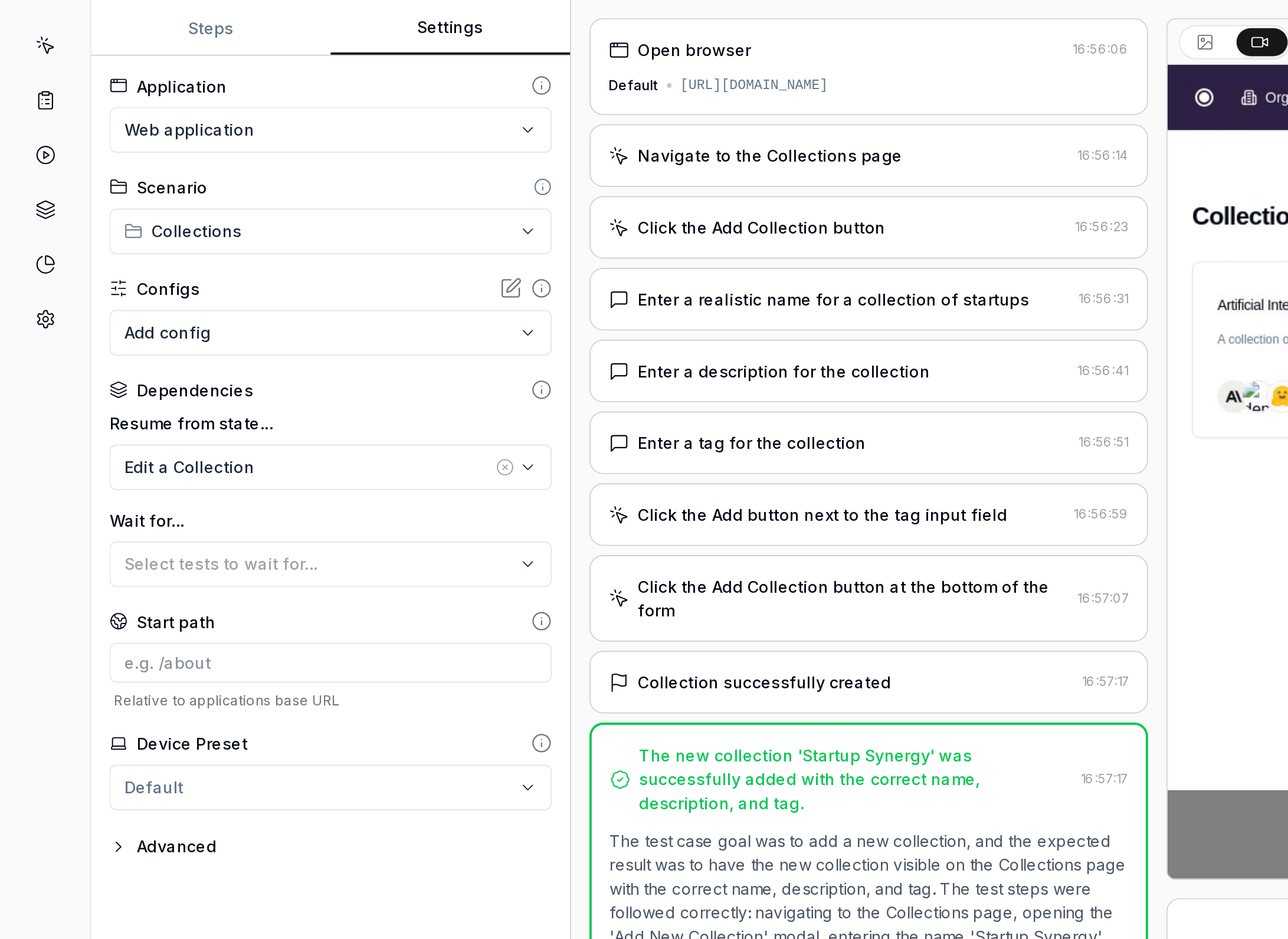
click at [100, 263] on div "Dependencies" at bounding box center [100, 266] width 60 height 12
click at [59, 269] on icon at bounding box center [61, 269] width 7 height 2
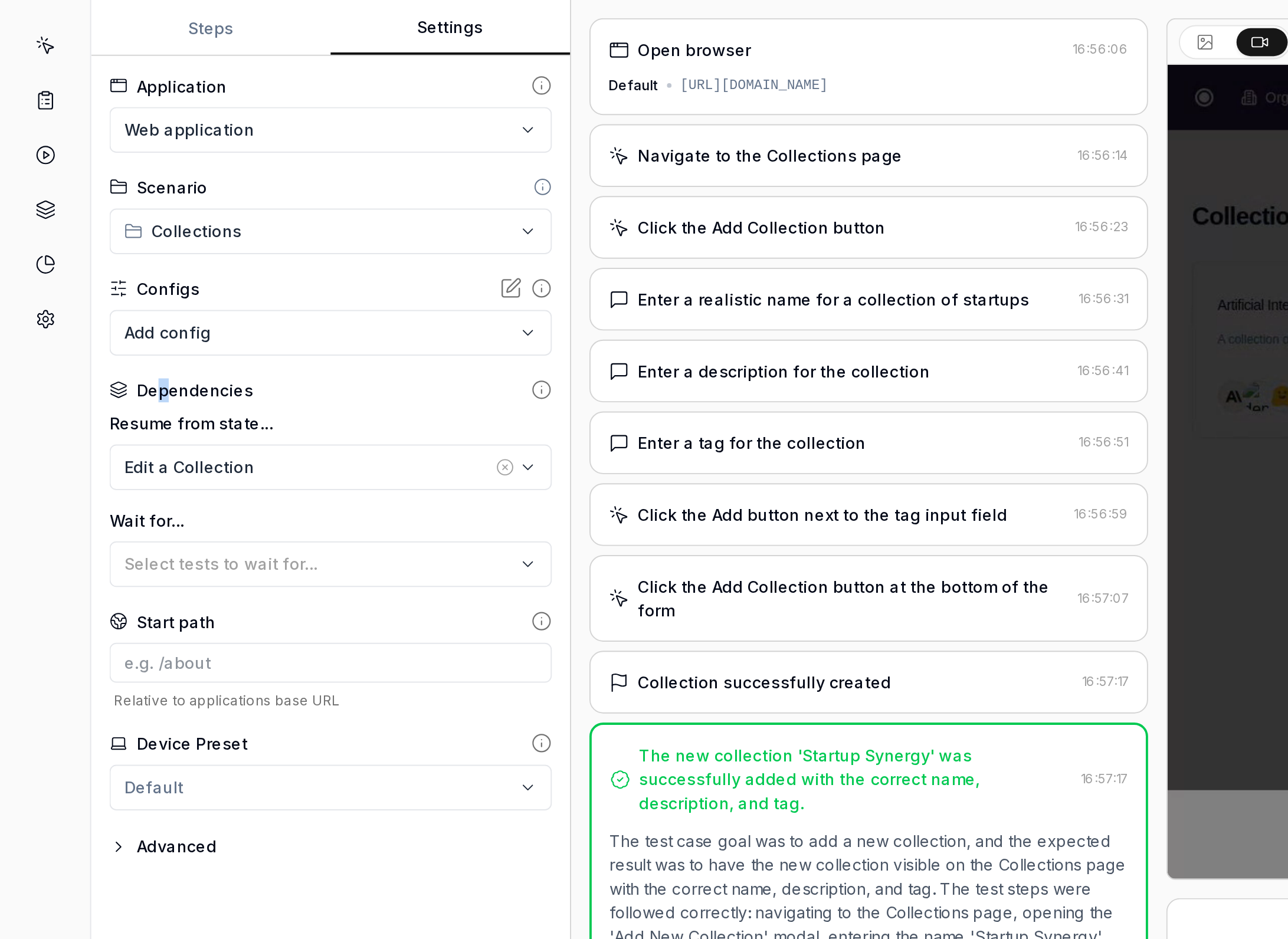
click at [84, 269] on div "Dependencies" at bounding box center [100, 266] width 60 height 12
click at [181, 366] on button "Select tests to wait for..." at bounding box center [171, 356] width 229 height 23
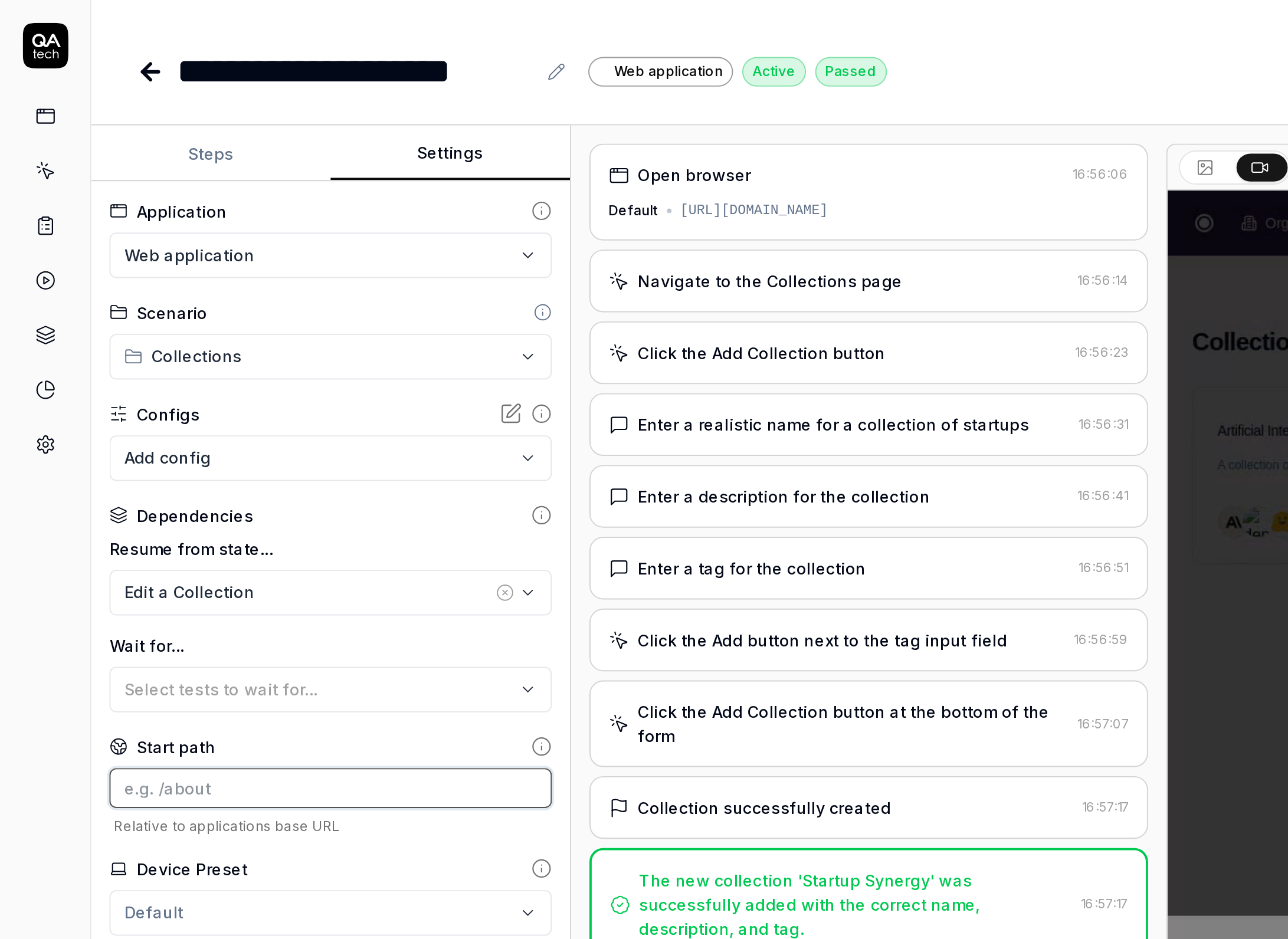
click at [60, 398] on input at bounding box center [171, 407] width 229 height 20
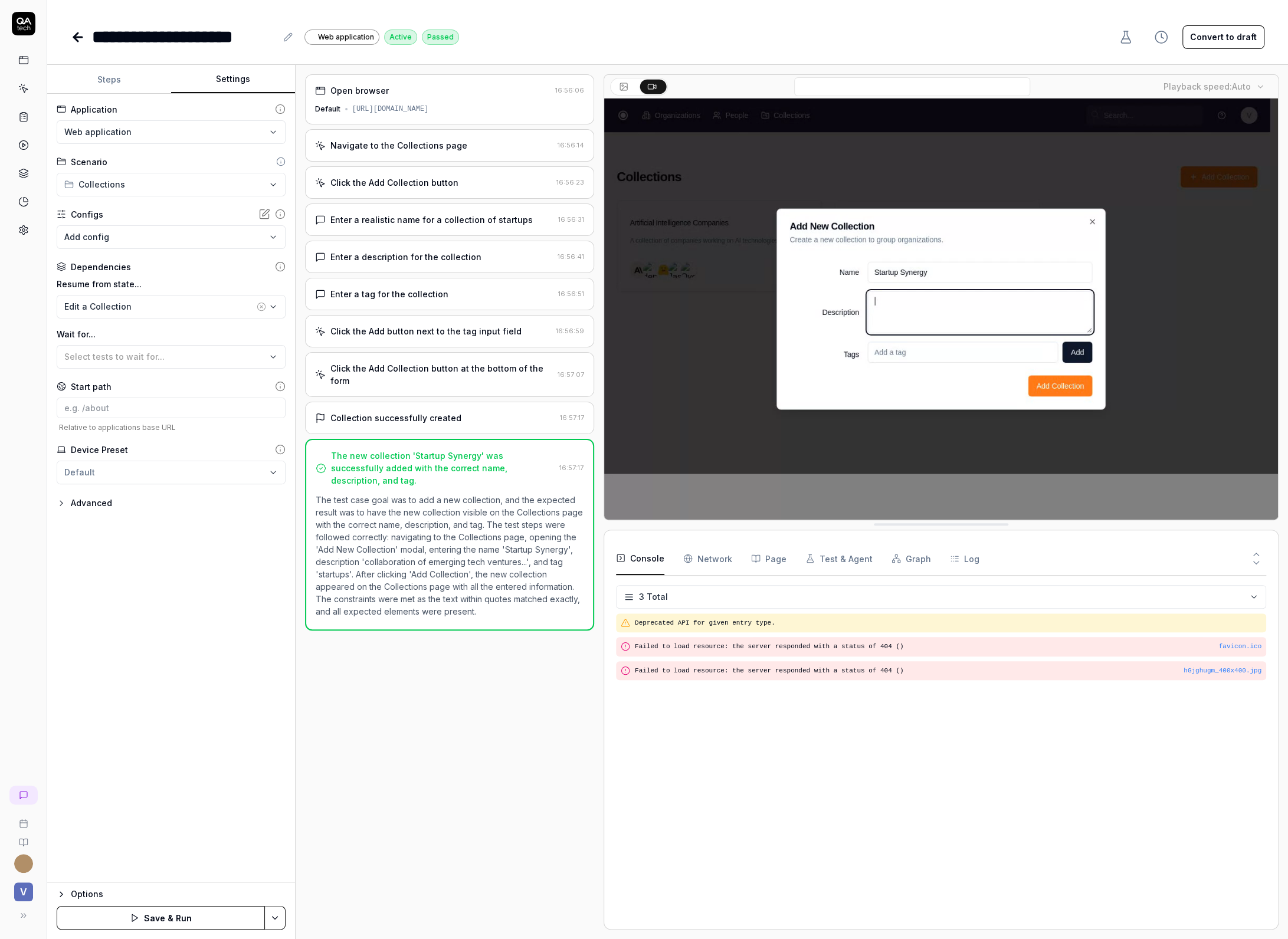
click at [278, 269] on icon at bounding box center [279, 266] width 10 height 10
click at [453, 139] on div "Navigate to the Collections page" at bounding box center [398, 145] width 136 height 12
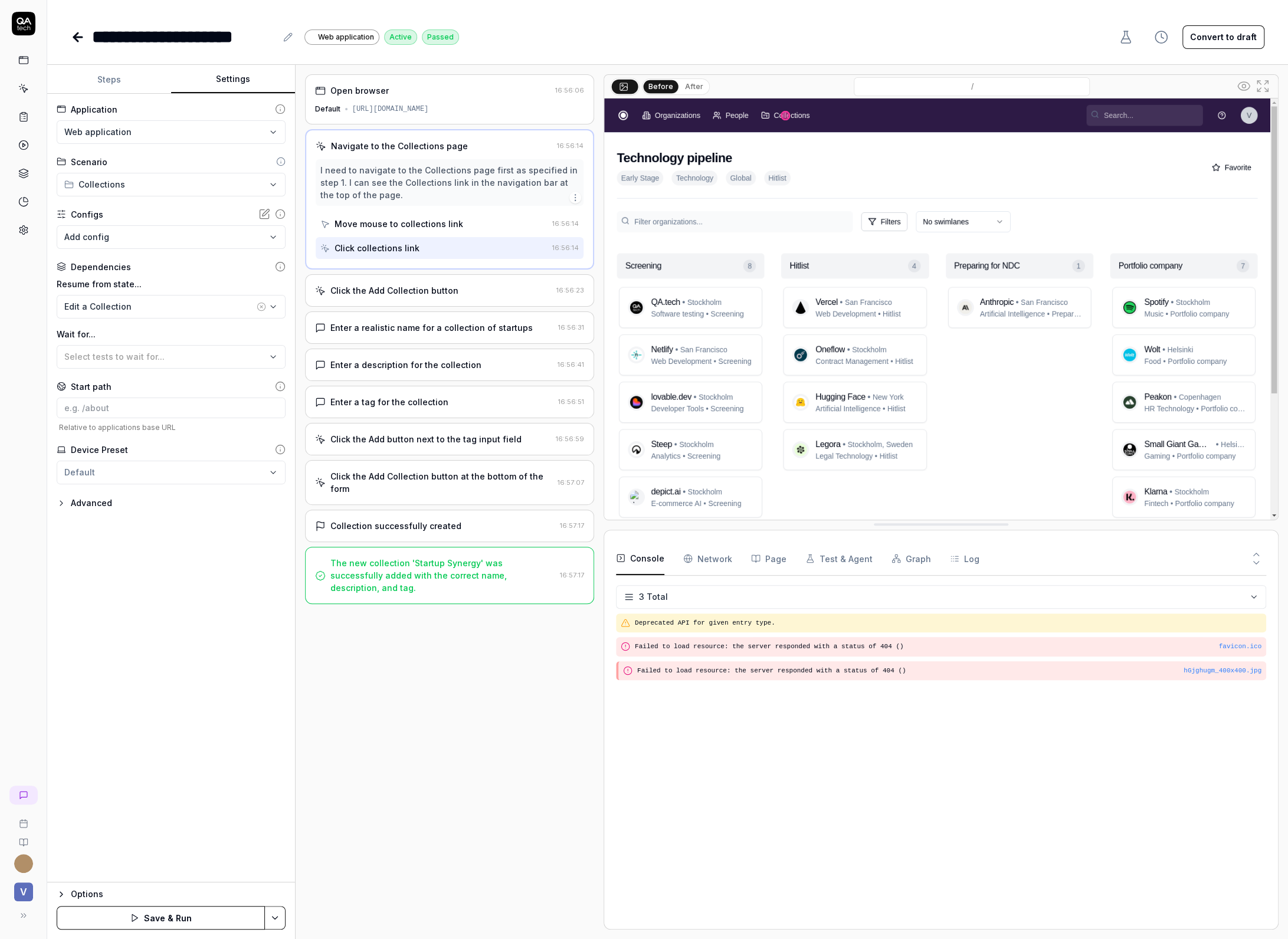
click at [422, 286] on div "Click the Add Collection button" at bounding box center [394, 289] width 128 height 12
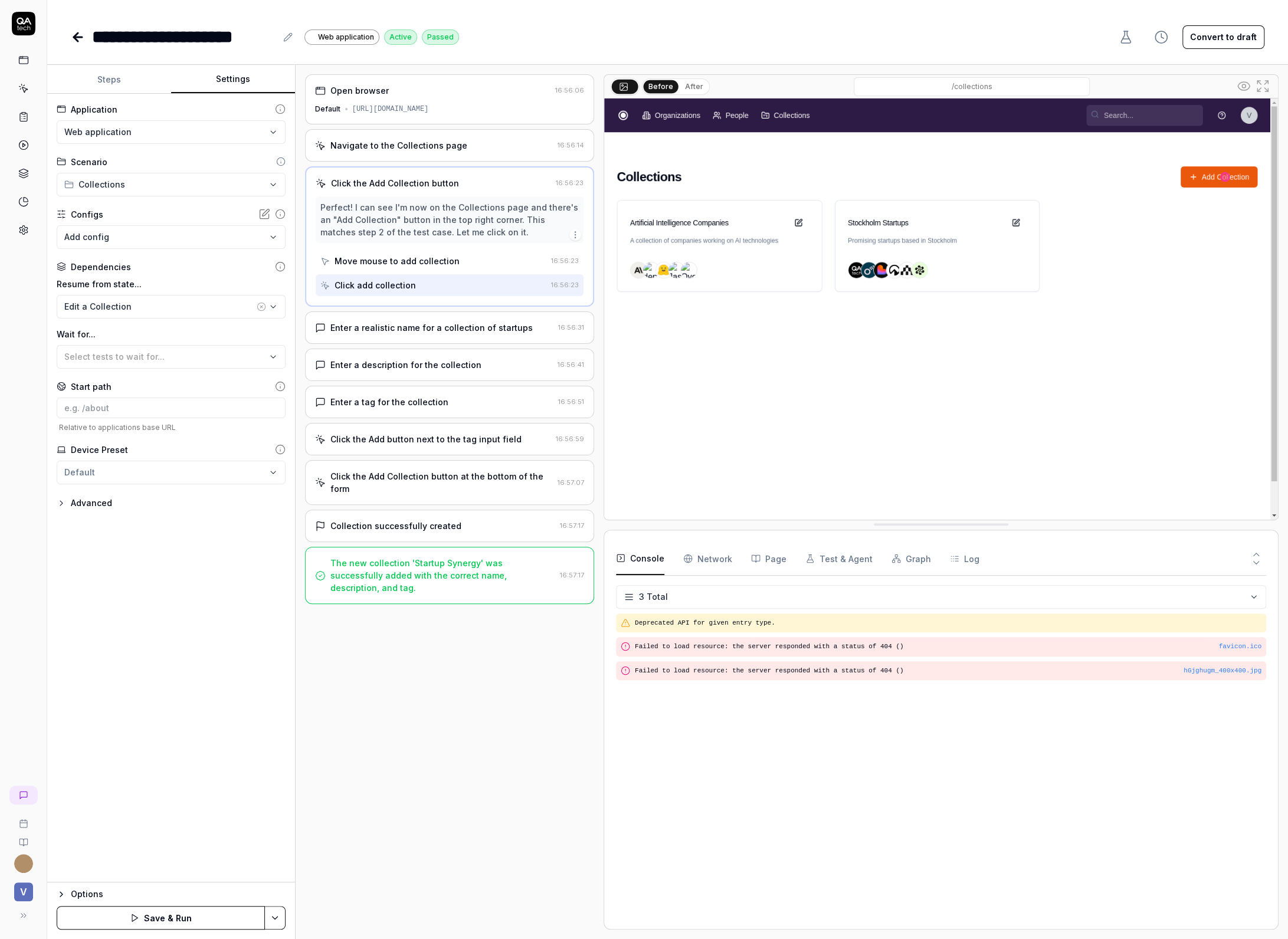
click at [426, 321] on div "Enter a realistic name for a collection of startups" at bounding box center [431, 327] width 202 height 12
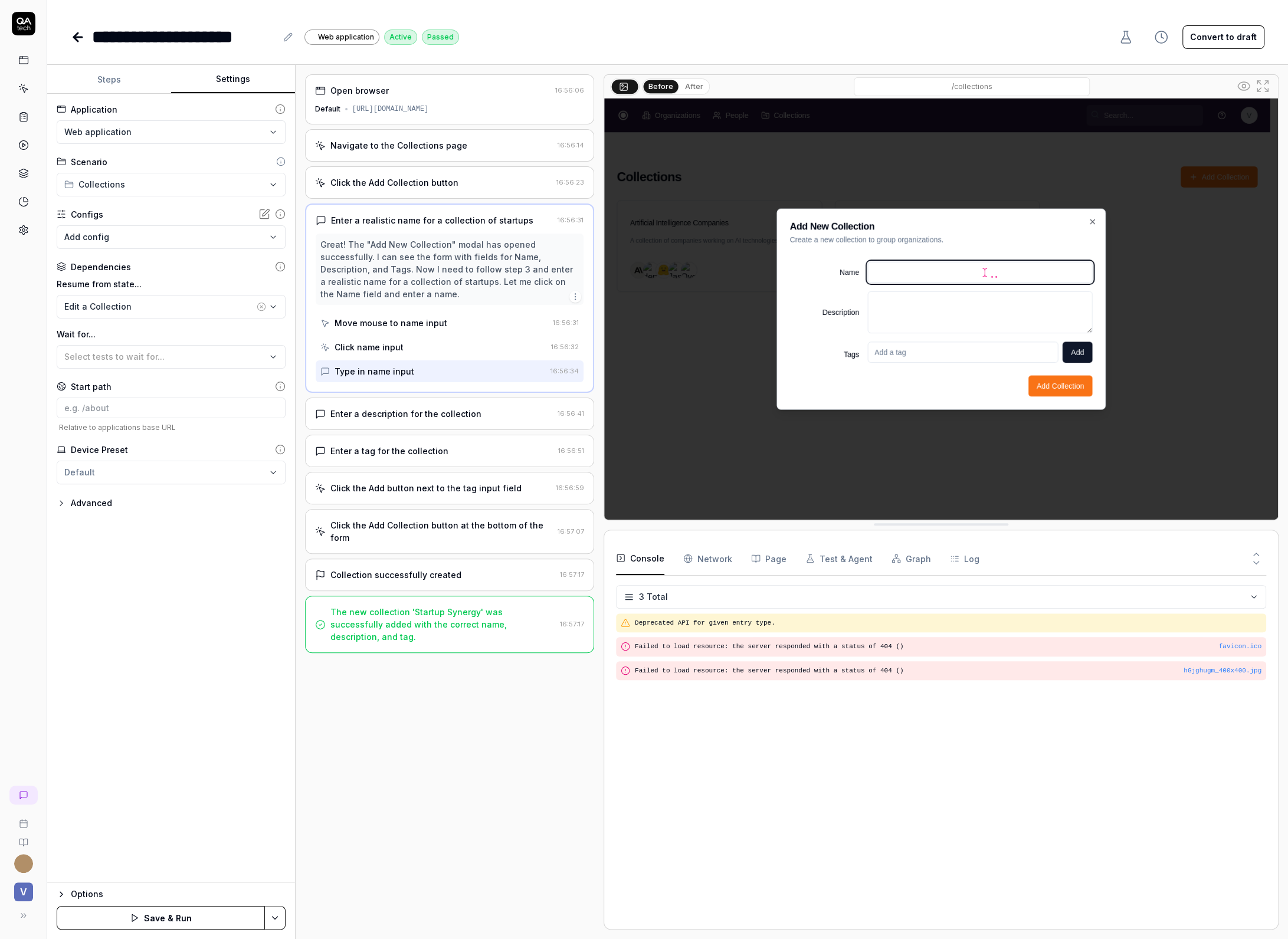
click at [397, 418] on div "Enter a description for the collection" at bounding box center [406, 413] width 151 height 12
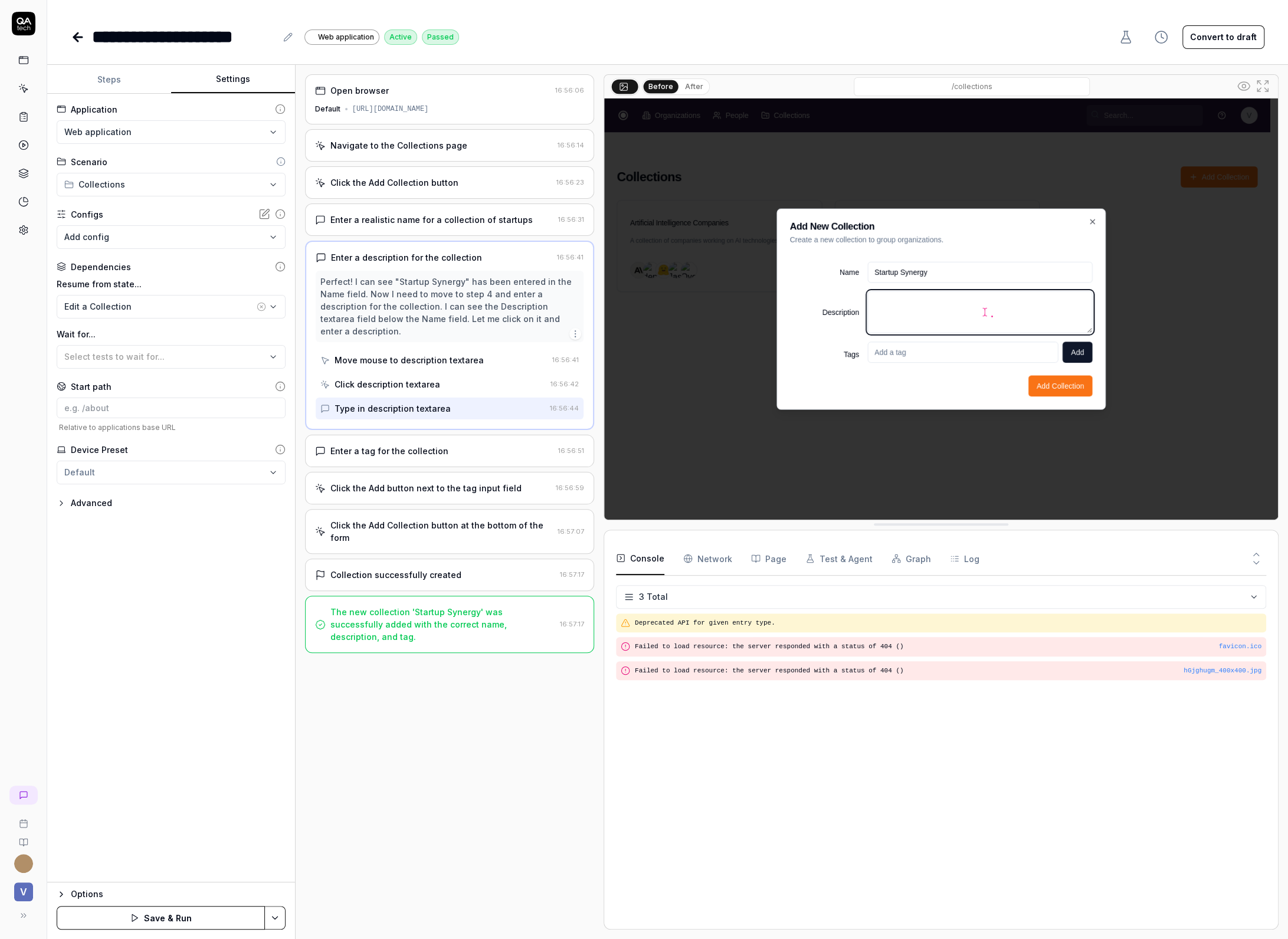
click at [397, 444] on div "Enter a tag for the collection" at bounding box center [389, 450] width 118 height 12
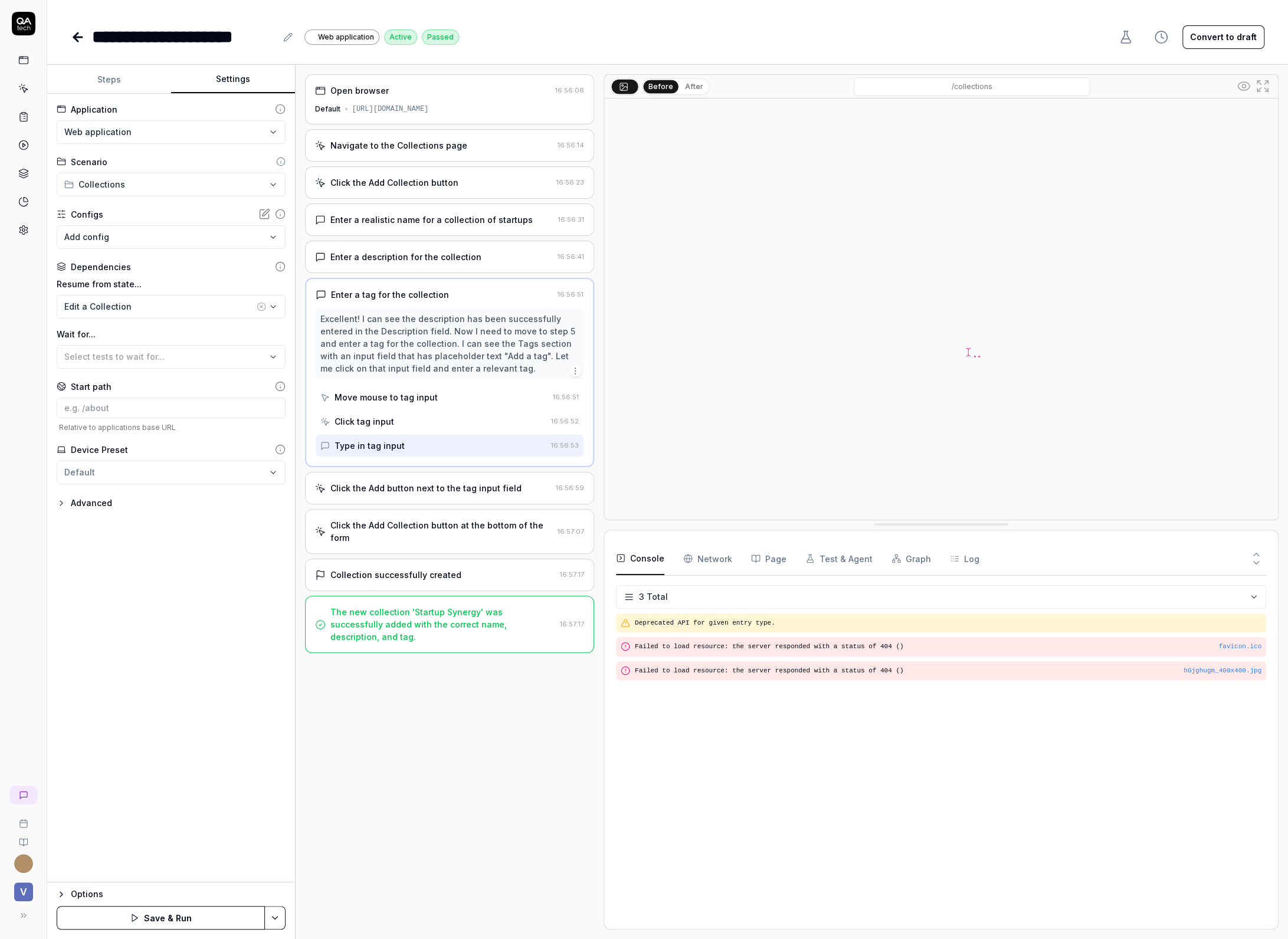
click at [397, 493] on div "Click the Add button next to the tag input field 16:56:59" at bounding box center [449, 487] width 289 height 32
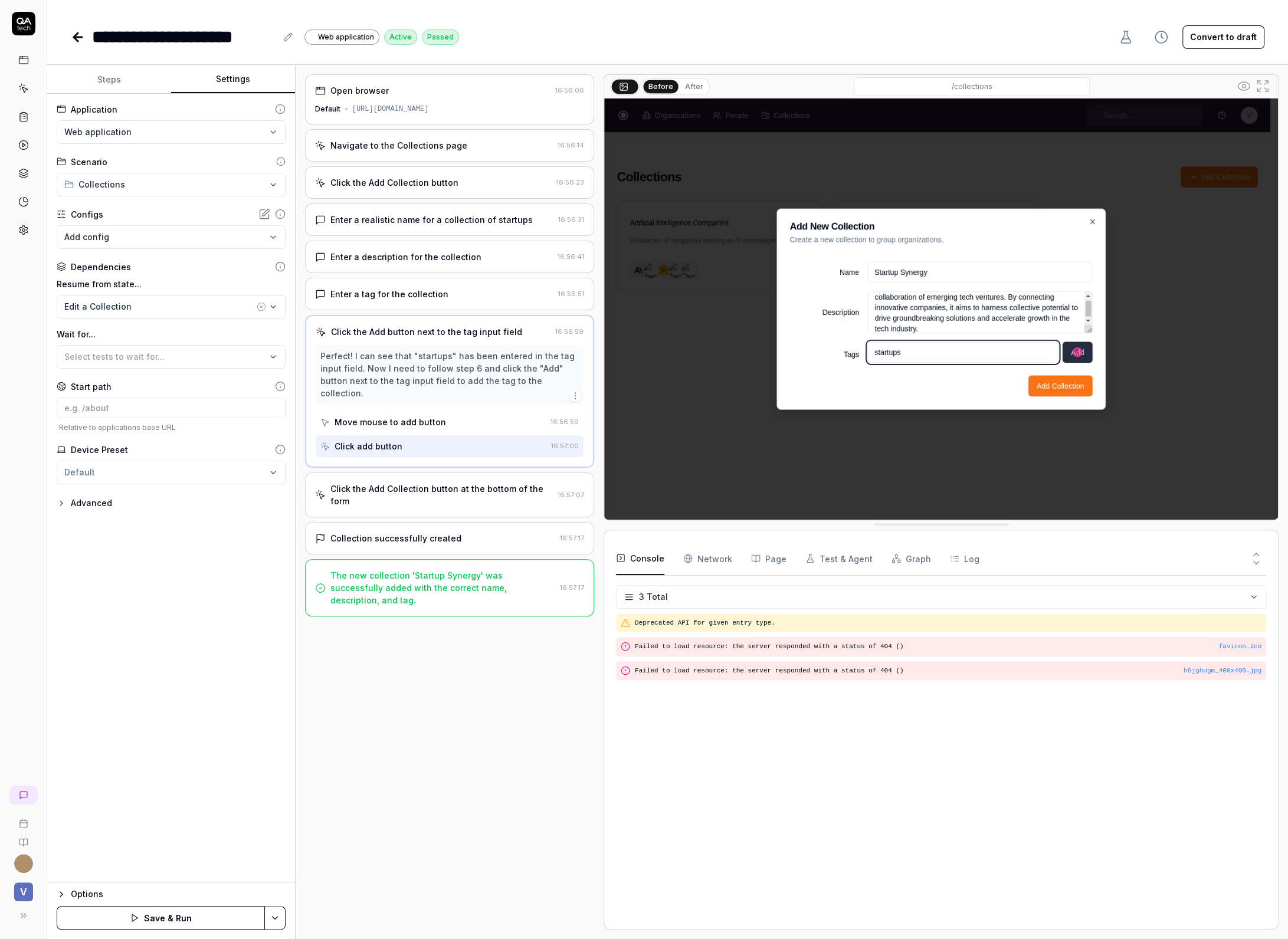
click at [391, 481] on div "Click the Add Collection button at the bottom of the form 16:57:07" at bounding box center [449, 495] width 289 height 45
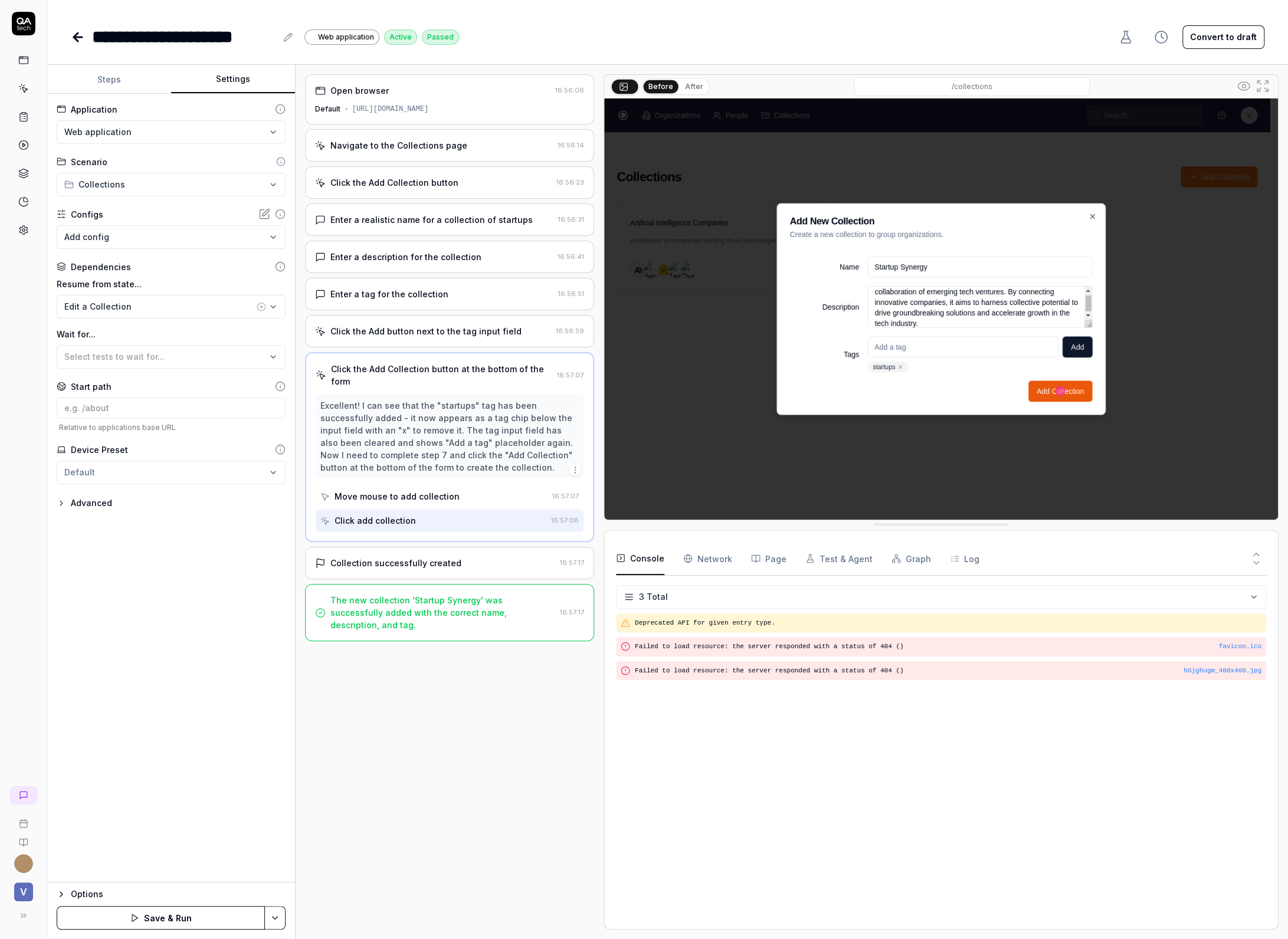
click at [372, 560] on div "Collection successfully created" at bounding box center [395, 562] width 131 height 12
